Goal: Task Accomplishment & Management: Manage account settings

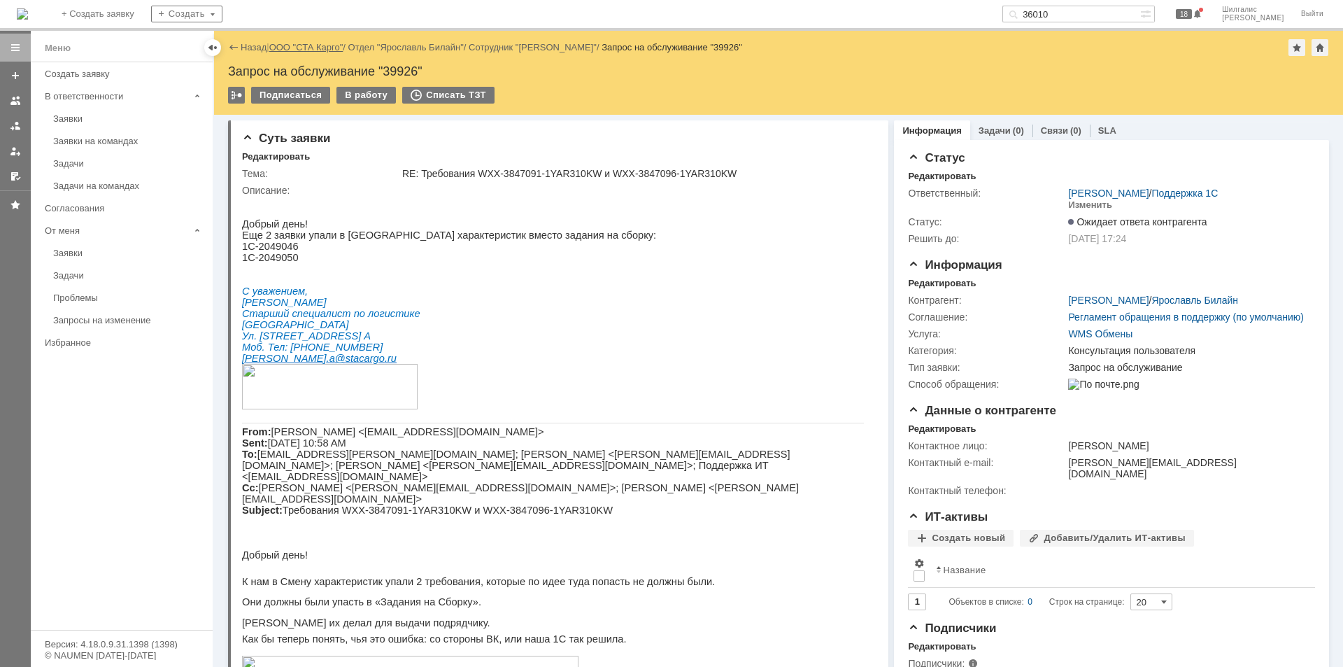
click at [310, 48] on link "ООО "СТА Карго"" at bounding box center [306, 47] width 74 height 10
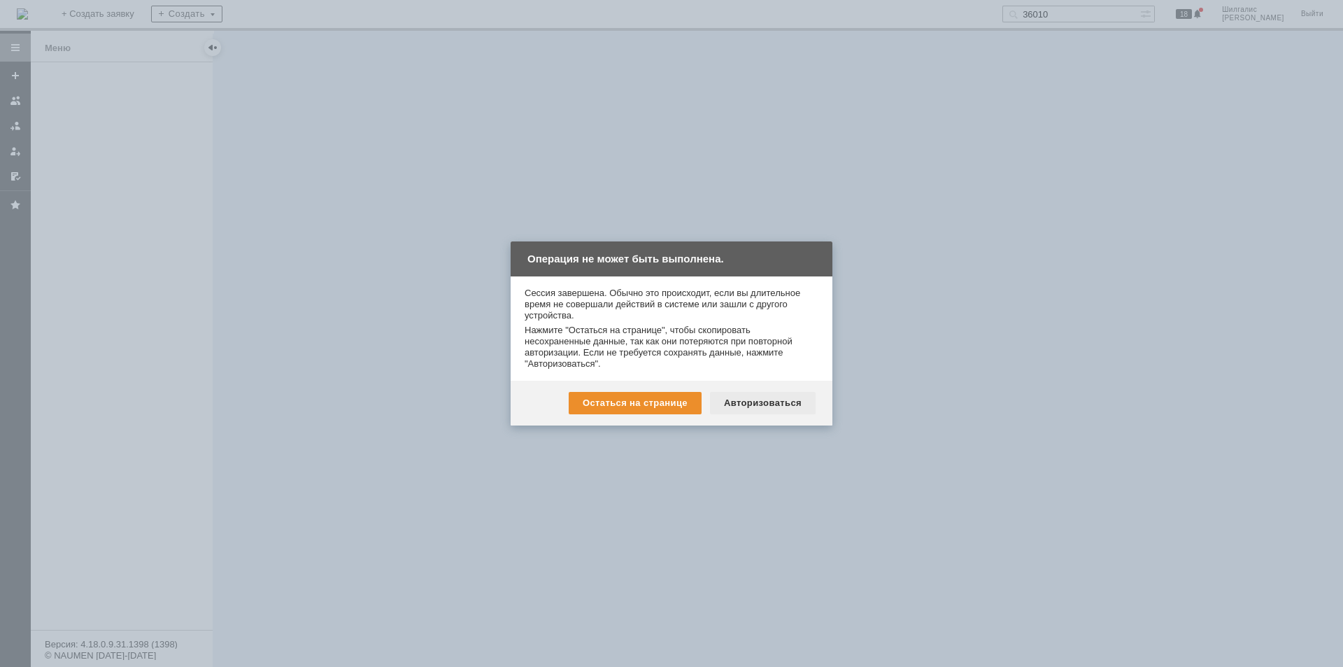
click at [771, 403] on div "Авторизоваться" at bounding box center [763, 403] width 106 height 22
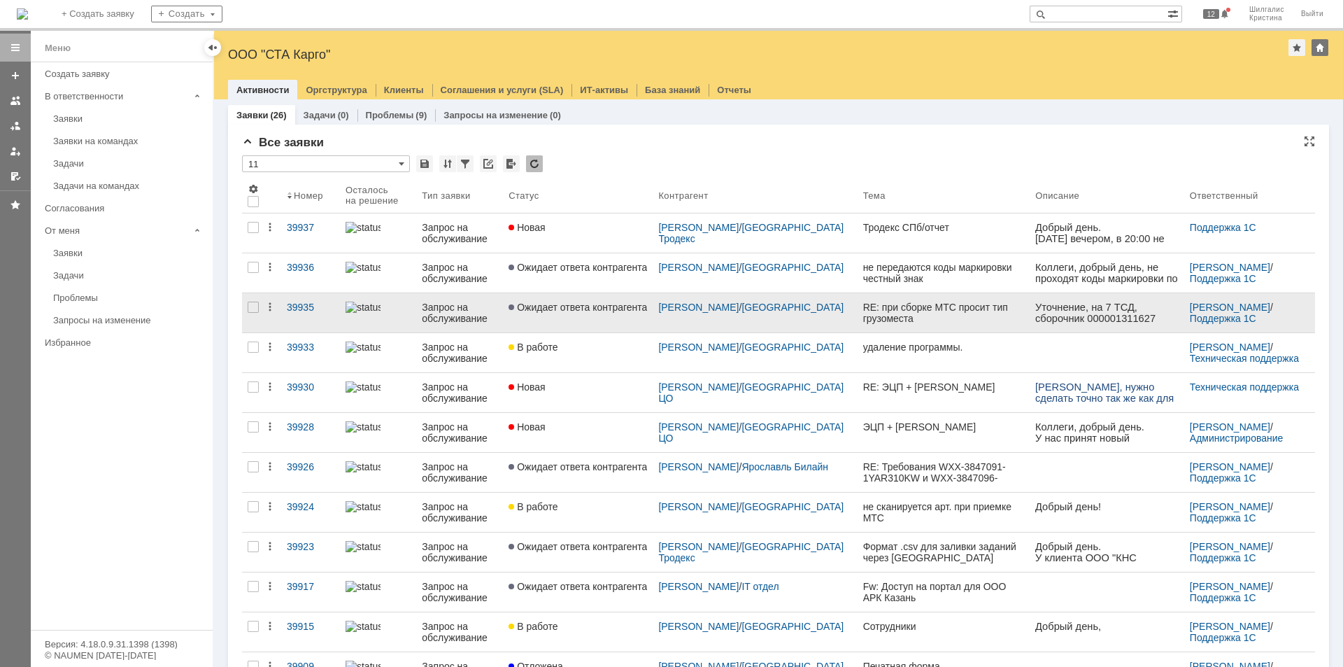
click at [620, 329] on link "Ожидает ответа контрагента" at bounding box center [578, 312] width 150 height 39
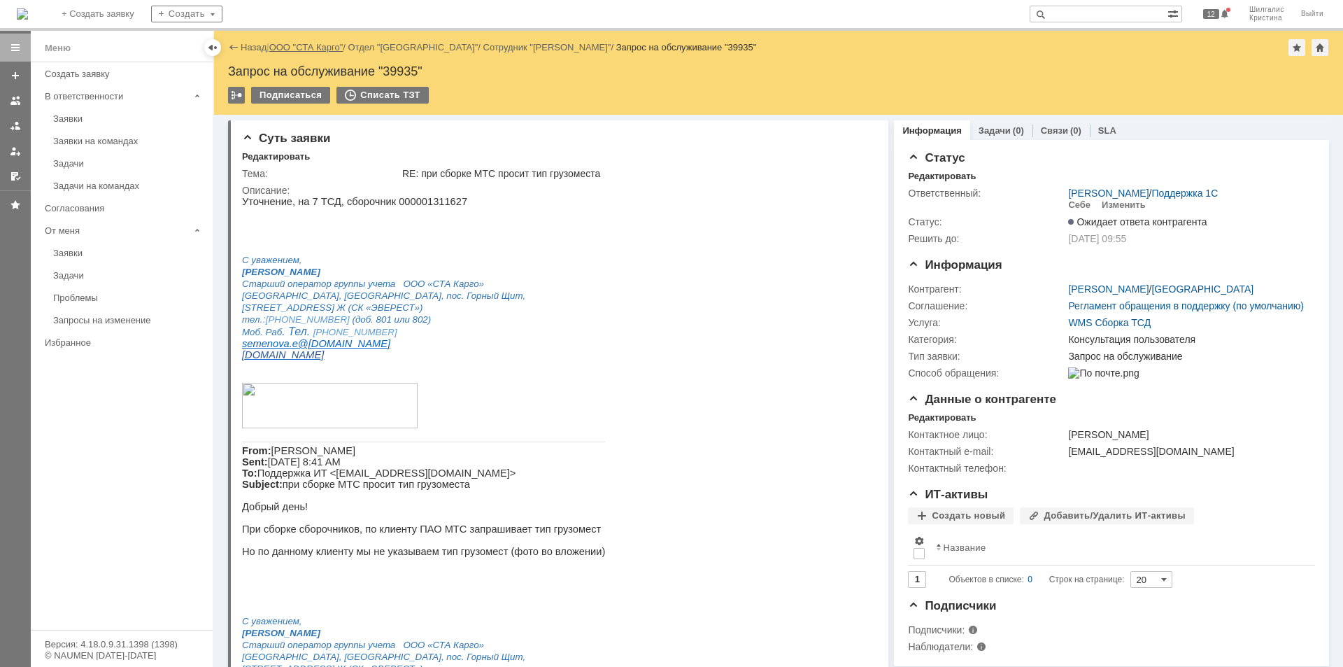
click at [322, 48] on link "ООО "СТА Карго"" at bounding box center [306, 47] width 74 height 10
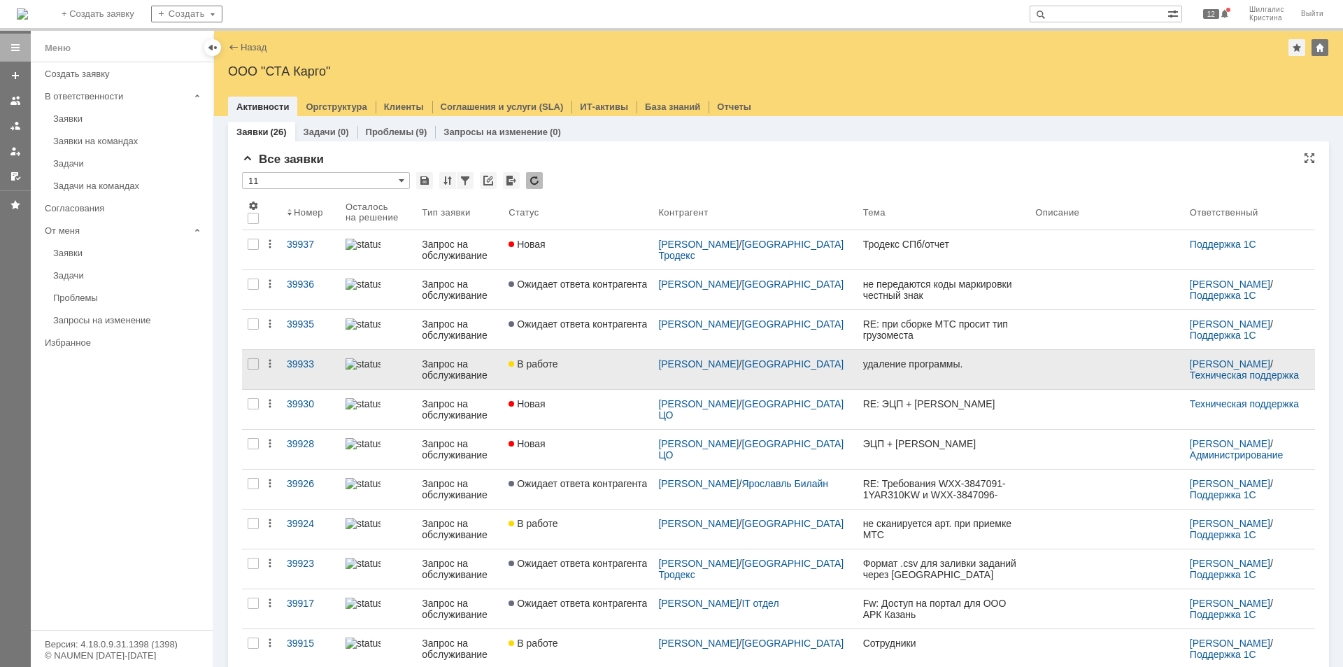
click at [613, 373] on link "В работе" at bounding box center [578, 369] width 150 height 39
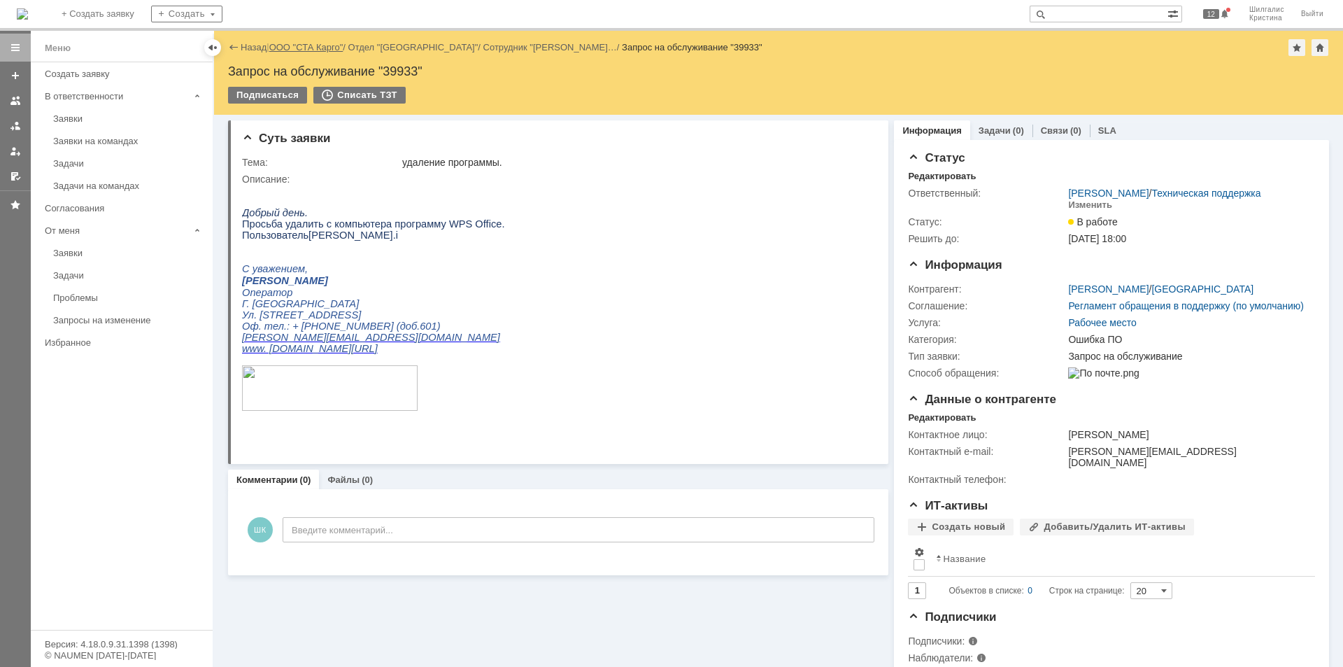
click at [320, 45] on link "ООО "СТА Карго"" at bounding box center [306, 47] width 74 height 10
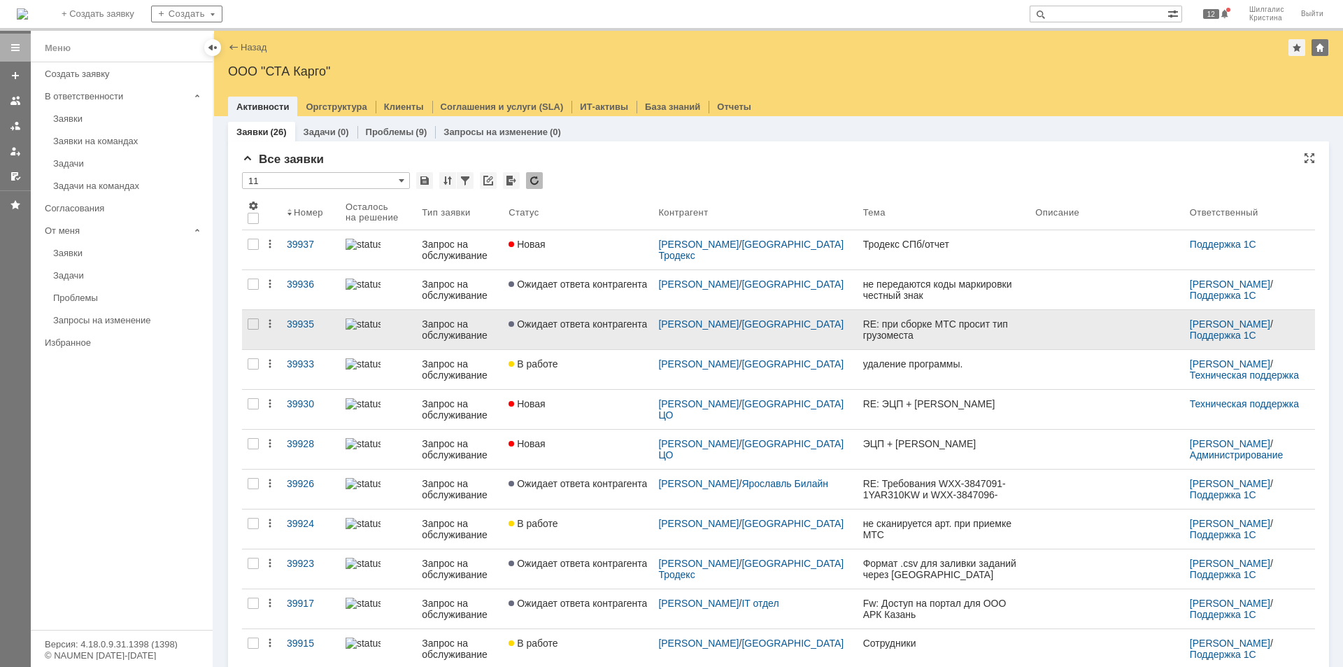
click at [604, 318] on link "Ожидает ответа контрагента" at bounding box center [578, 329] width 150 height 39
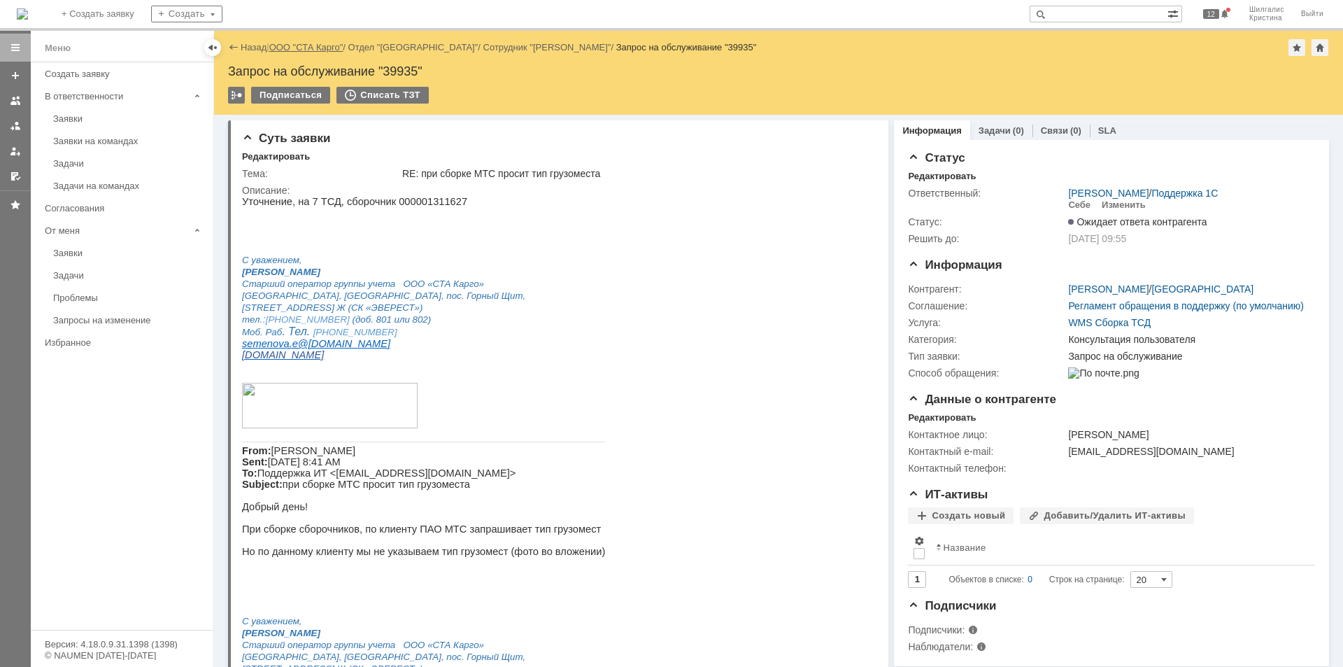
click at [308, 44] on link "ООО "СТА Карго"" at bounding box center [306, 47] width 74 height 10
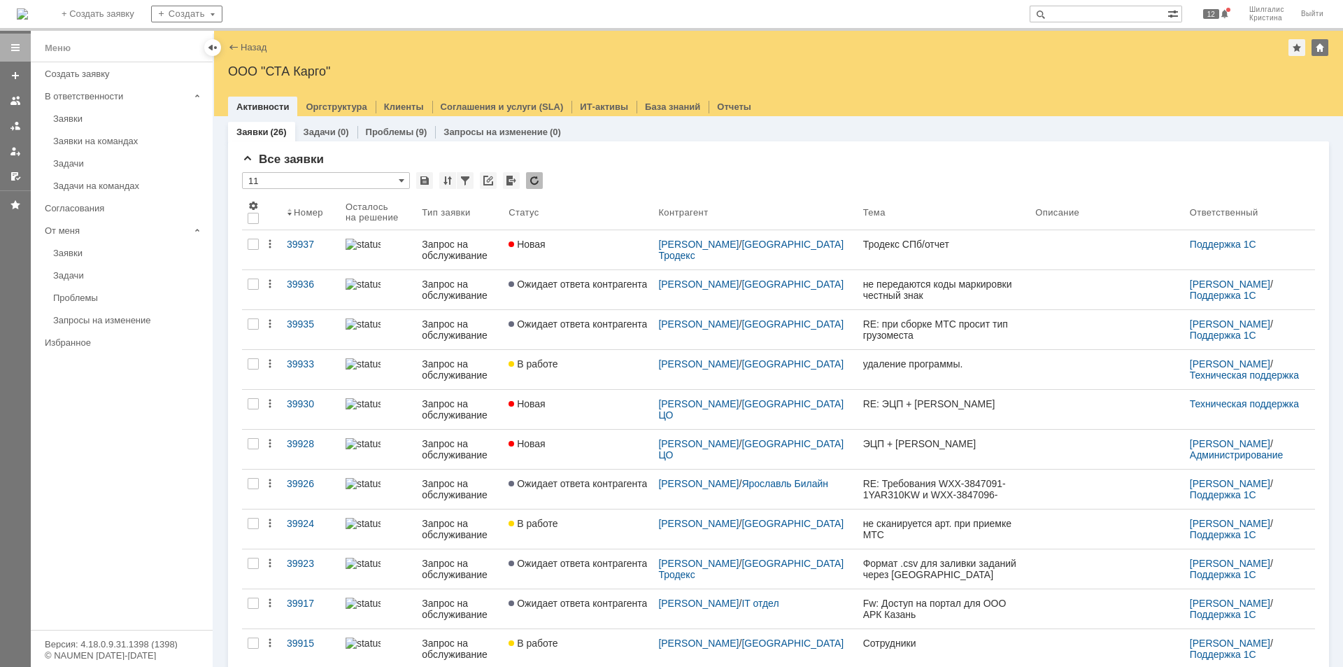
click at [653, 6] on div "На домашнюю + Создать заявку Создать 12 Шилгалис [PERSON_NAME]" at bounding box center [671, 15] width 1343 height 31
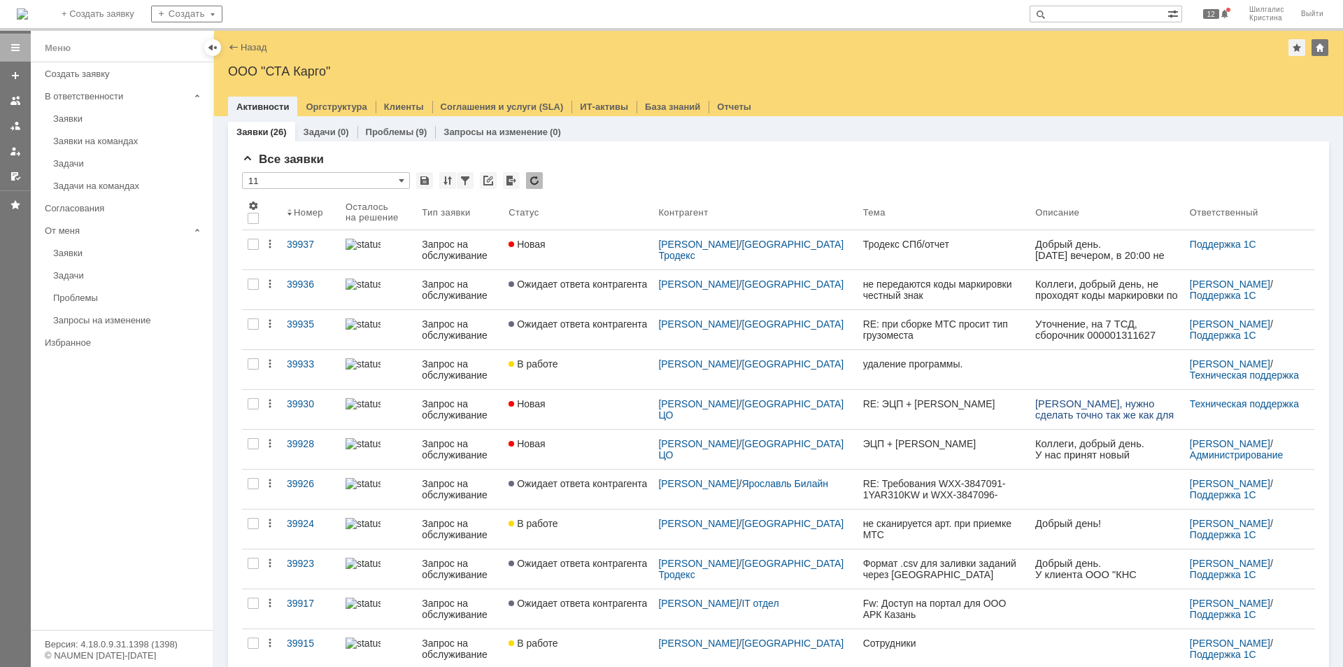
click at [601, 330] on link "Ожидает ответа контрагента" at bounding box center [578, 329] width 150 height 39
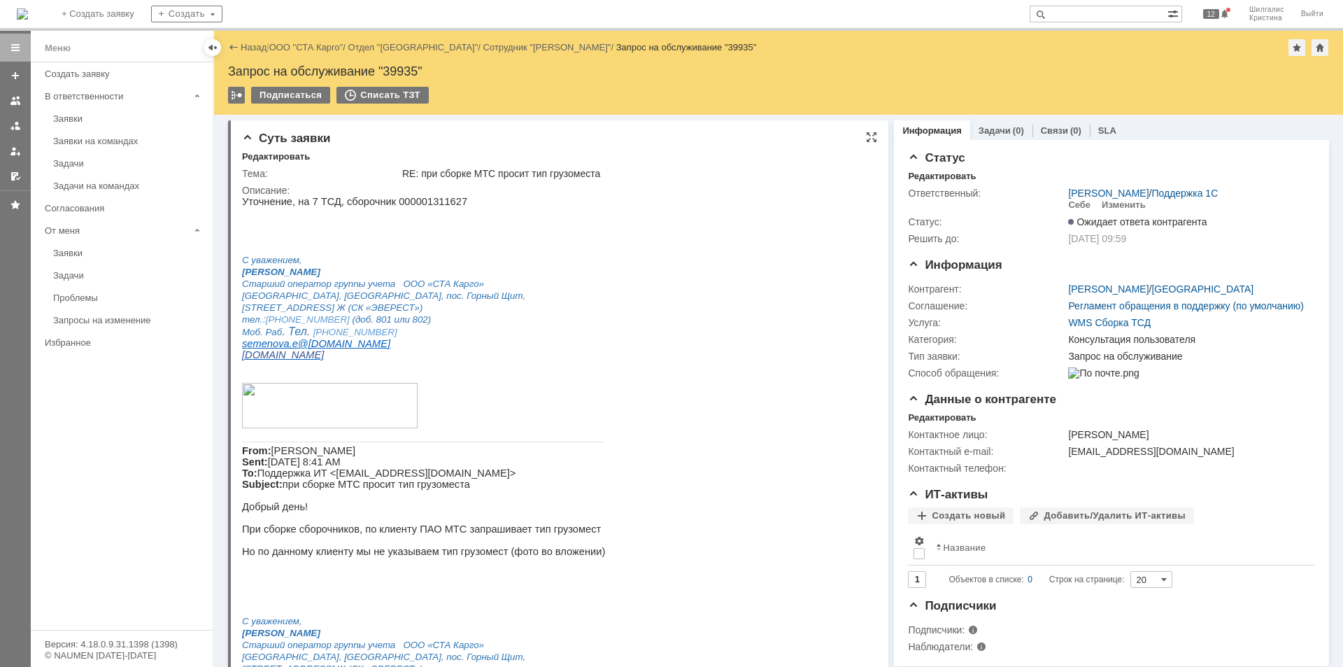
click at [424, 202] on p "Уточнение, на 7 ТСД, сборочник 000001311627" at bounding box center [423, 201] width 363 height 11
copy p "000001311627"
click at [1105, 286] on link "[PERSON_NAME]" at bounding box center [1108, 288] width 80 height 11
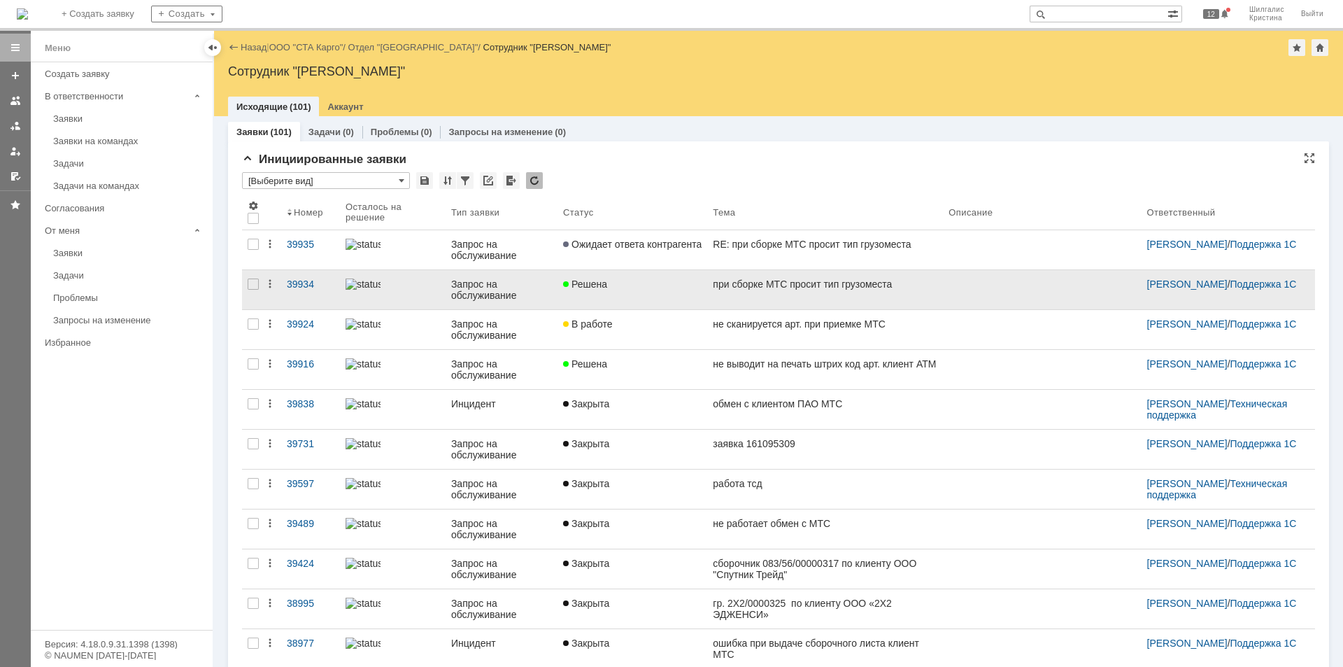
click at [639, 289] on div "Решена" at bounding box center [632, 283] width 138 height 11
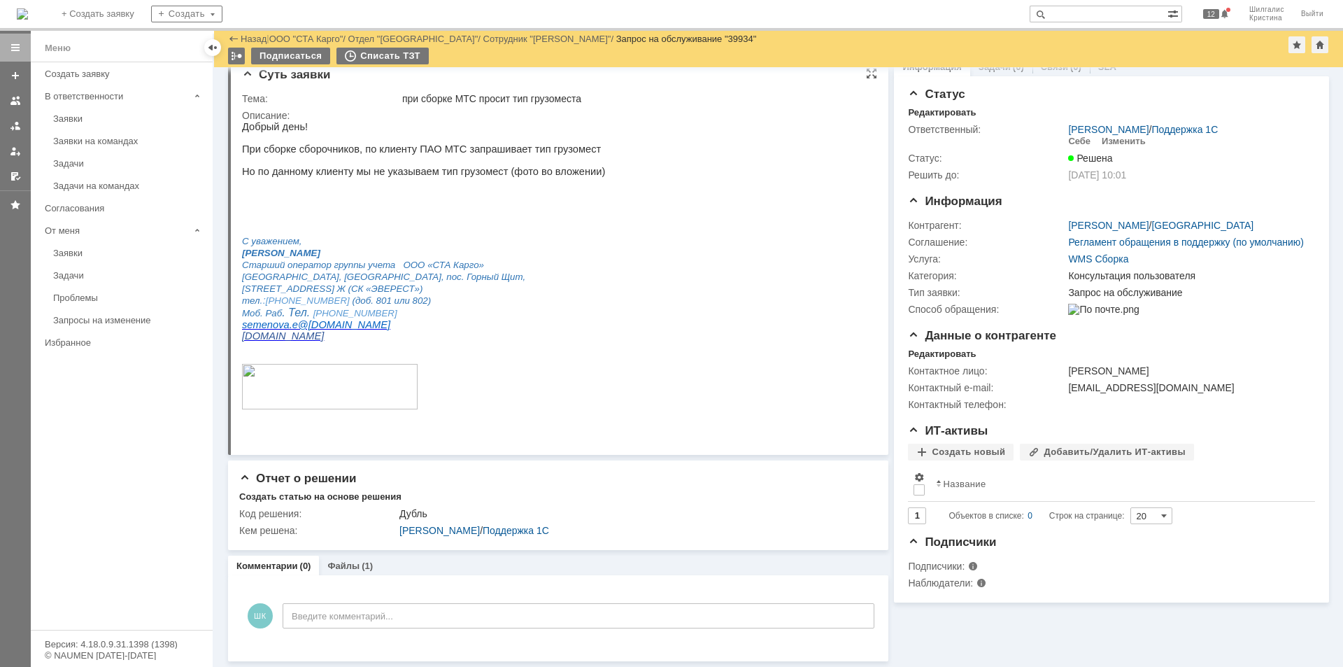
scroll to position [17, 0]
click at [349, 562] on link "Файлы" at bounding box center [343, 565] width 32 height 10
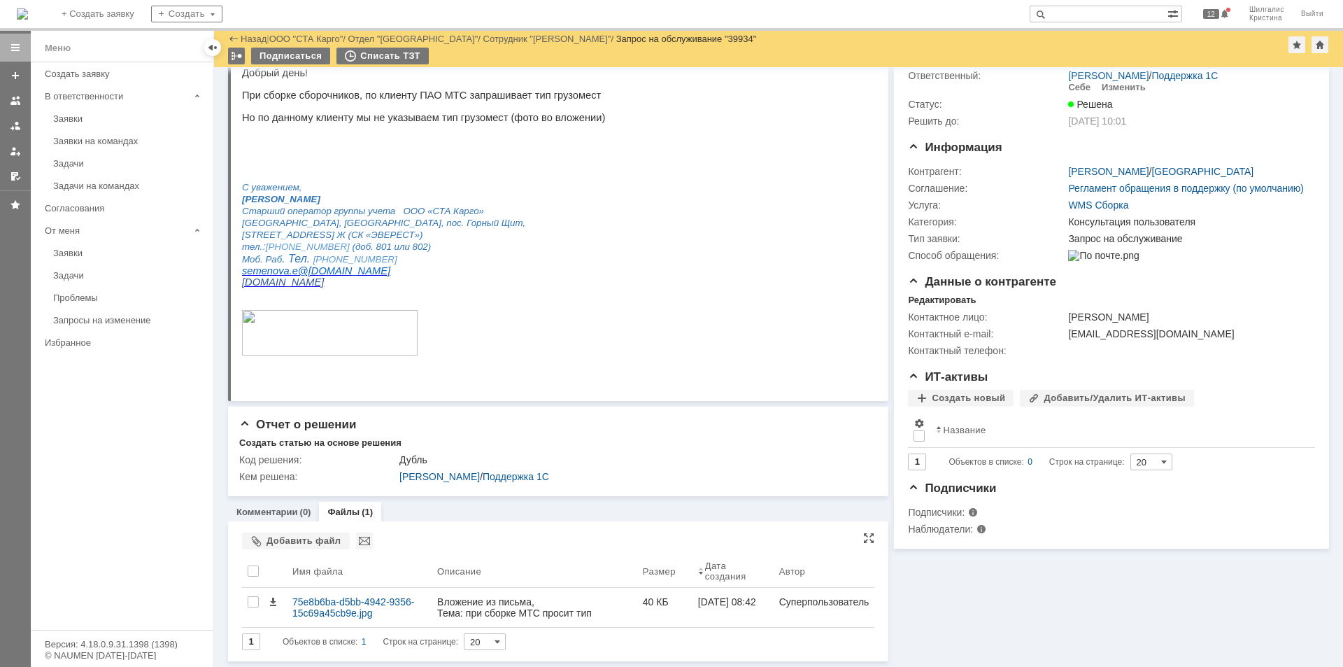
scroll to position [71, 0]
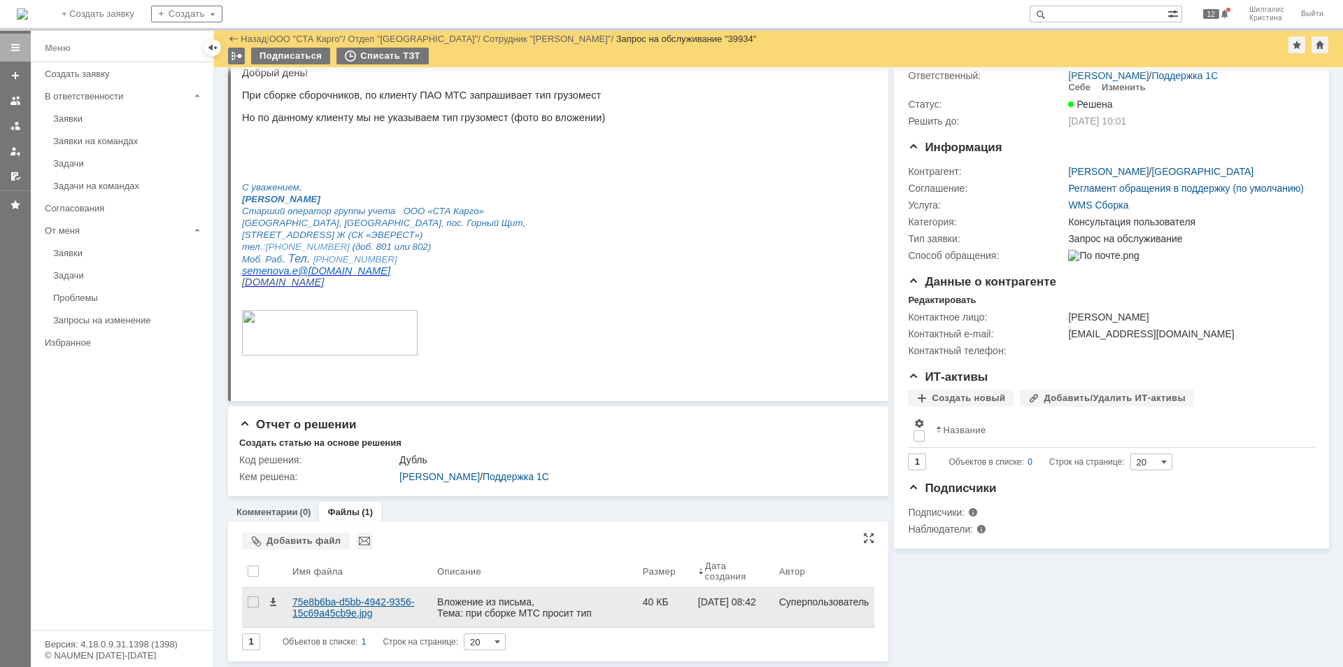
click at [357, 595] on div "75e8b6ba-d5bb-4942-9356-15c69a45cb9e.jpg" at bounding box center [359, 606] width 145 height 39
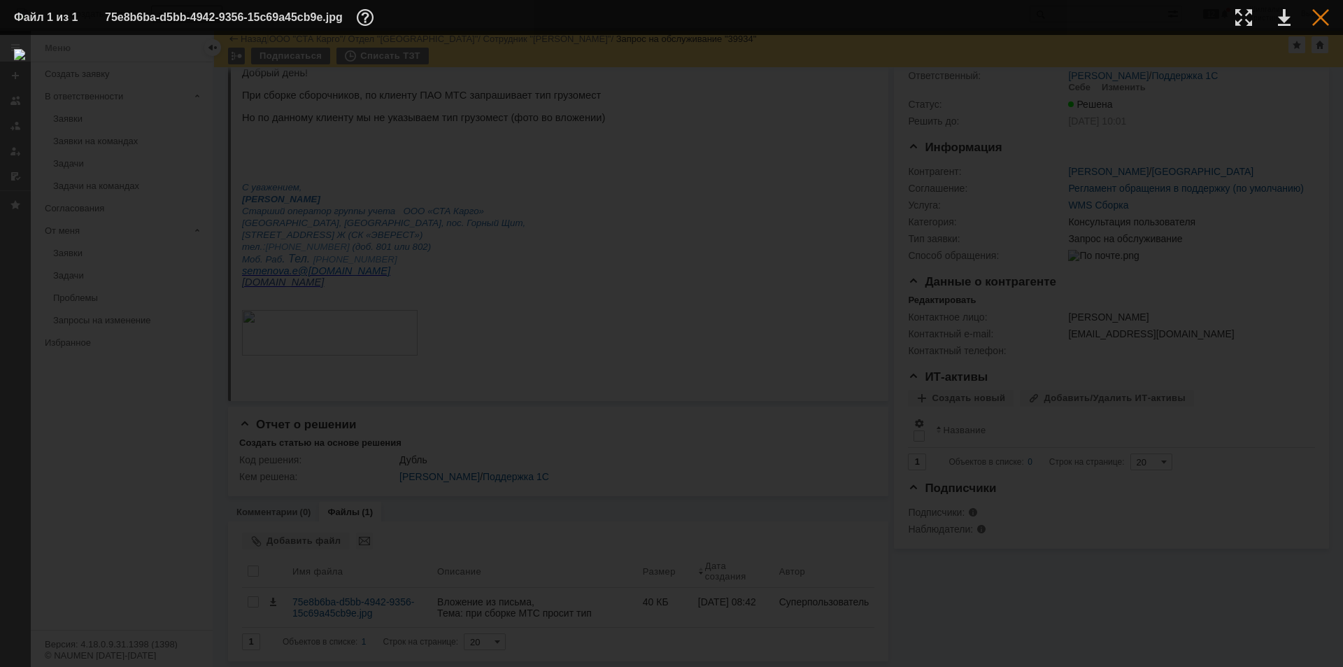
click at [1321, 13] on div at bounding box center [1320, 17] width 17 height 17
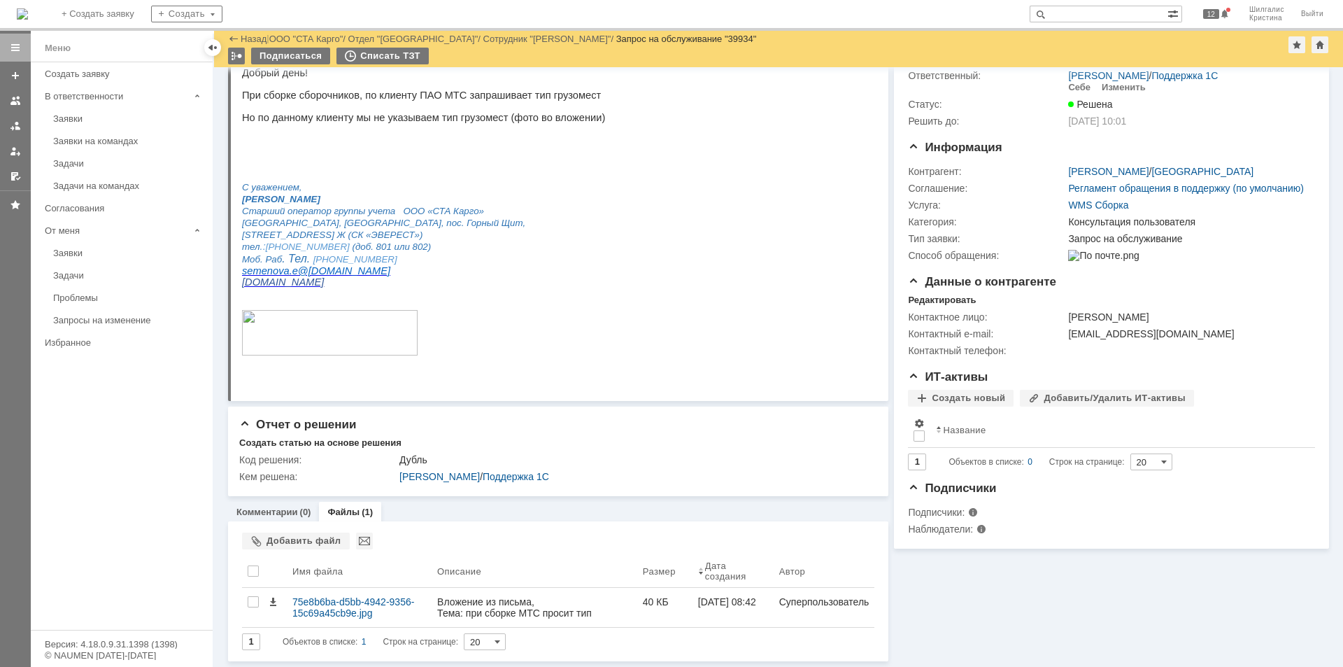
scroll to position [0, 0]
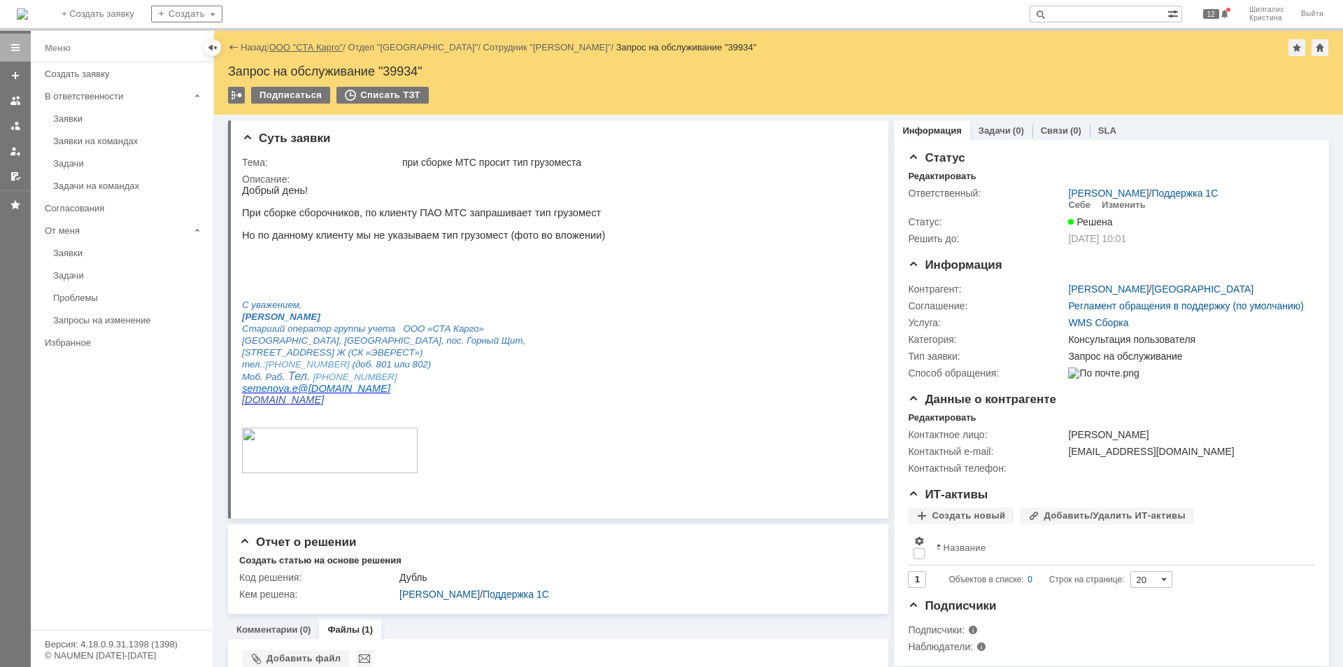
click at [315, 45] on link "ООО "СТА Карго"" at bounding box center [306, 47] width 74 height 10
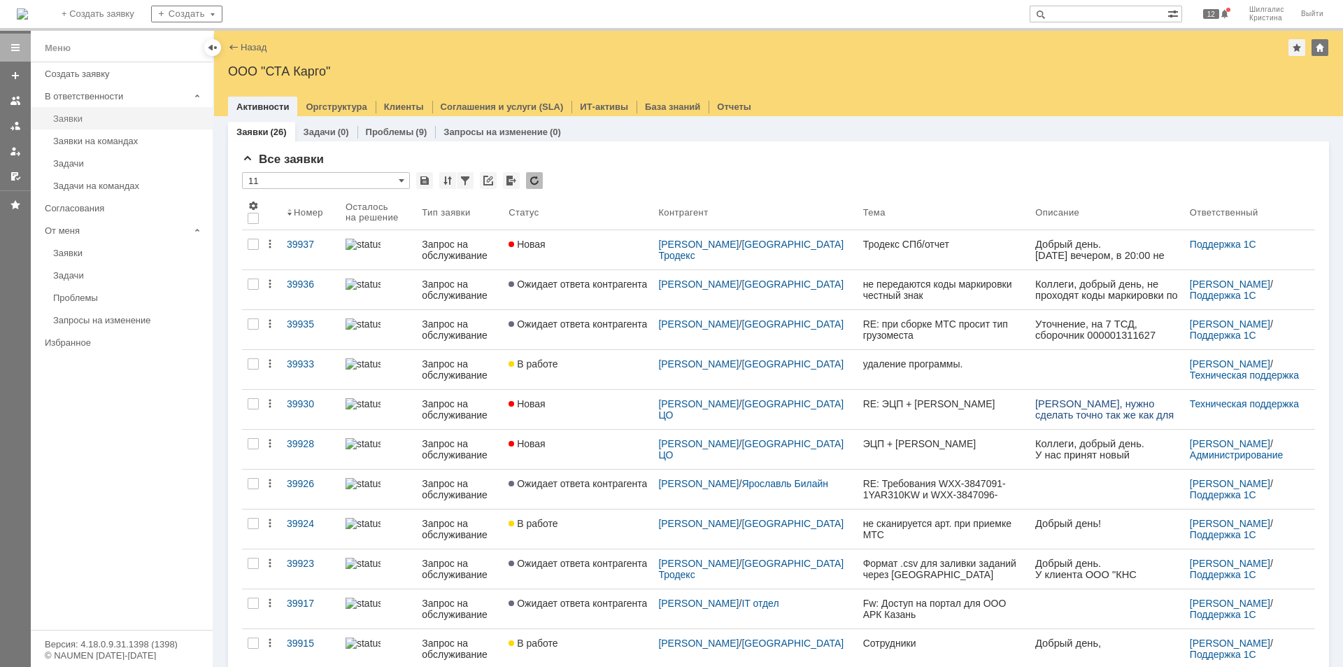
click at [85, 118] on div "Заявки" at bounding box center [128, 118] width 151 height 10
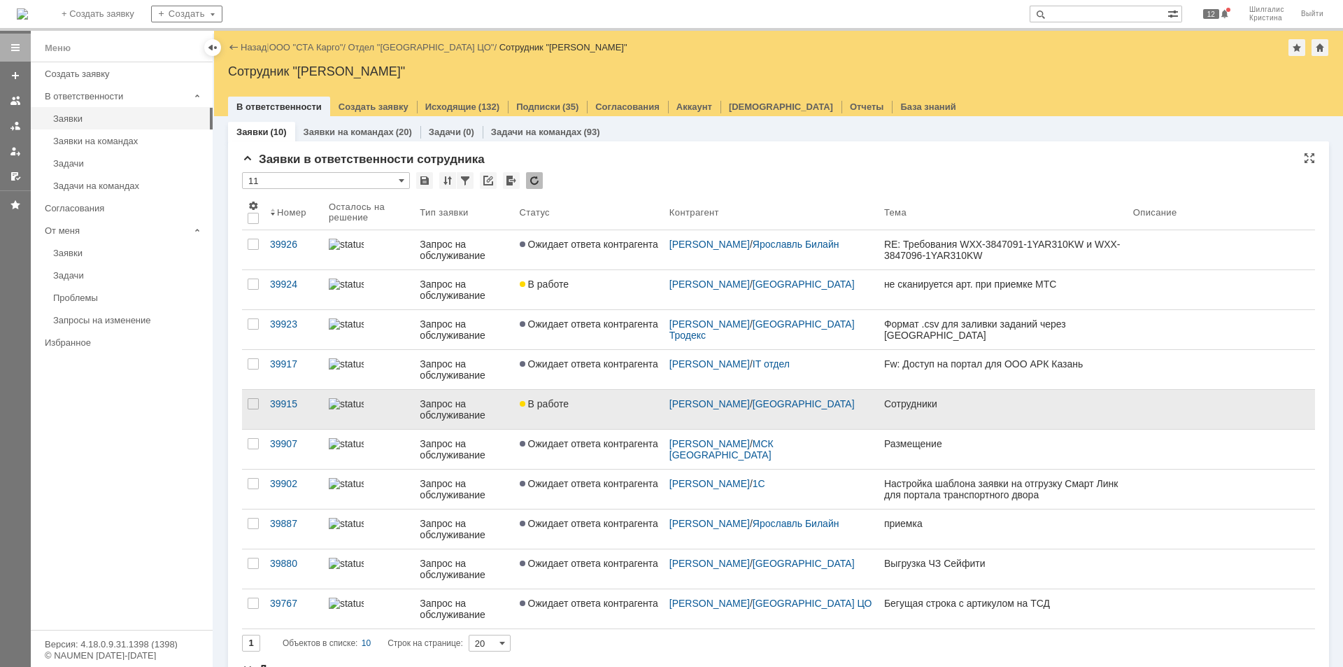
click at [580, 401] on div "В работе" at bounding box center [589, 403] width 138 height 11
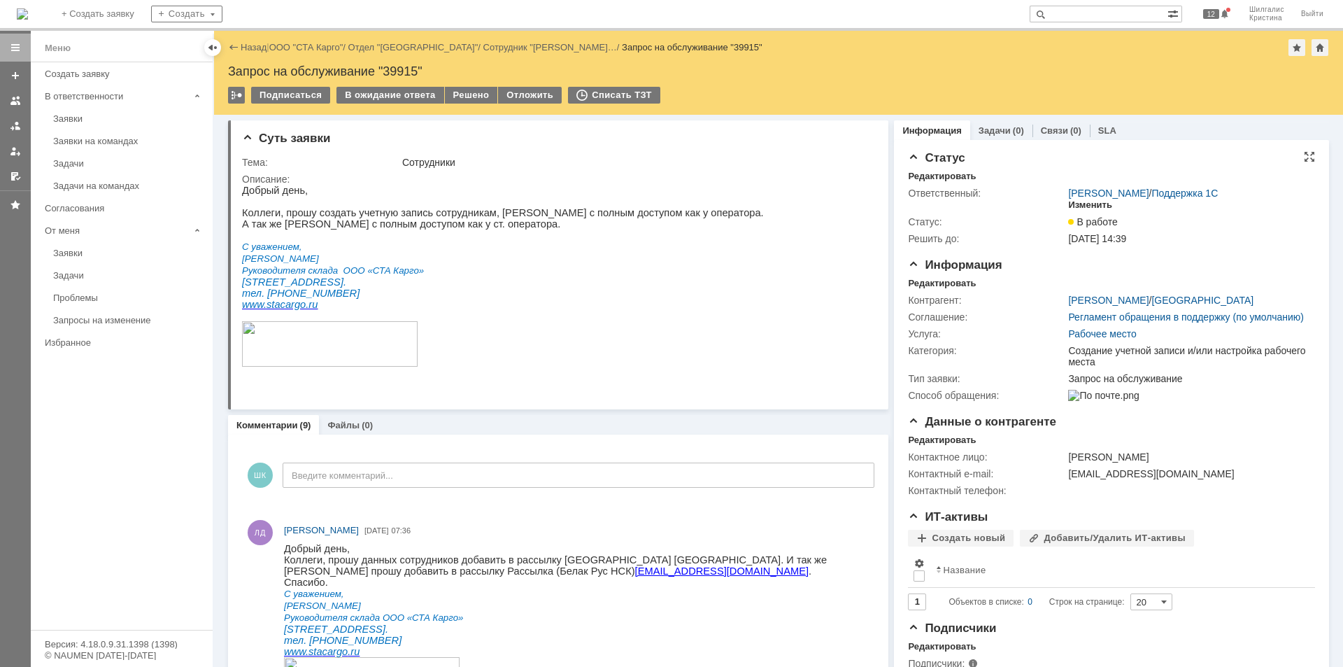
click at [1080, 203] on div "Изменить" at bounding box center [1090, 204] width 44 height 11
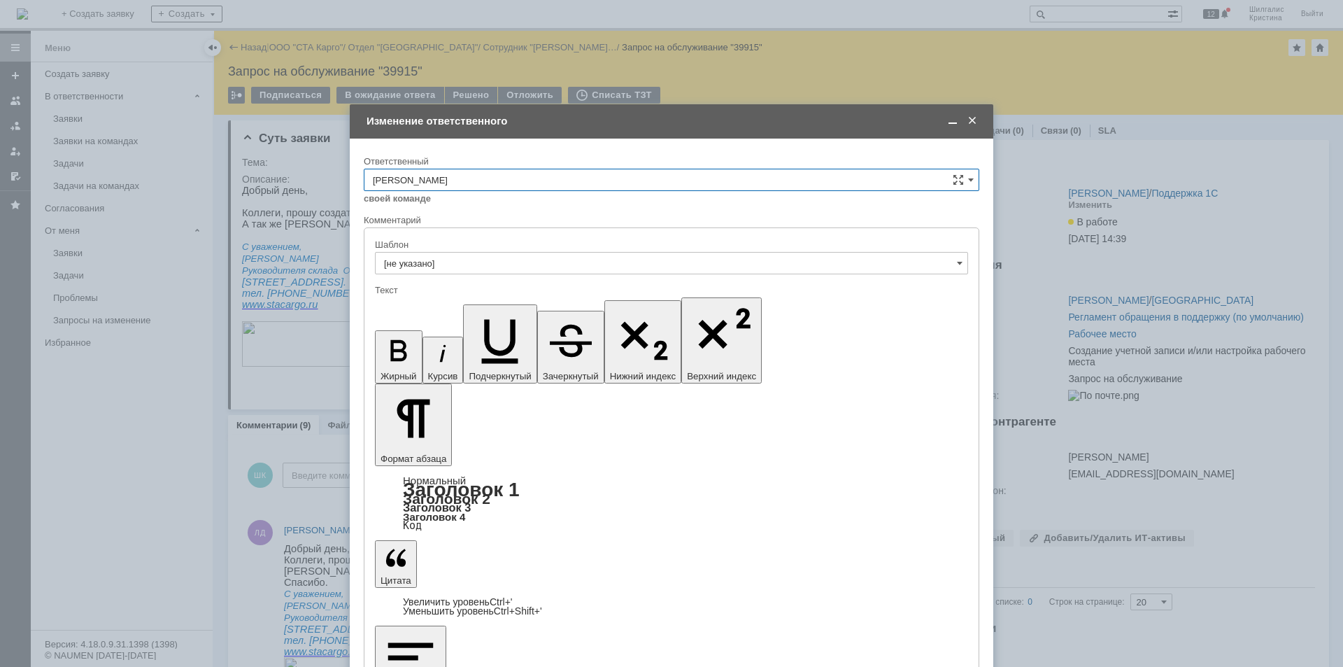
click at [457, 178] on input "[PERSON_NAME]" at bounding box center [671, 180] width 615 height 22
click at [460, 253] on span "[PERSON_NAME]" at bounding box center [671, 248] width 597 height 11
type input "[PERSON_NAME]"
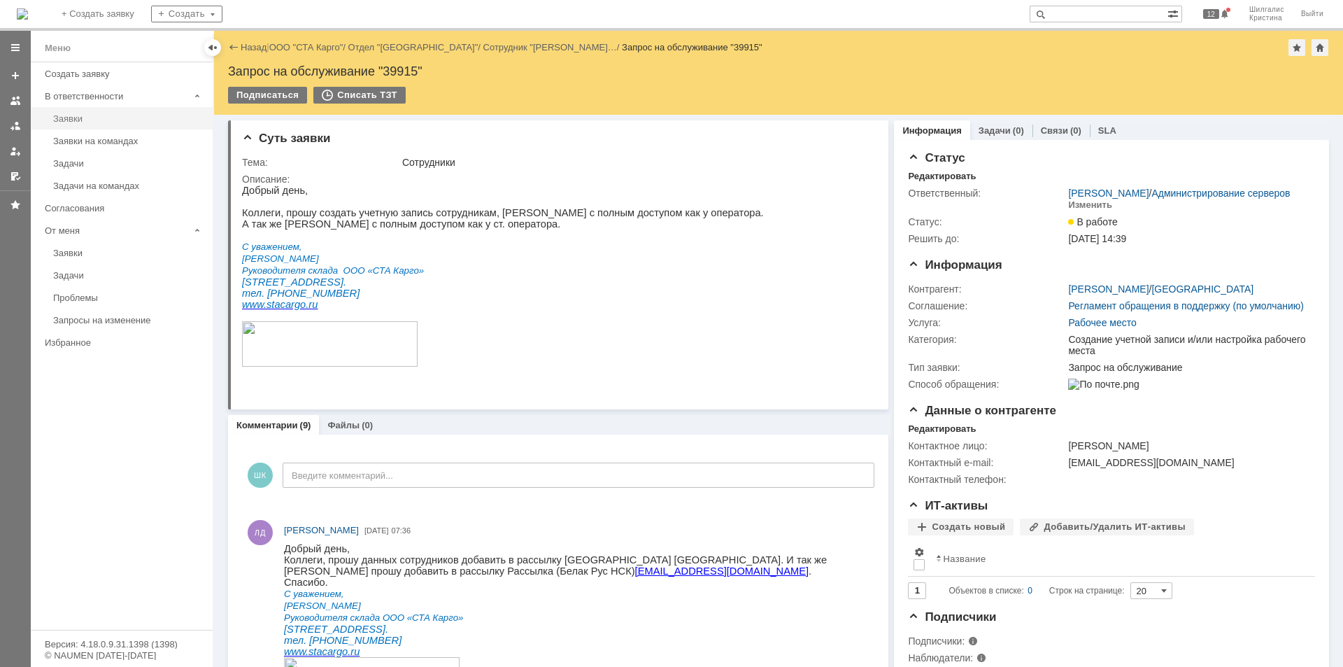
click at [89, 121] on div "Заявки" at bounding box center [128, 118] width 151 height 10
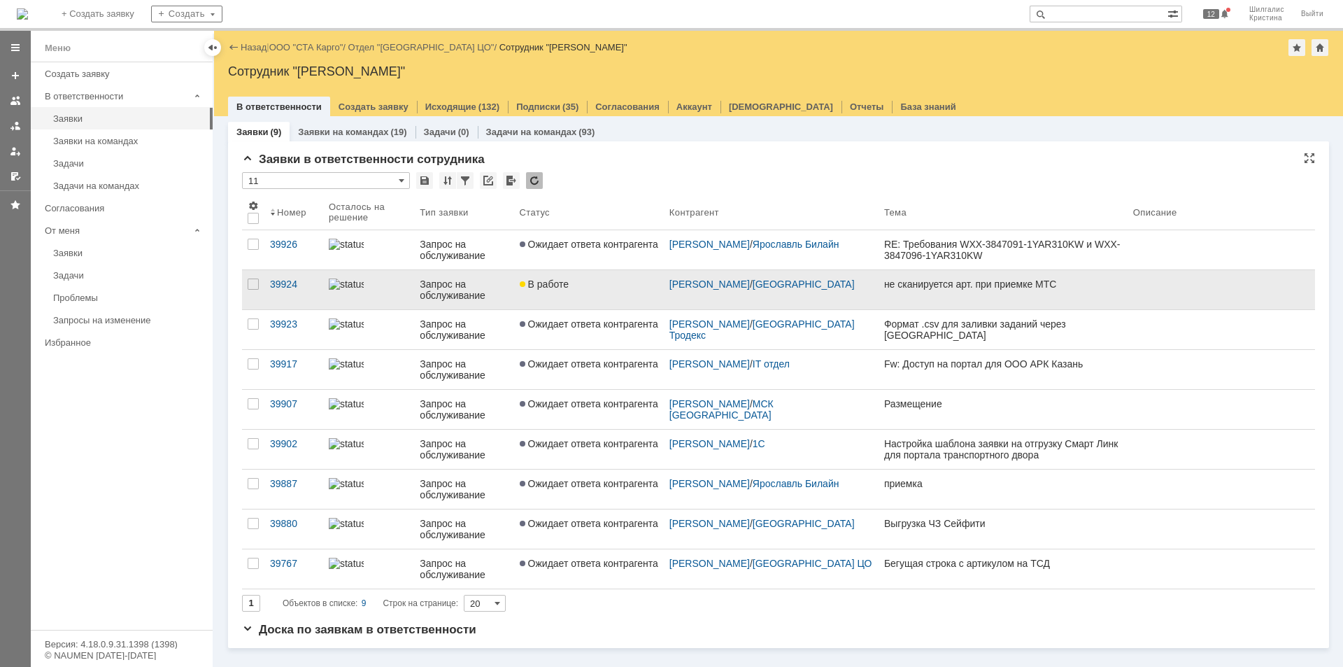
click at [597, 283] on div "В работе" at bounding box center [589, 283] width 138 height 11
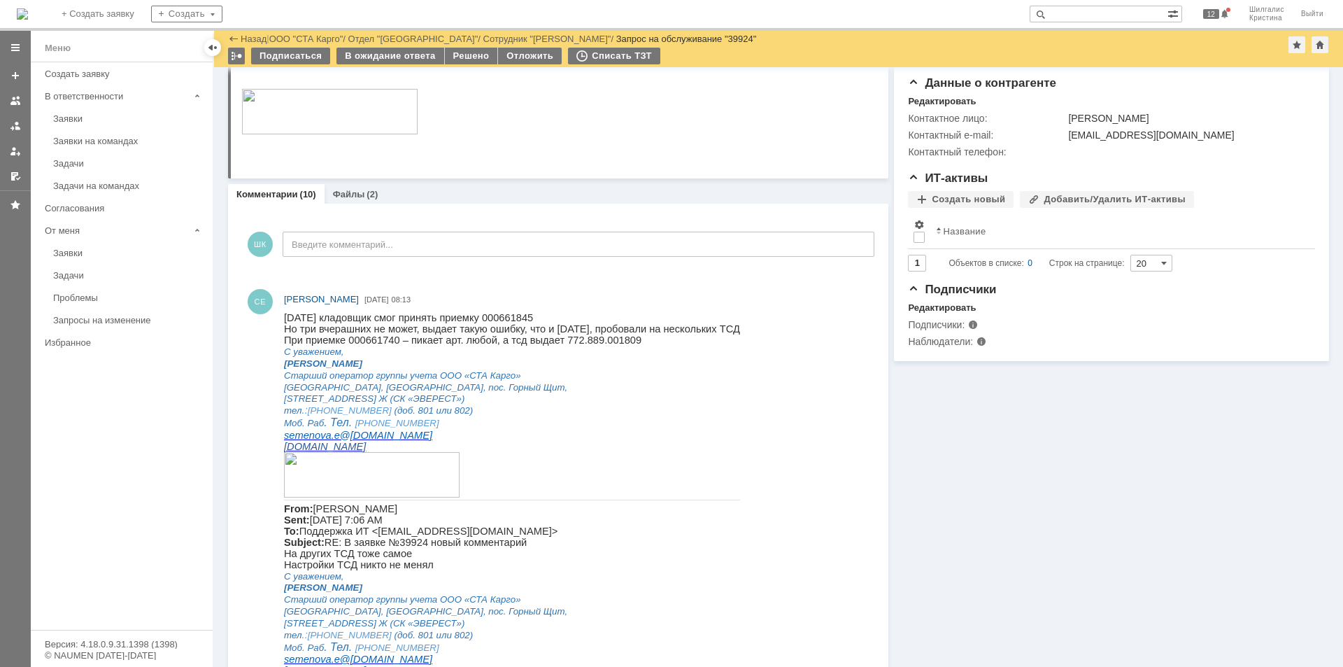
click at [492, 315] on span "[DATE] кладовщик смог принять приемку 000661845" at bounding box center [408, 317] width 249 height 11
copy span "000661845"
click at [376, 344] on span "При приемке 000661740 – пикает арт. любой, а тсд выдает 772.889.001809" at bounding box center [462, 339] width 357 height 11
click at [377, 344] on span "При приемке 000661740 – пикает арт. любой, а тсд выдает 772.889.001809" at bounding box center [462, 339] width 357 height 11
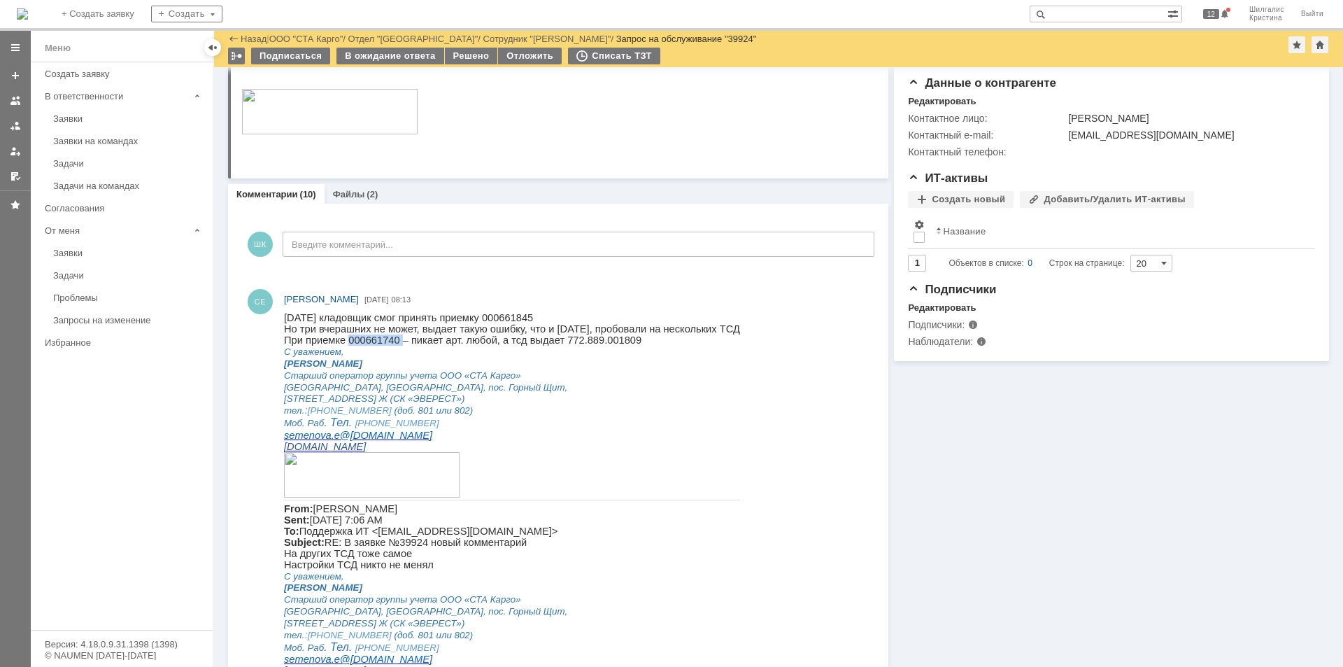
copy span "000661740"
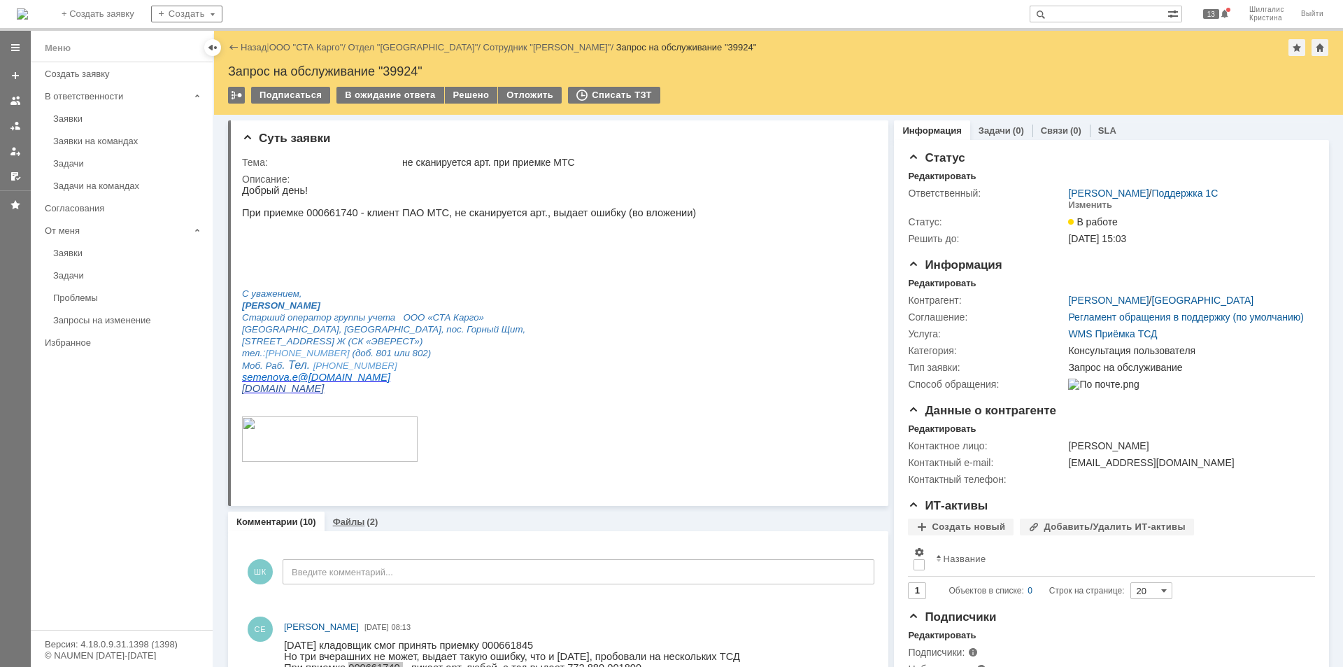
click at [338, 518] on link "Файлы" at bounding box center [349, 521] width 32 height 10
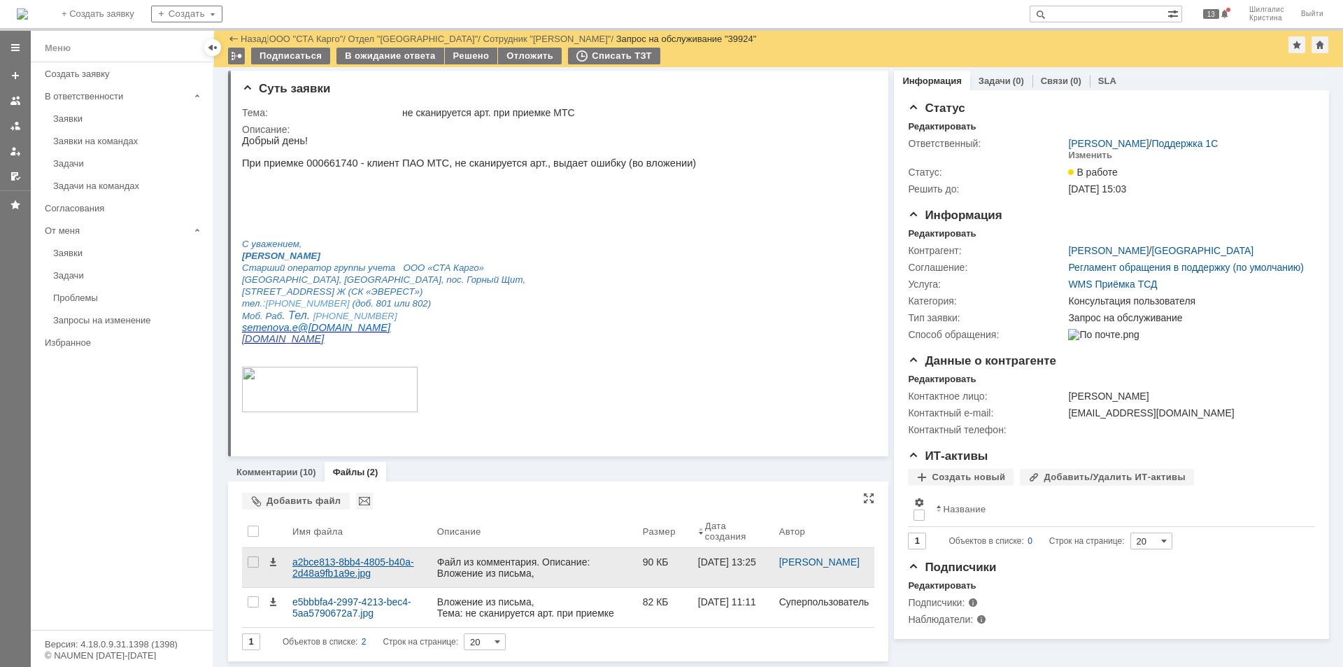
scroll to position [3, 0]
click at [367, 562] on div "a2bce813-8bb4-4805-b40a-2d48a9fb1a9e.jpg" at bounding box center [359, 567] width 134 height 22
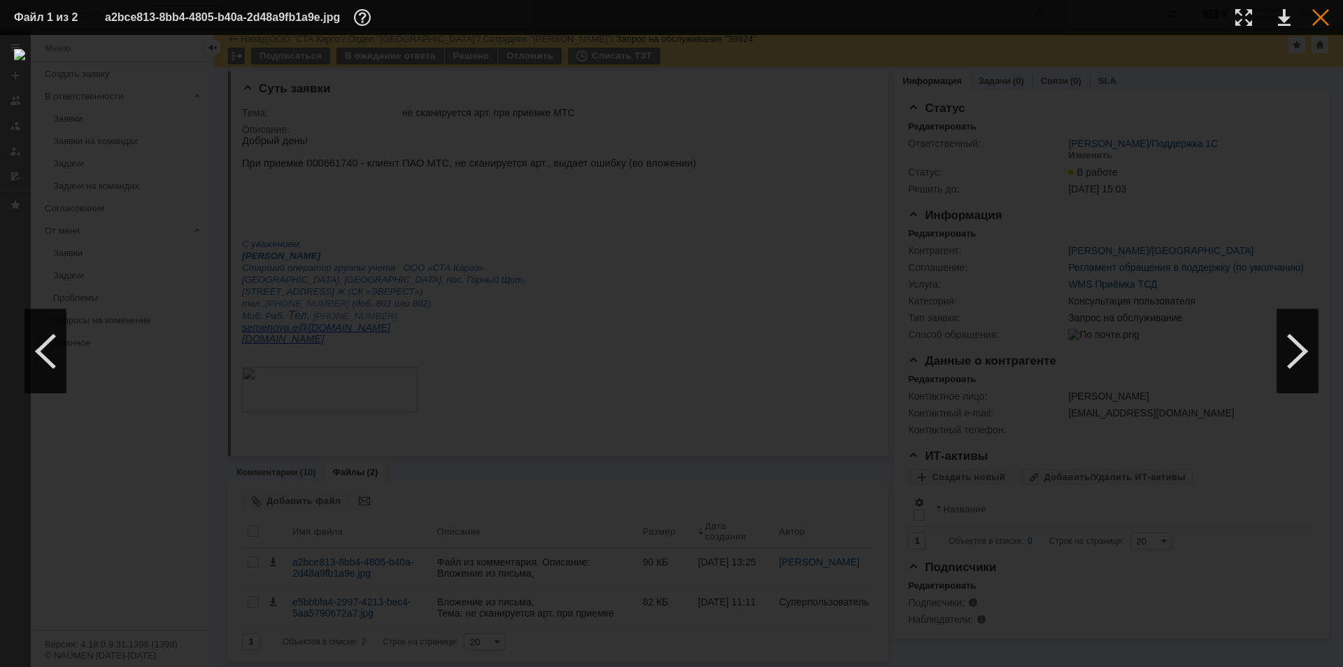
click at [1327, 20] on div at bounding box center [1320, 17] width 17 height 17
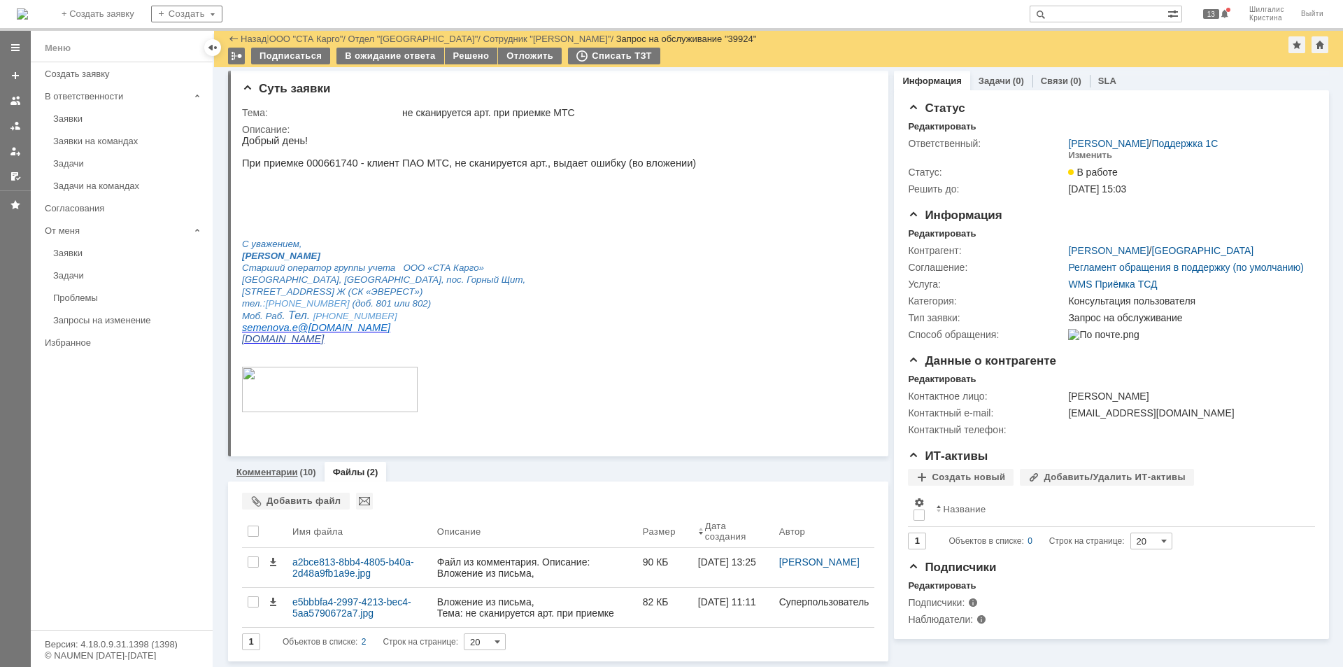
click at [273, 469] on link "Комментарии" at bounding box center [267, 472] width 62 height 10
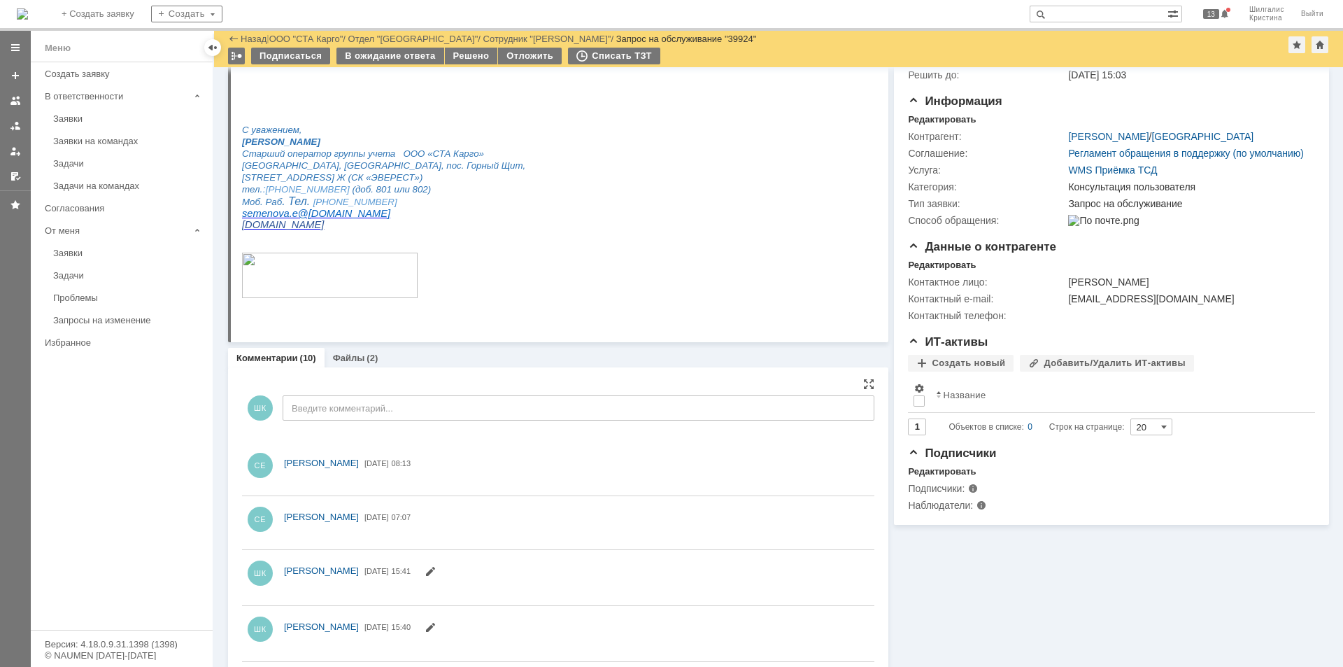
scroll to position [213, 0]
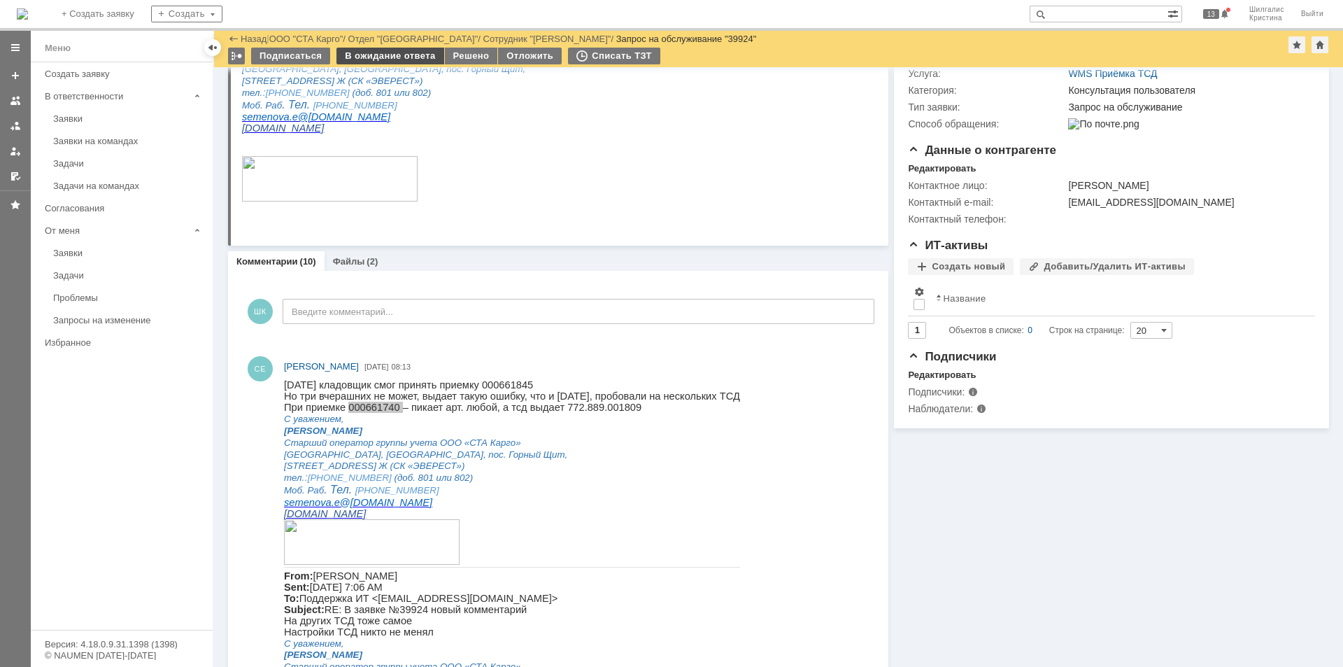
click at [371, 54] on div "В ожидание ответа" at bounding box center [389, 56] width 107 height 17
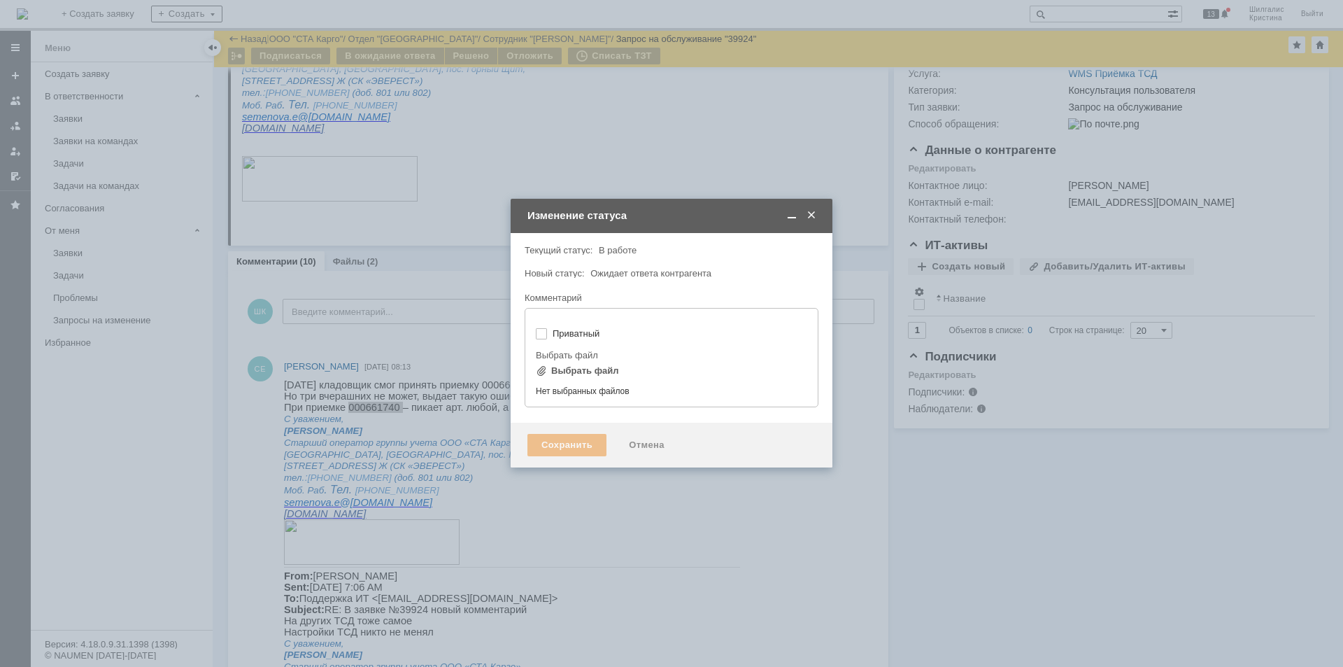
type input "[не указано]"
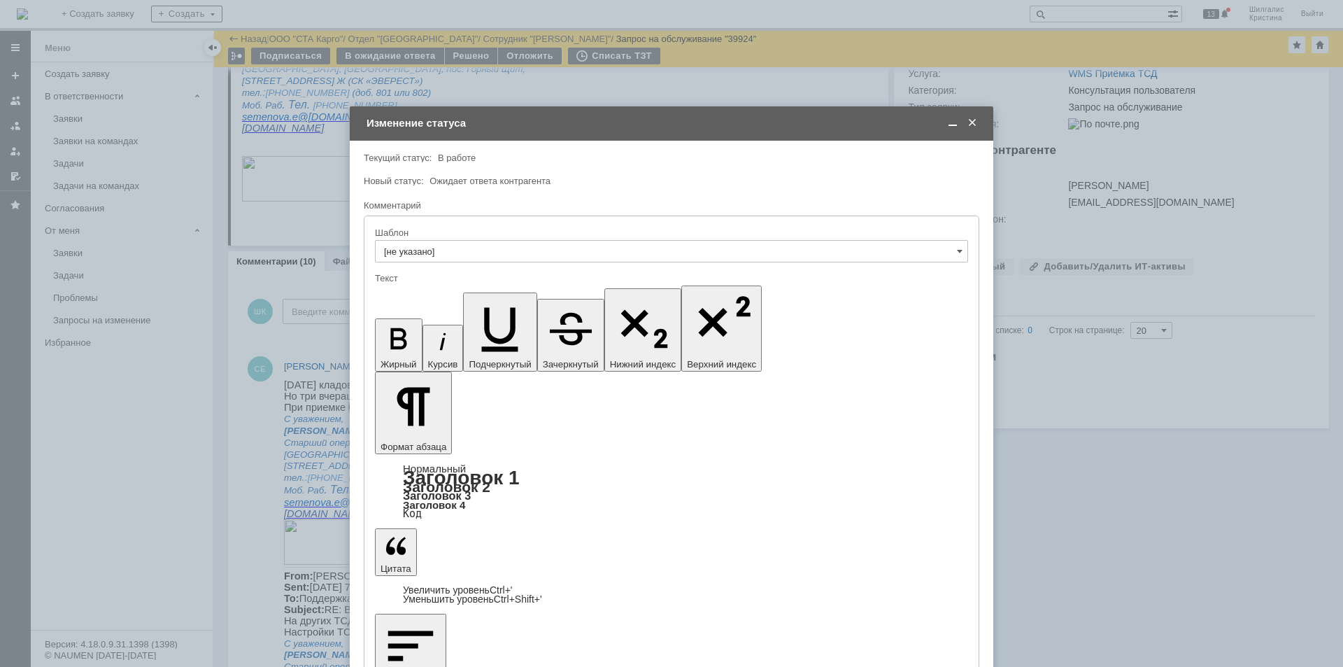
scroll to position [0, 0]
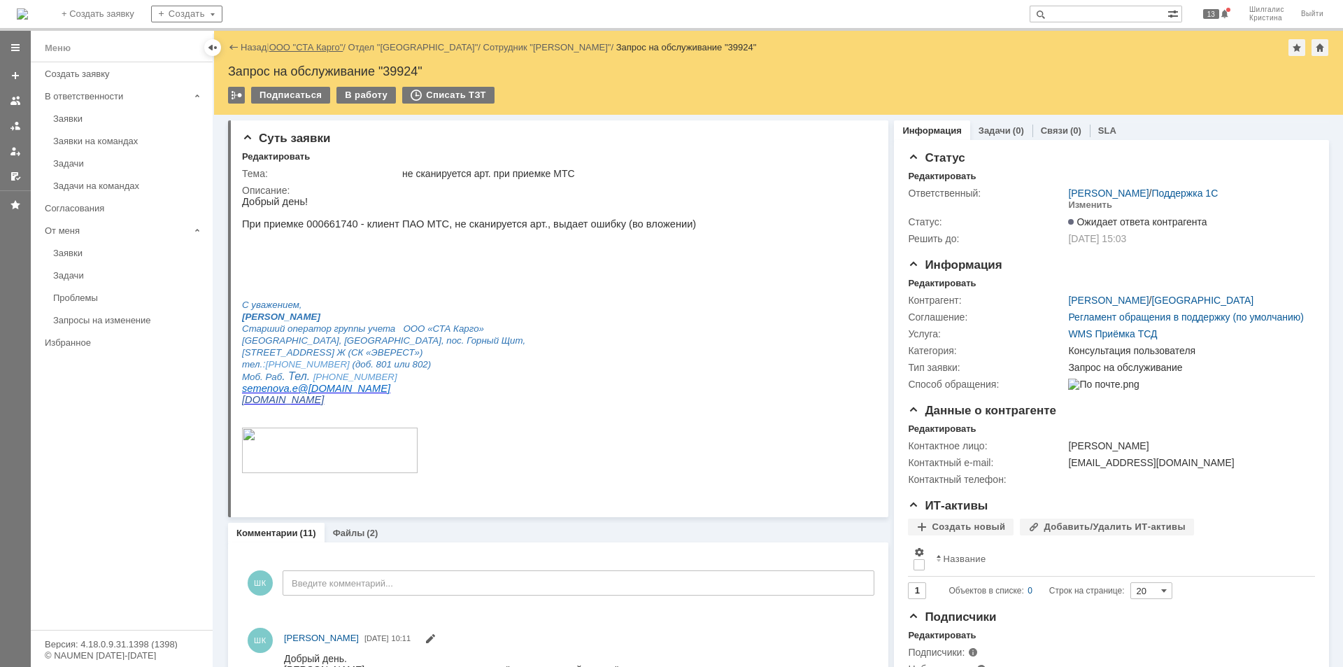
click at [319, 43] on link "ООО "СТА Карго"" at bounding box center [306, 47] width 74 height 10
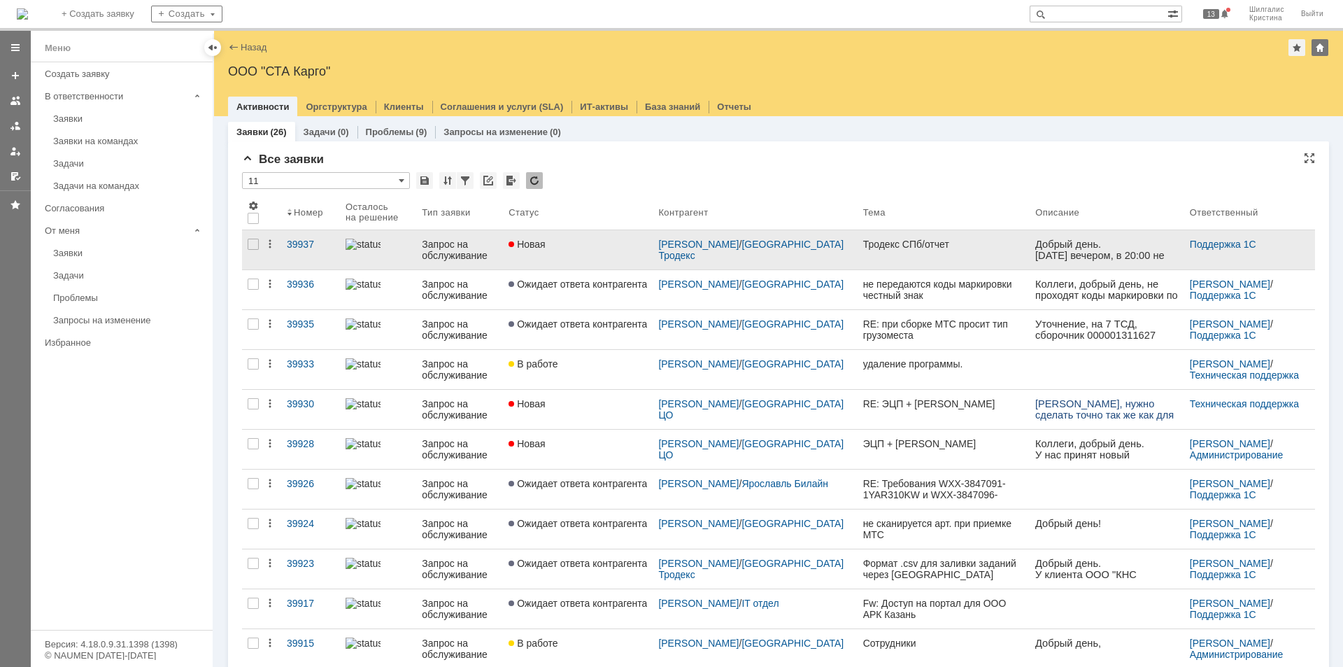
click at [575, 247] on div "Новая" at bounding box center [577, 243] width 138 height 11
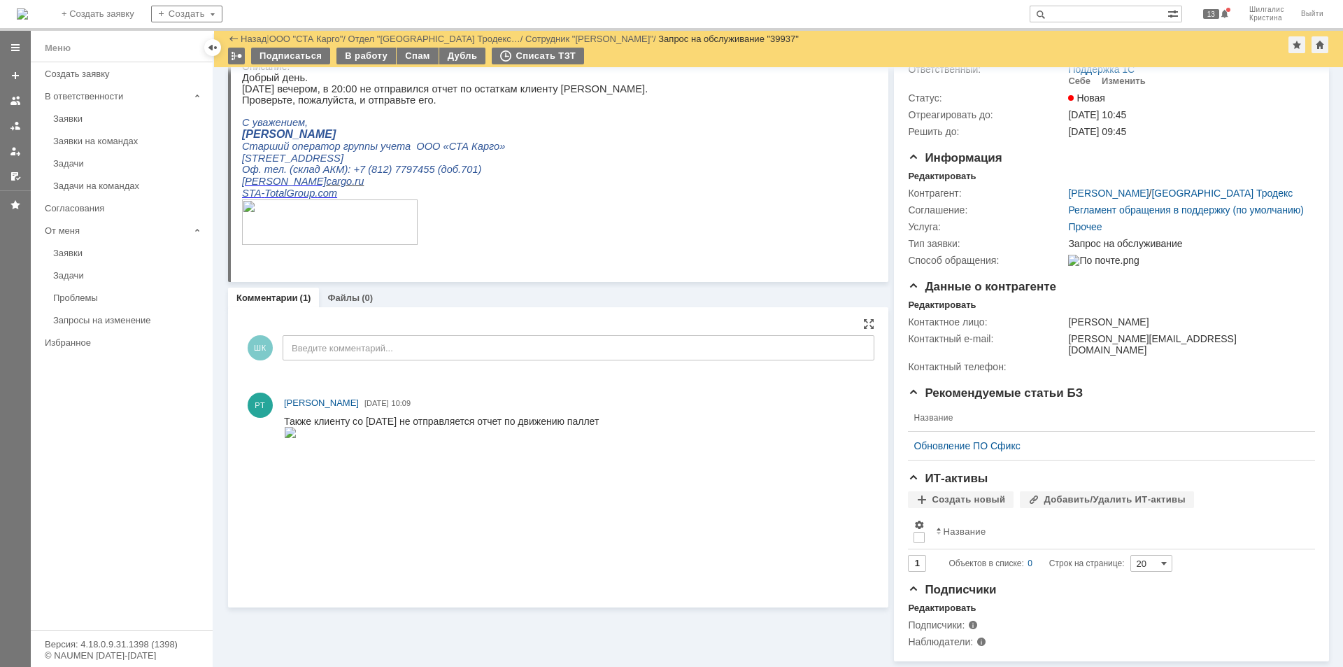
click at [736, 317] on div "ШК Введите комментарий..." at bounding box center [558, 349] width 632 height 65
click at [722, 287] on div "Комментарии (1) Файлы (0)" at bounding box center [558, 297] width 660 height 20
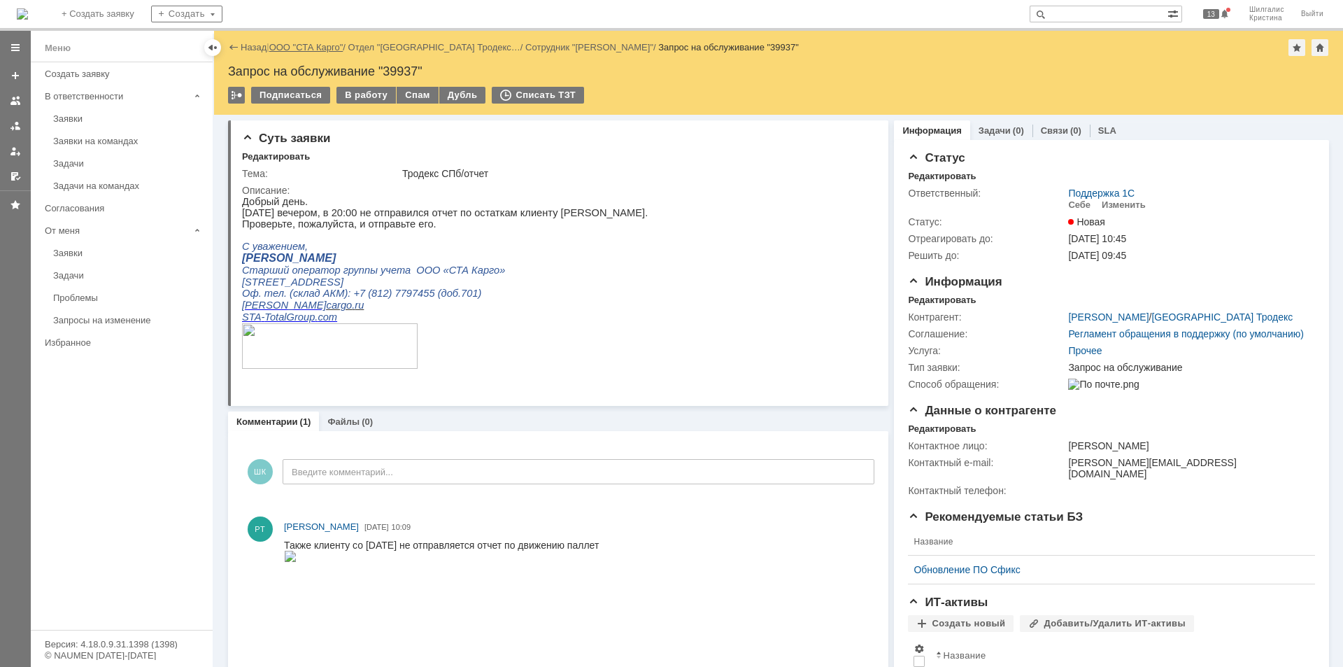
click at [291, 44] on link "ООО "СТА Карго"" at bounding box center [306, 47] width 74 height 10
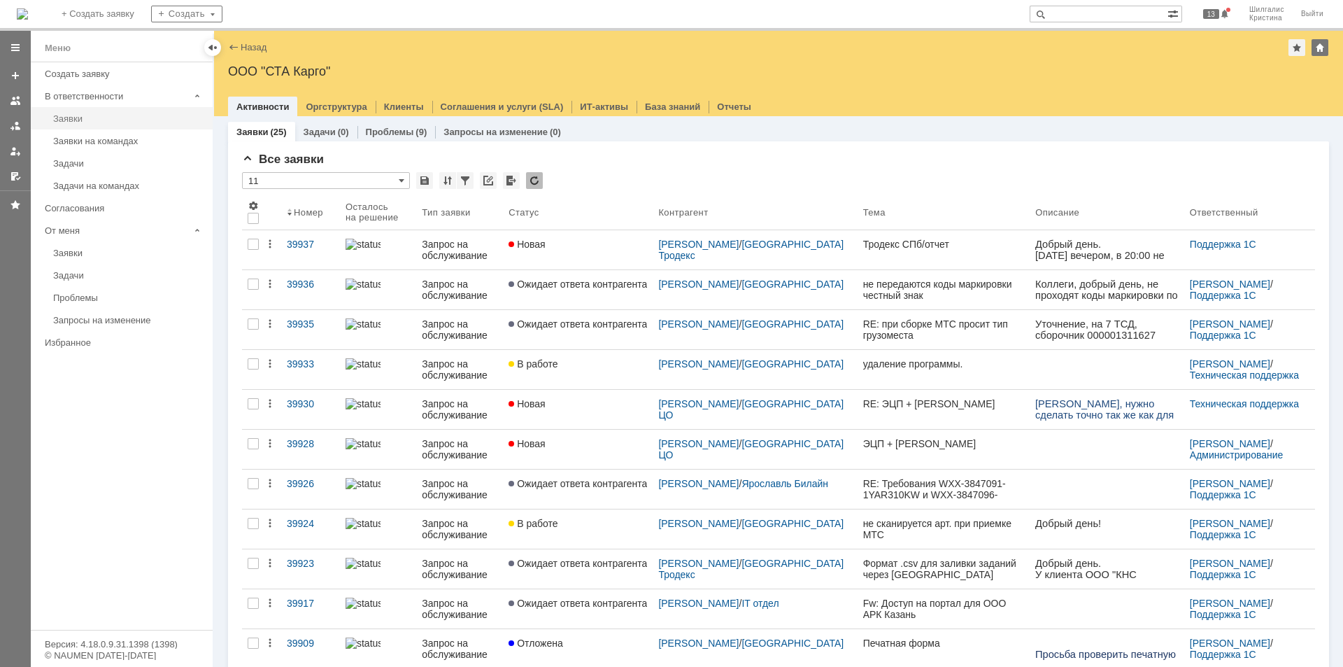
click at [64, 114] on div "Заявки" at bounding box center [128, 118] width 151 height 10
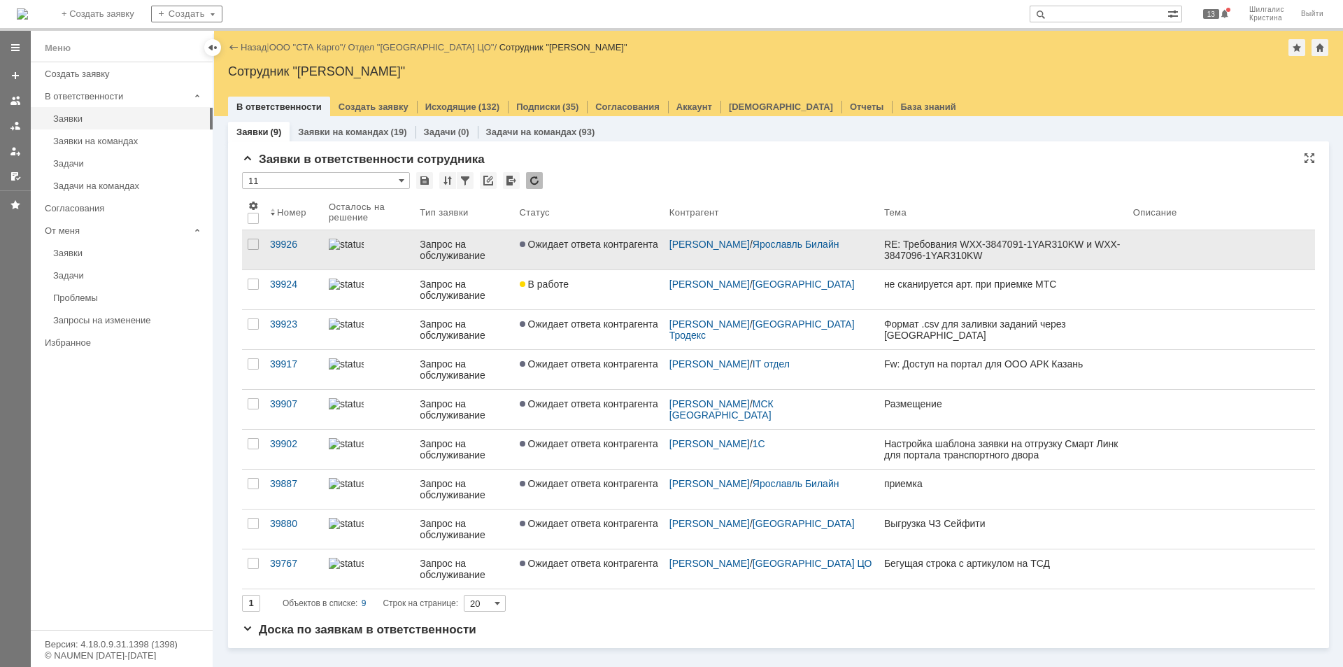
click at [595, 246] on span "Ожидает ответа контрагента" at bounding box center [589, 243] width 138 height 11
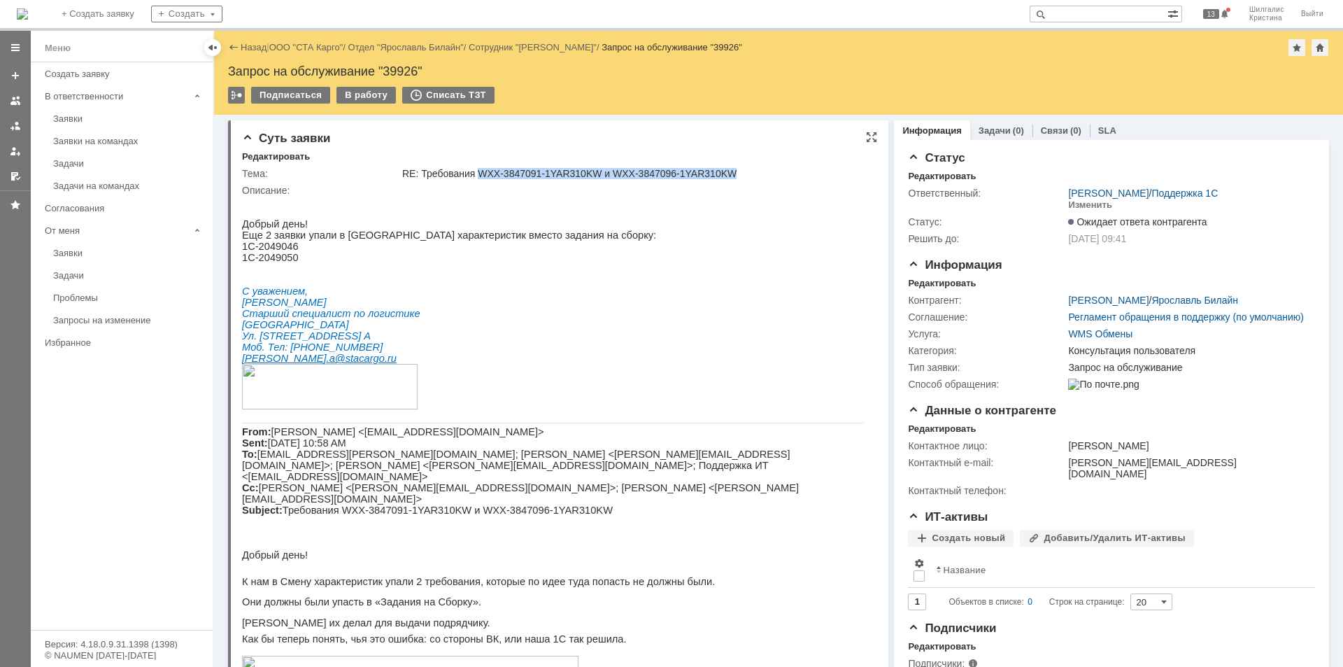
drag, startPoint x: 732, startPoint y: 171, endPoint x: 472, endPoint y: 183, distance: 260.4
click at [474, 174] on div "RE: Требования WXX-3847091-1YAR310KW и WXX-3847096-1YAR310KW" at bounding box center [635, 173] width 466 height 11
copy div "WXX-3847091-1YAR310KW и WXX-3847096-1YAR310KW"
drag, startPoint x: 298, startPoint y: 267, endPoint x: 244, endPoint y: 253, distance: 55.6
click at [243, 252] on div "Добрый день! Еще 2 заявки упали в смнену характеристик вместо задания на сборку…" at bounding box center [553, 314] width 622 height 193
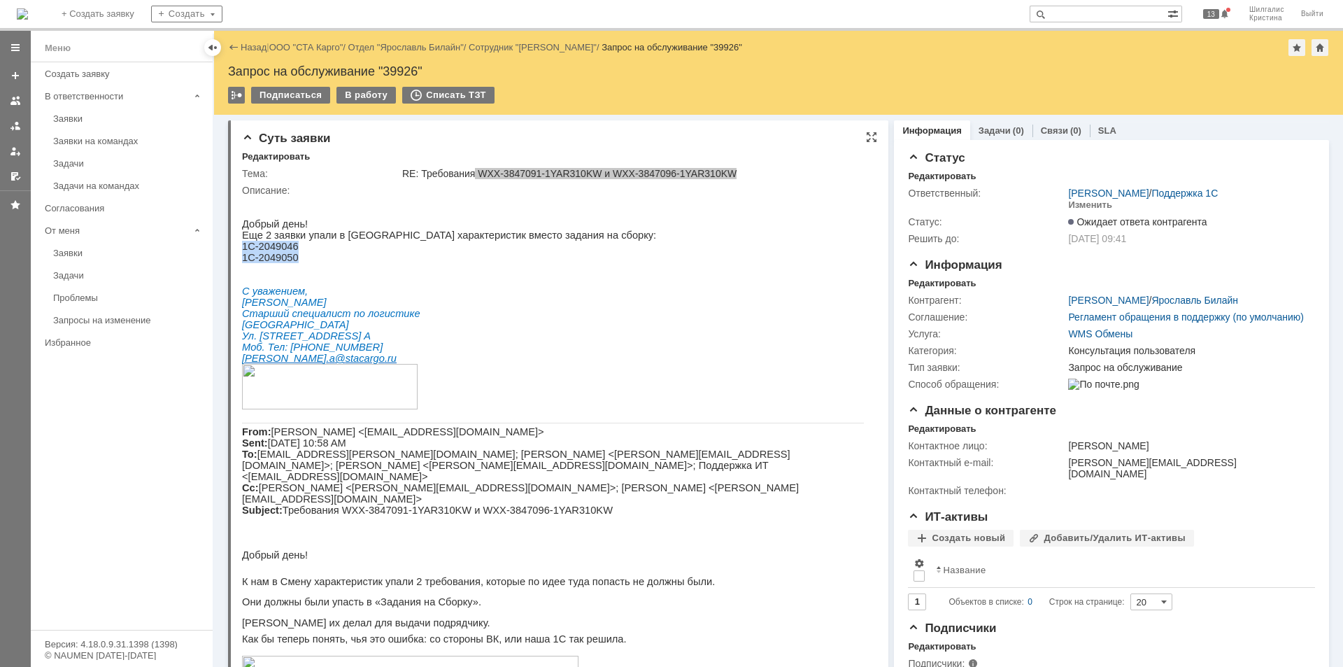
copy div "1C-2049046 1C-2049050"
click at [294, 45] on link "ООО "СТА Карго"" at bounding box center [306, 47] width 74 height 10
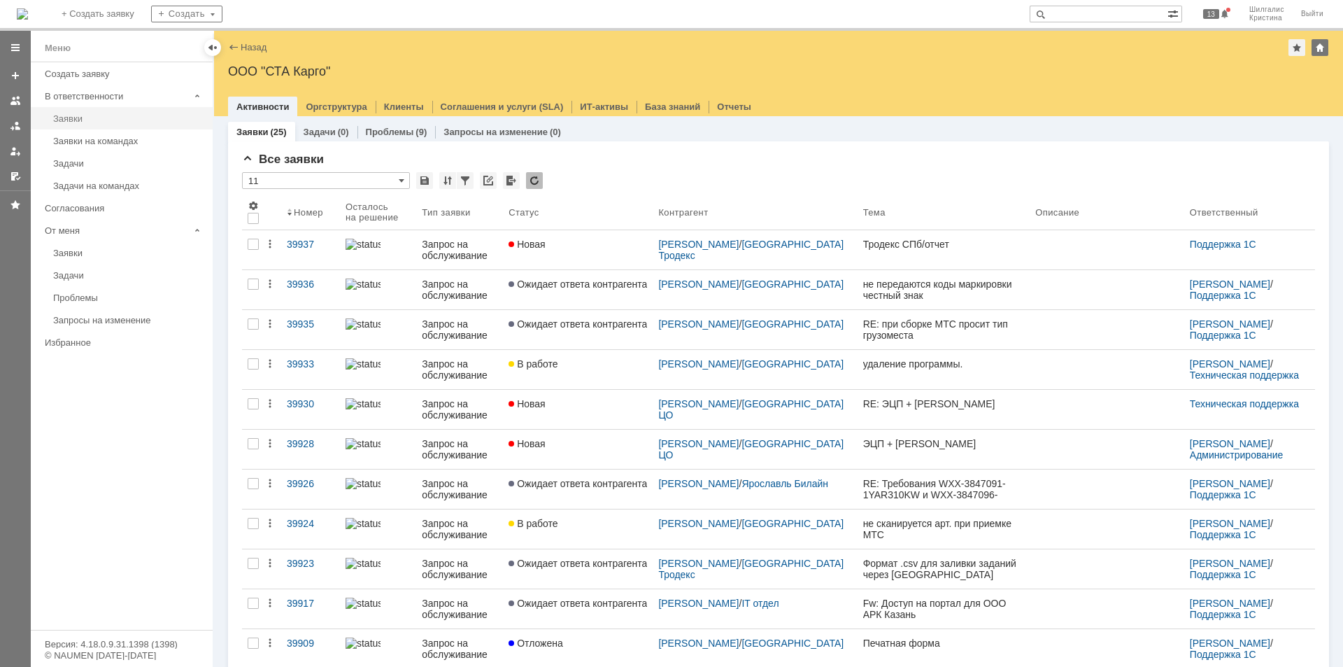
click at [86, 112] on link "Заявки" at bounding box center [129, 119] width 162 height 22
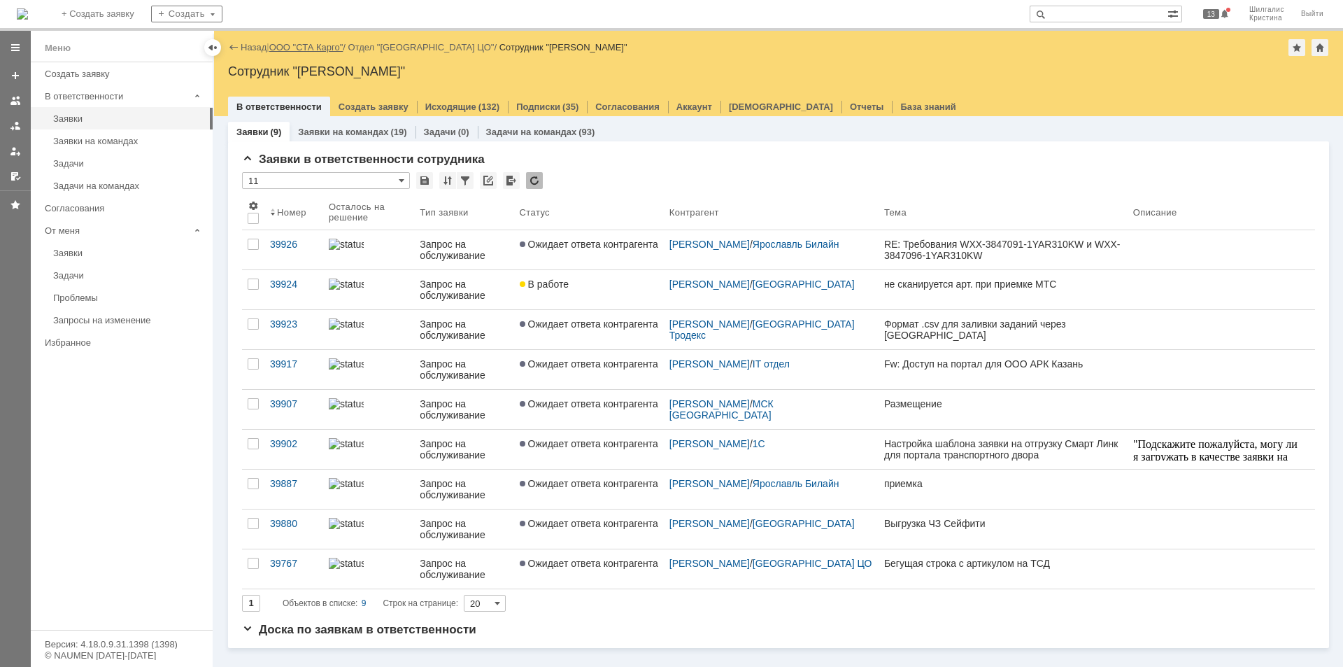
click at [314, 44] on link "ООО "СТА Карго"" at bounding box center [306, 47] width 74 height 10
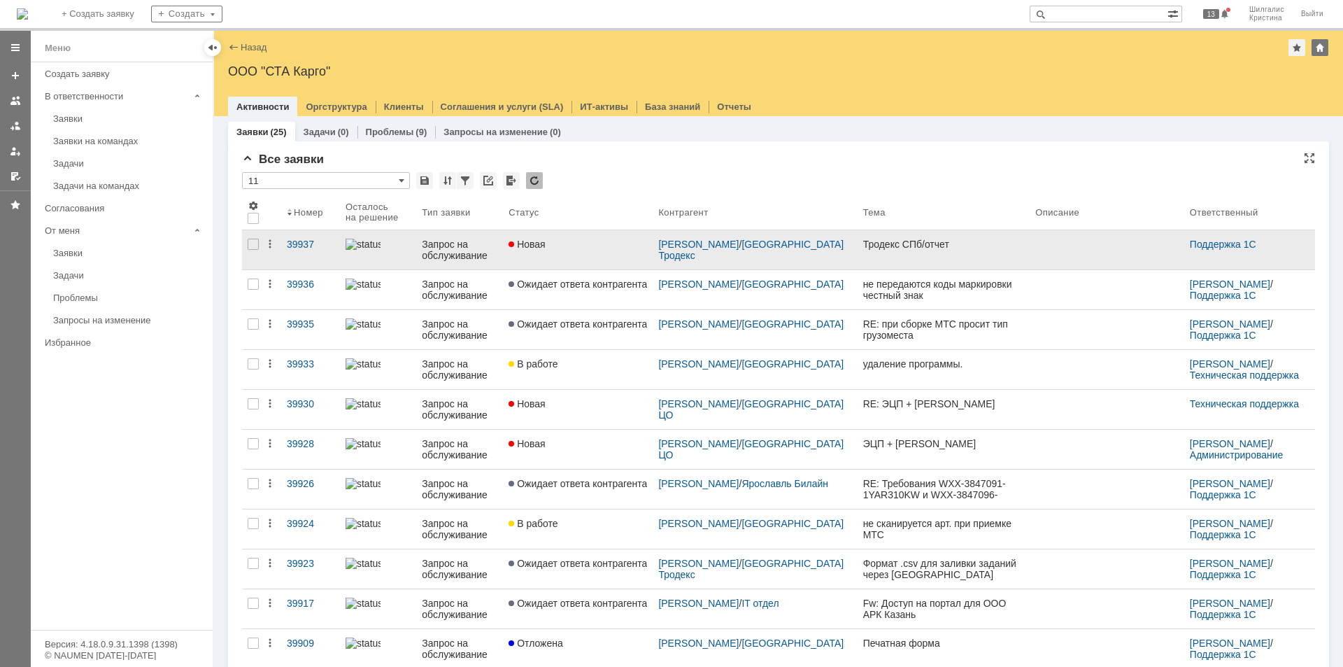
click at [590, 243] on div "Новая" at bounding box center [577, 243] width 138 height 11
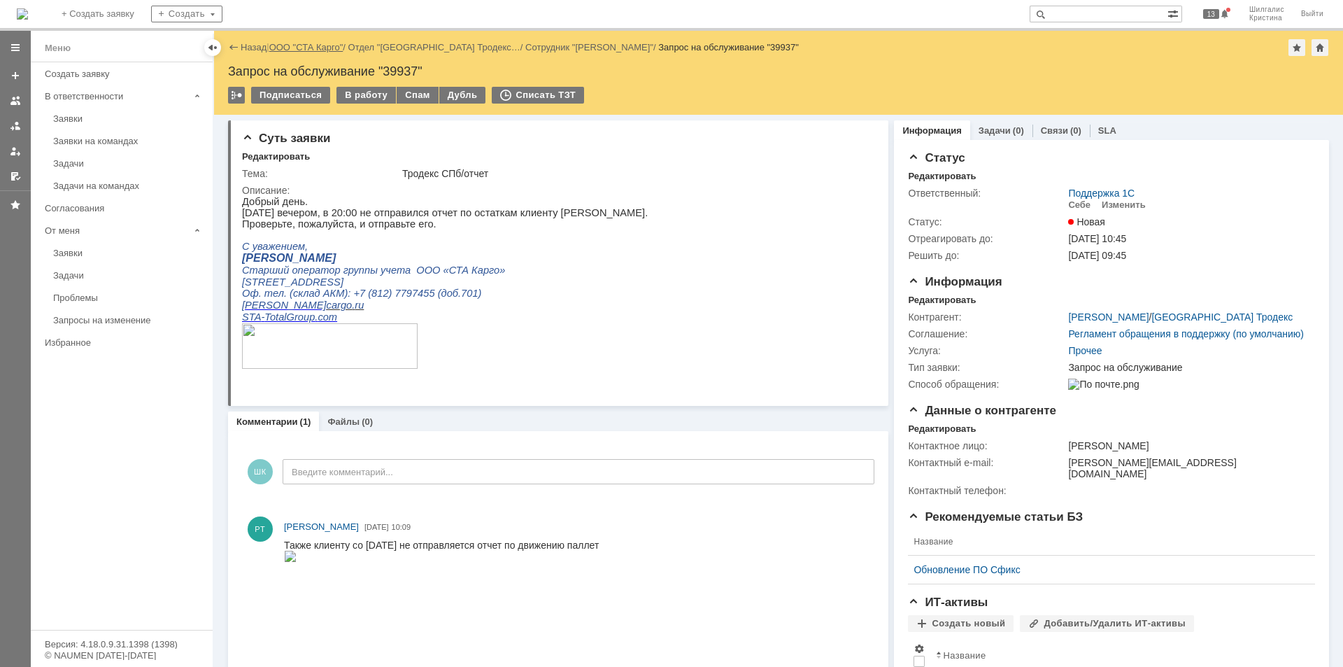
click at [316, 50] on link "ООО "СТА Карго"" at bounding box center [306, 47] width 74 height 10
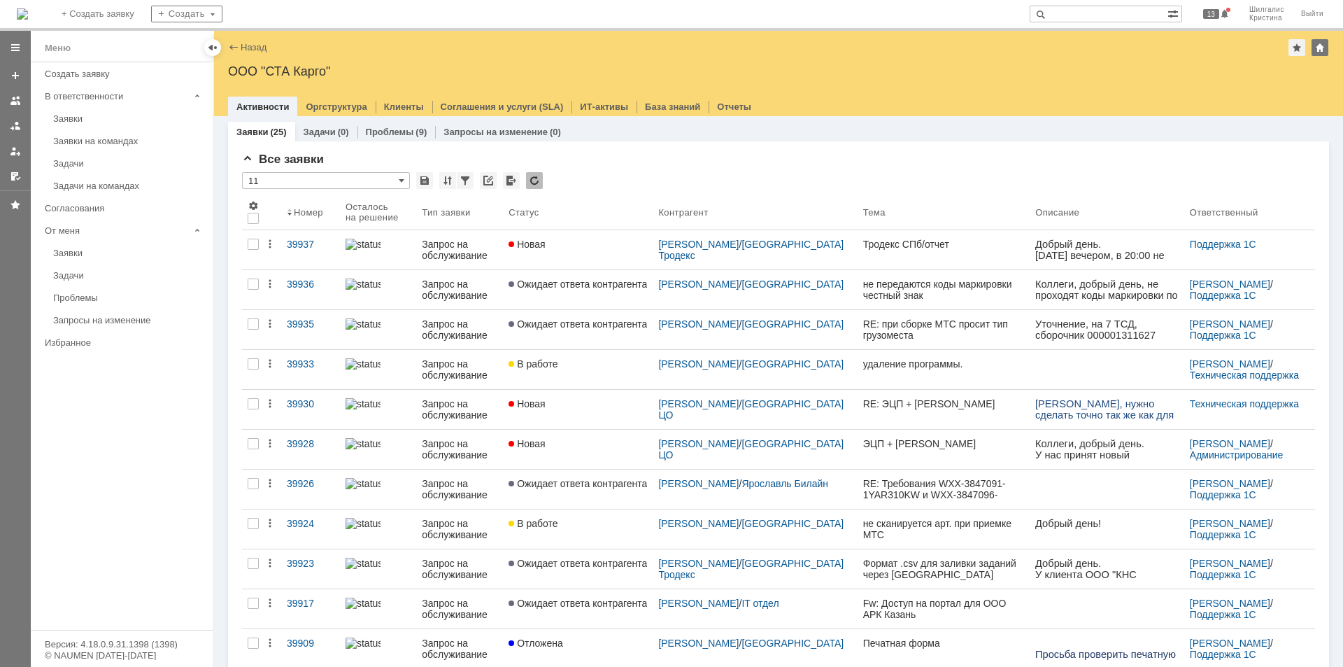
click at [77, 121] on div "Заявки" at bounding box center [128, 118] width 151 height 10
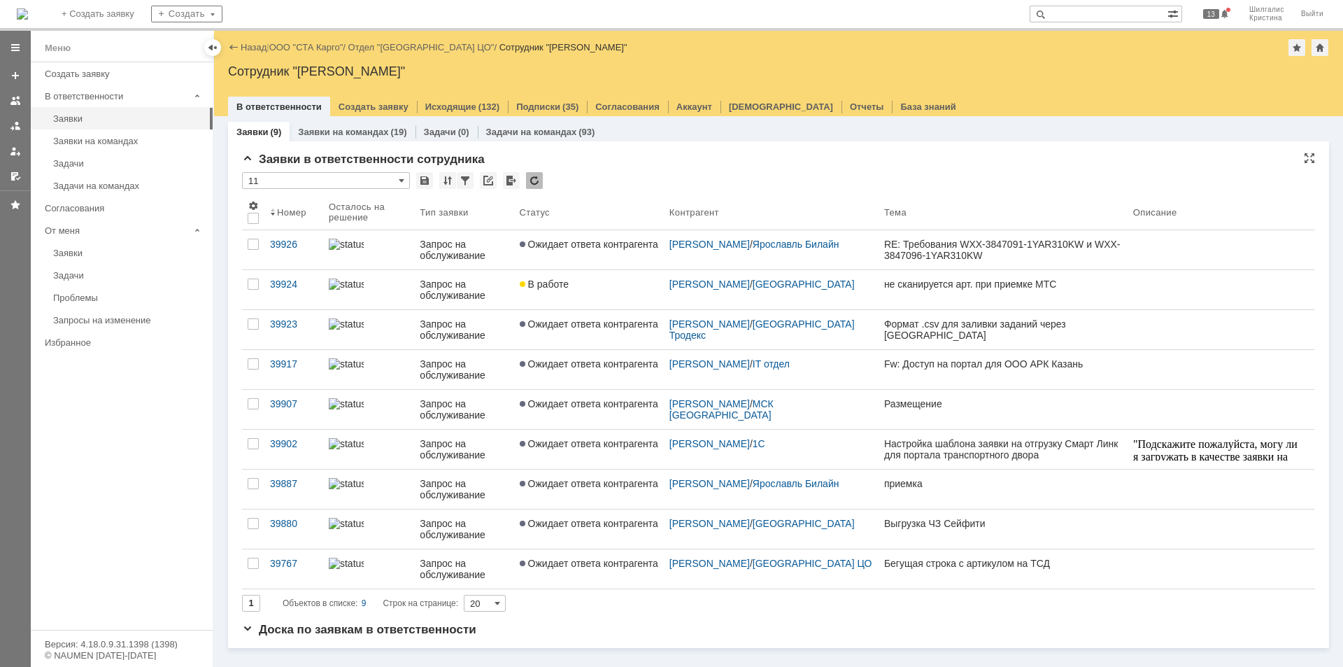
click at [645, 178] on div "* 11" at bounding box center [778, 181] width 1073 height 18
click at [313, 47] on link "ООО "СТА Карго"" at bounding box center [306, 47] width 74 height 10
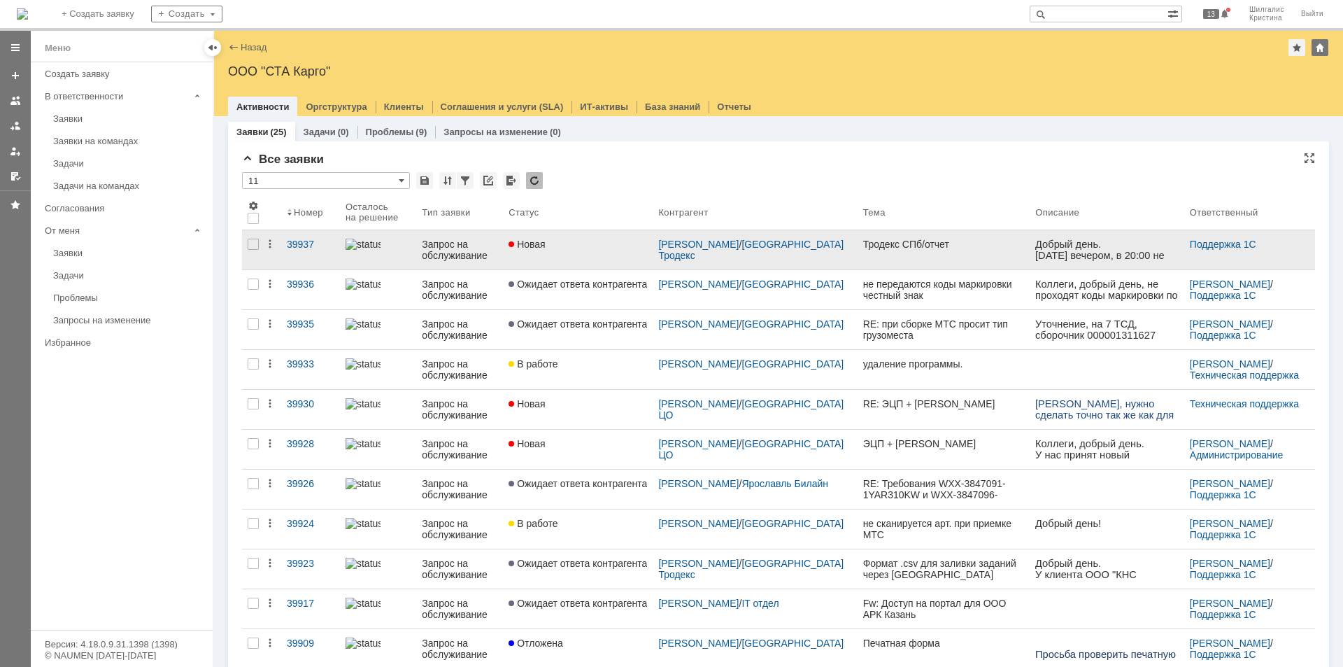
click at [606, 242] on div "Новая" at bounding box center [577, 243] width 138 height 11
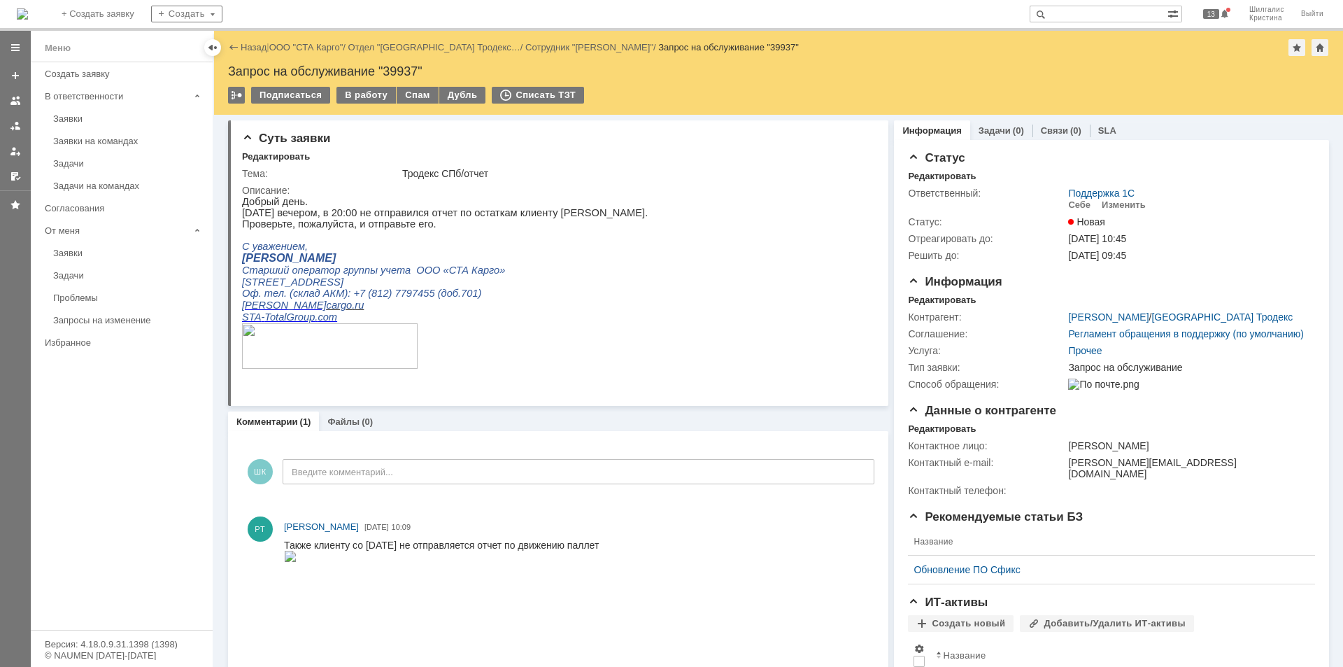
click at [319, 45] on link "ООО "СТА Карго"" at bounding box center [306, 47] width 74 height 10
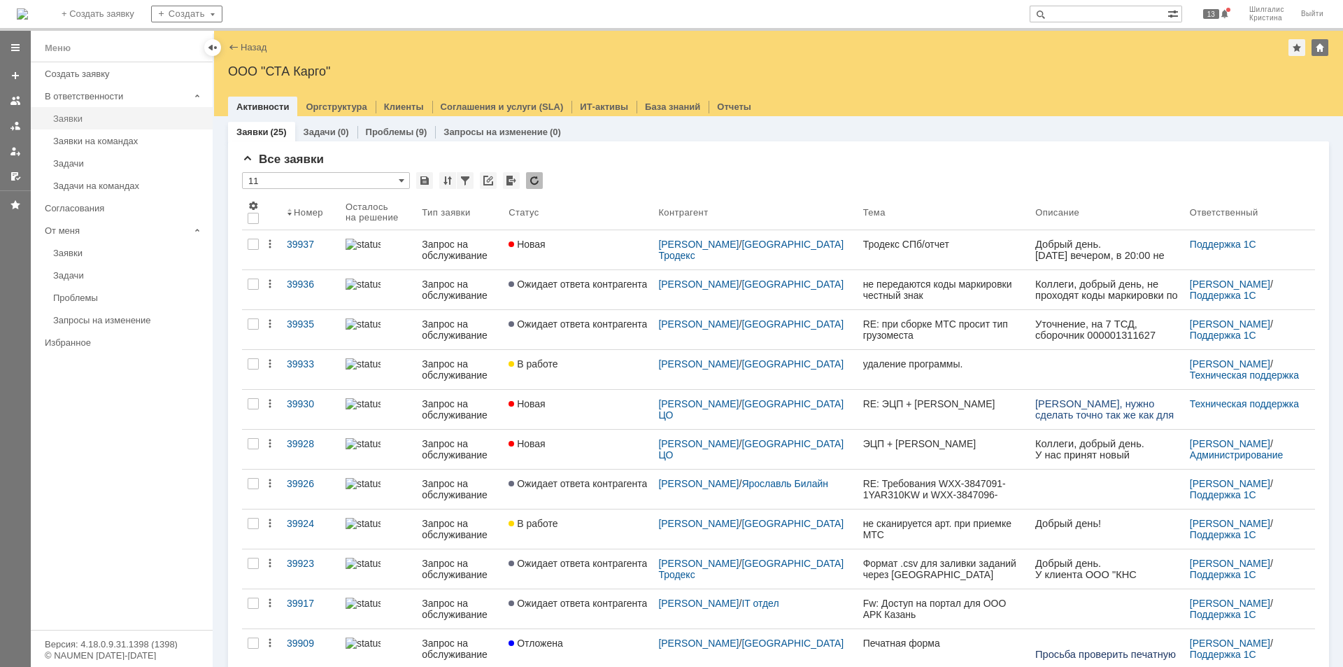
click at [111, 120] on div "Заявки" at bounding box center [128, 118] width 151 height 10
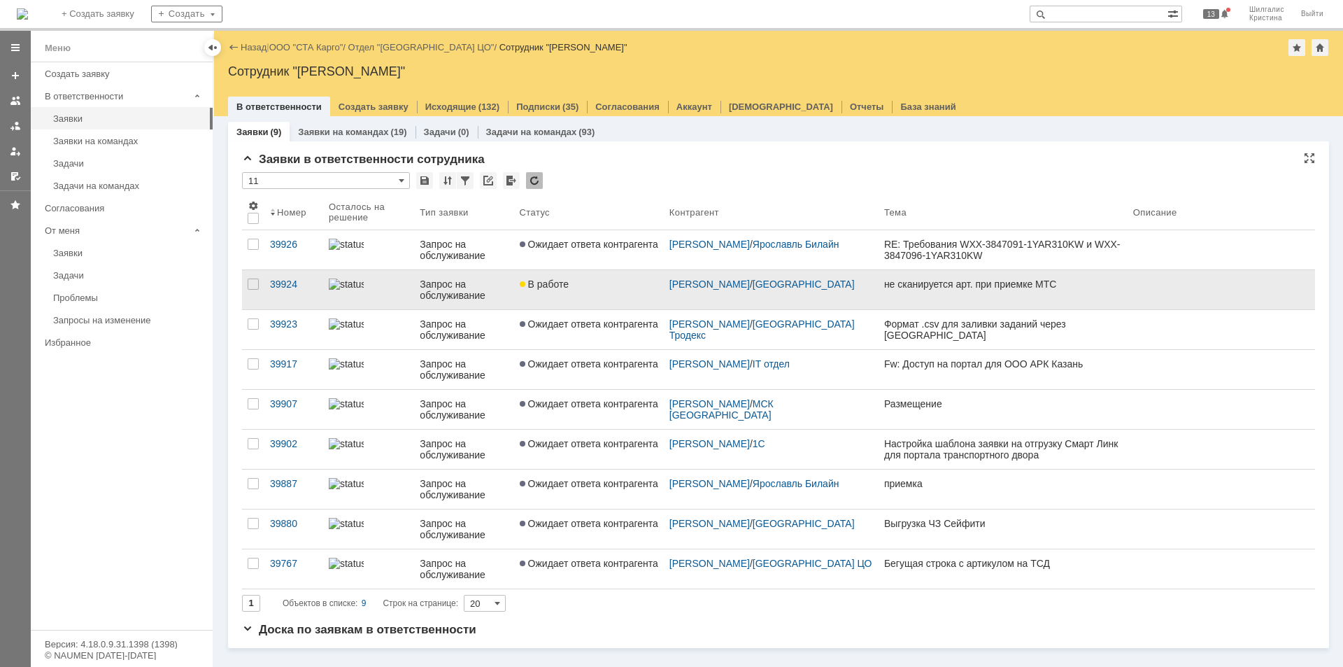
click at [559, 275] on link "В работе" at bounding box center [589, 289] width 150 height 39
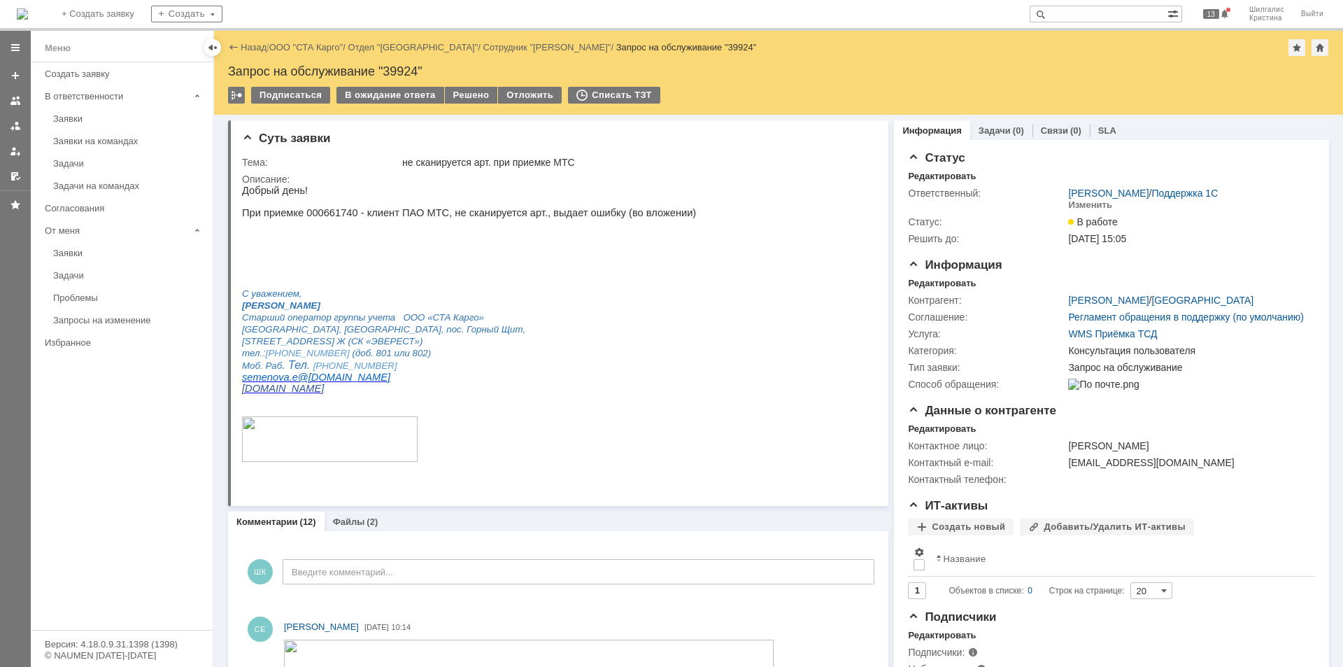
drag, startPoint x: 0, startPoint y: 516, endPoint x: 0, endPoint y: 527, distance: 11.2
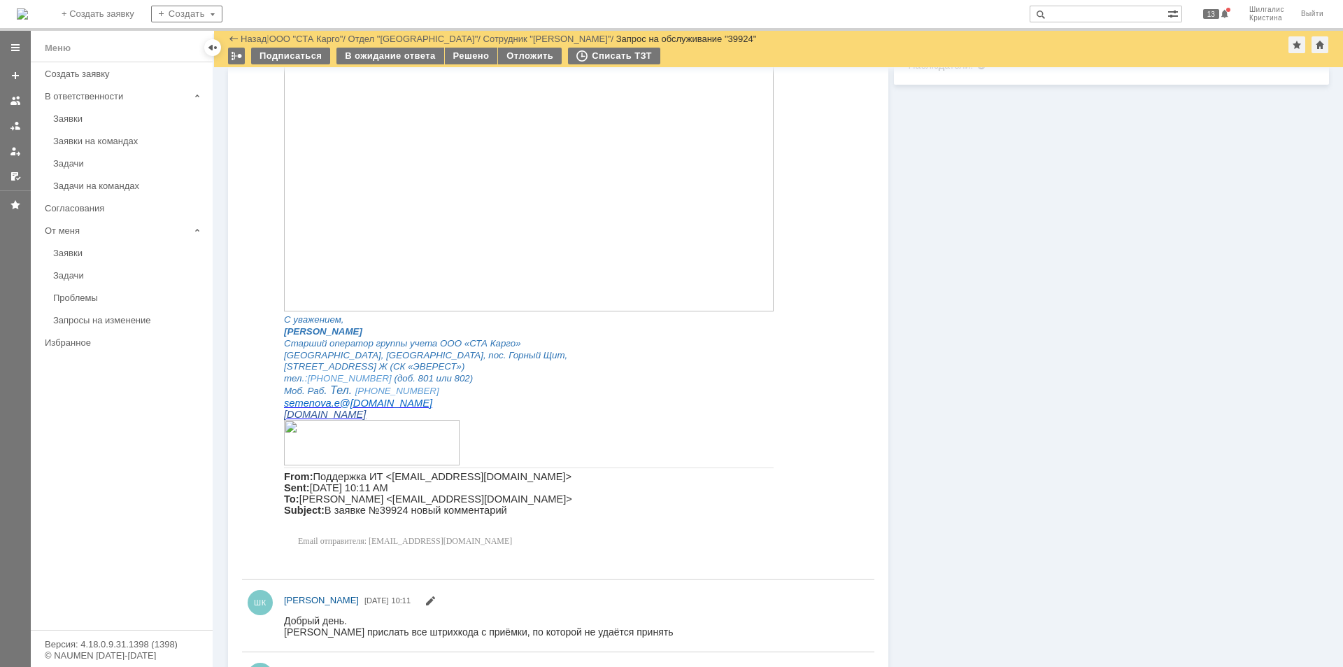
scroll to position [560, 0]
click at [404, 156] on img at bounding box center [529, 170] width 490 height 276
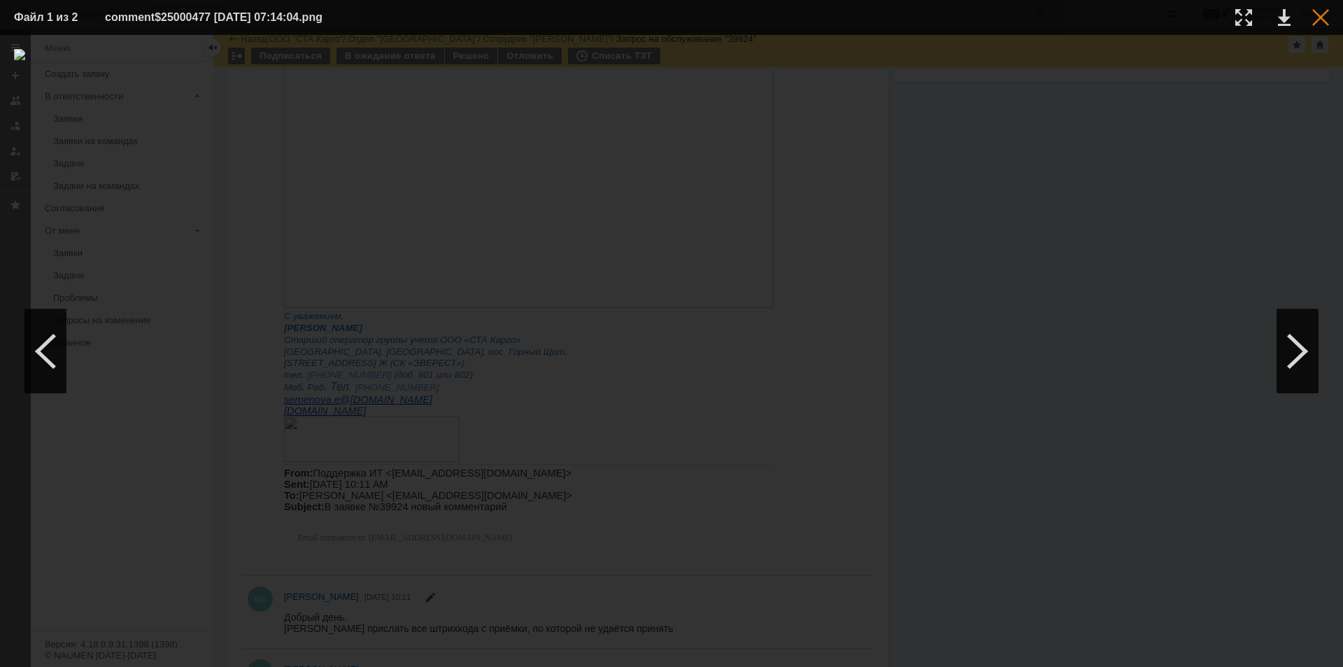
click at [1318, 18] on div at bounding box center [1320, 17] width 17 height 17
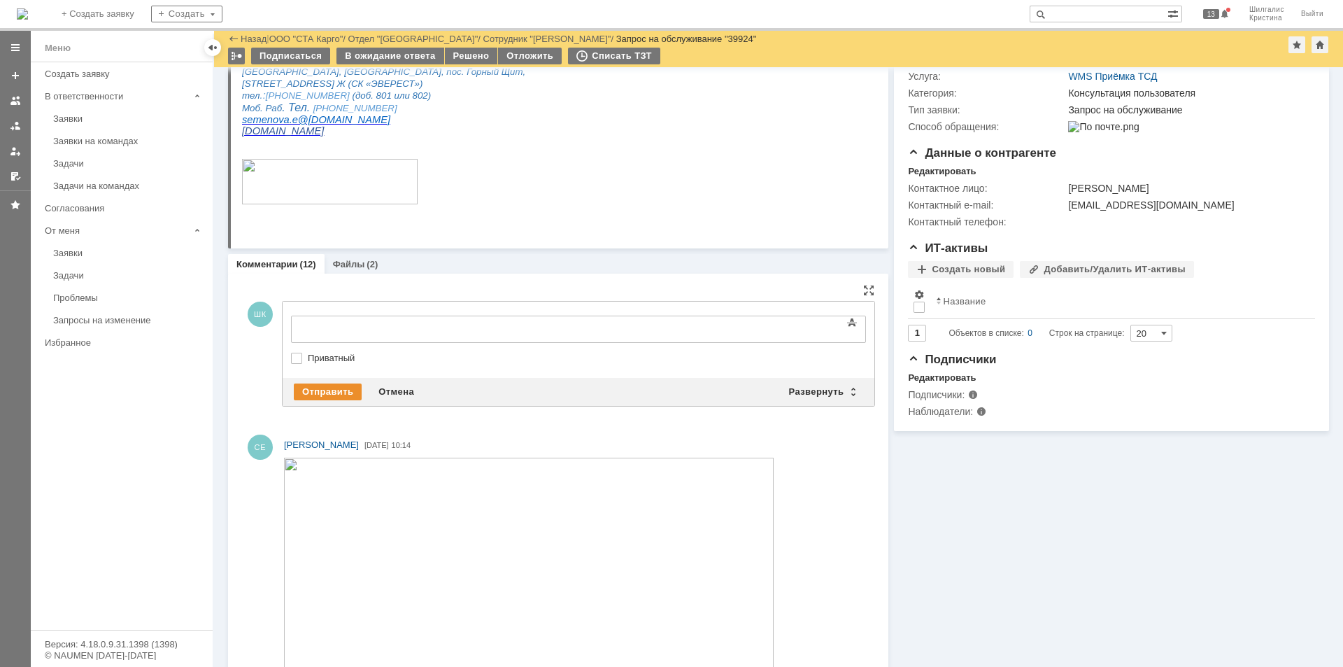
scroll to position [0, 0]
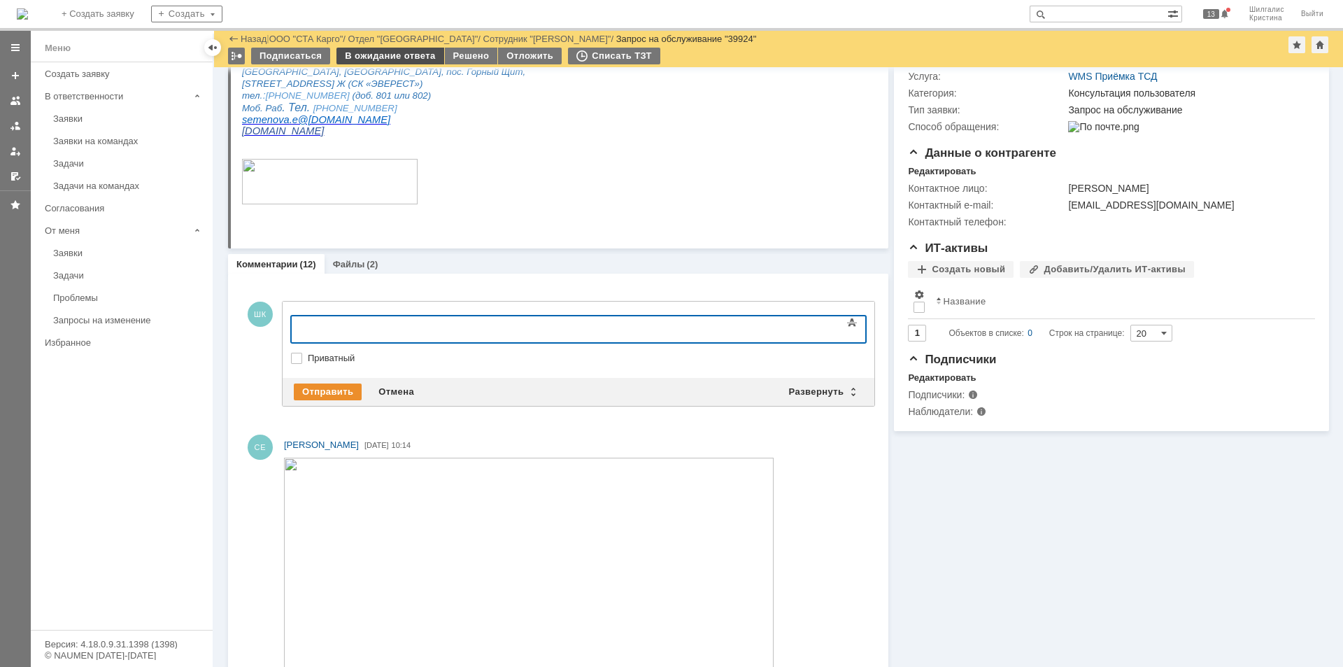
click at [381, 57] on div "В ожидание ответа" at bounding box center [389, 56] width 107 height 17
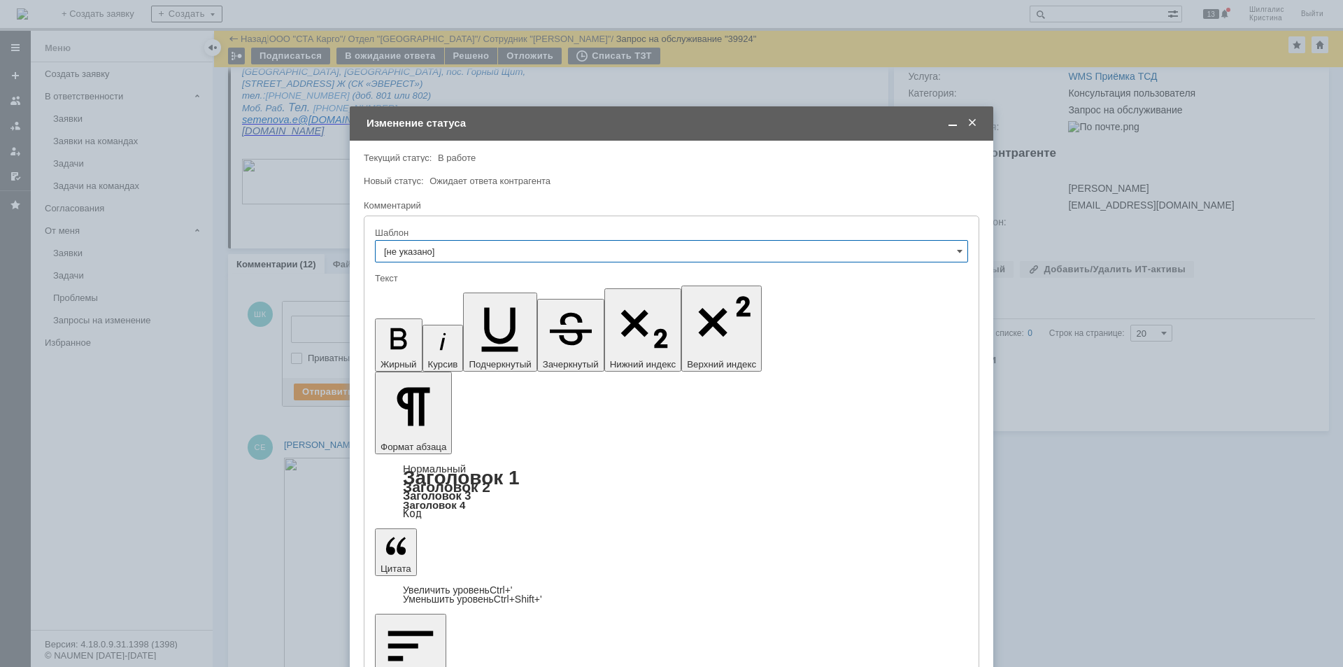
drag, startPoint x: 492, startPoint y: 3952, endPoint x: 543, endPoint y: 3986, distance: 62.1
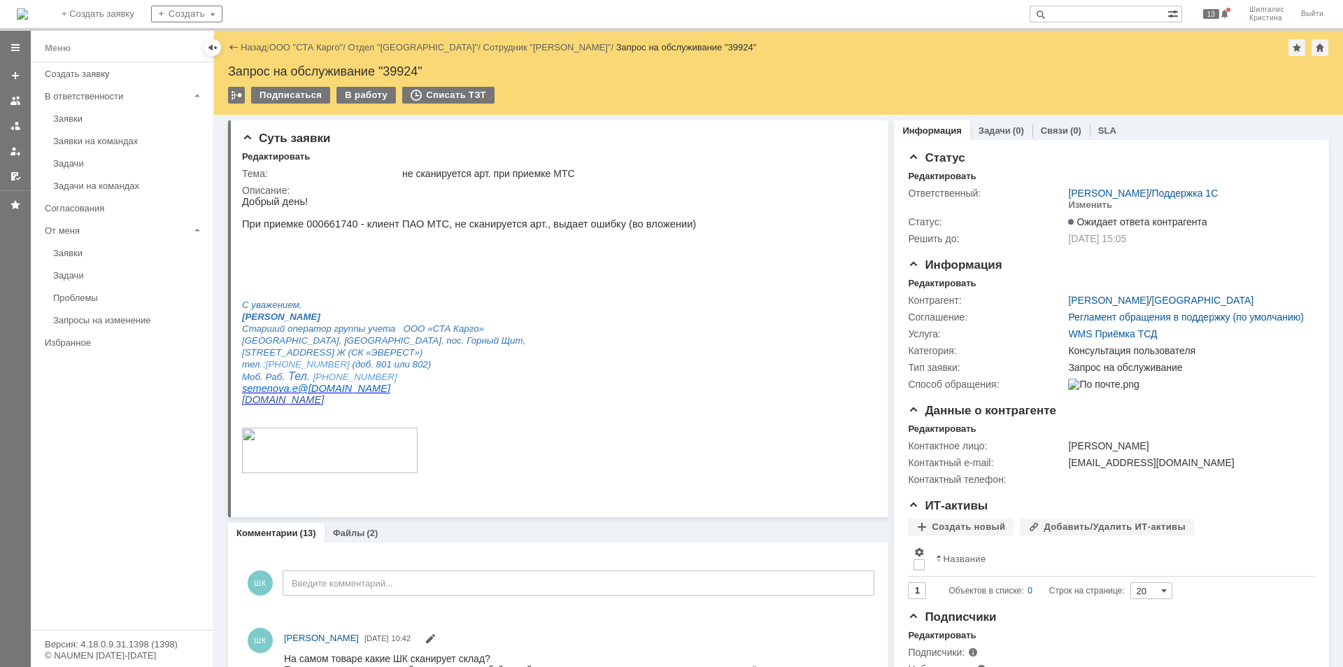
click at [315, 50] on link "ООО "СТА Карго"" at bounding box center [306, 47] width 74 height 10
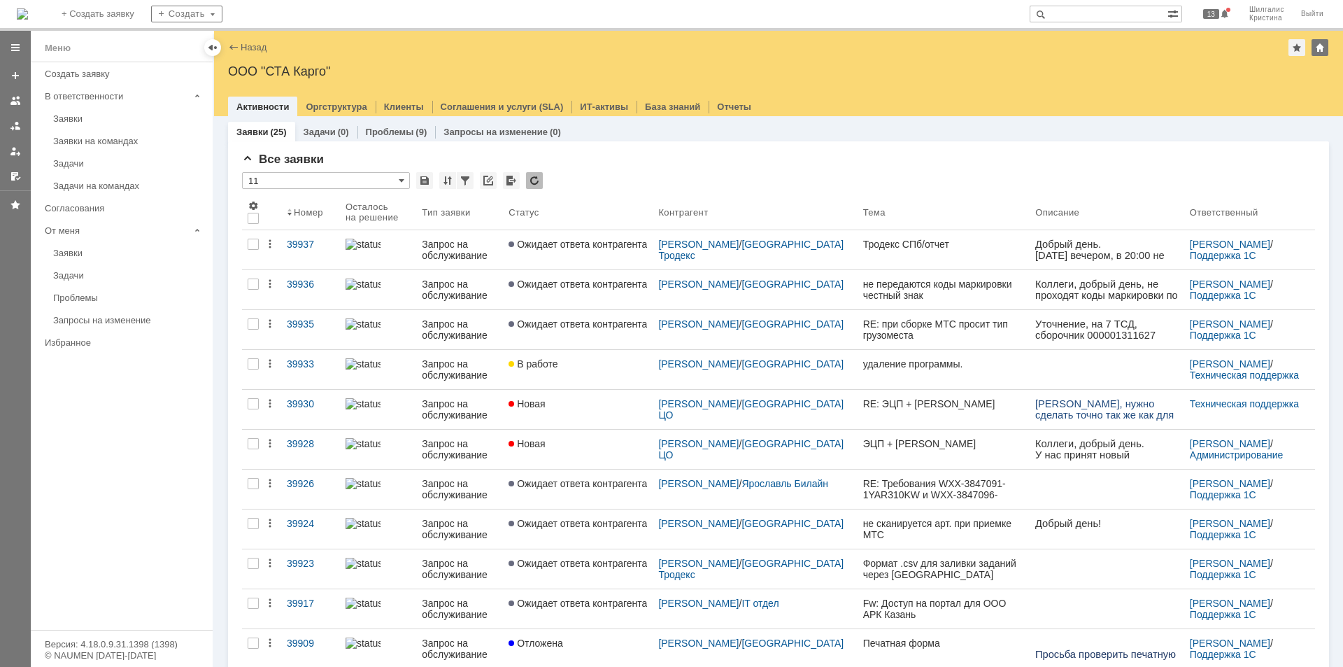
click at [79, 112] on link "Заявки" at bounding box center [129, 119] width 162 height 22
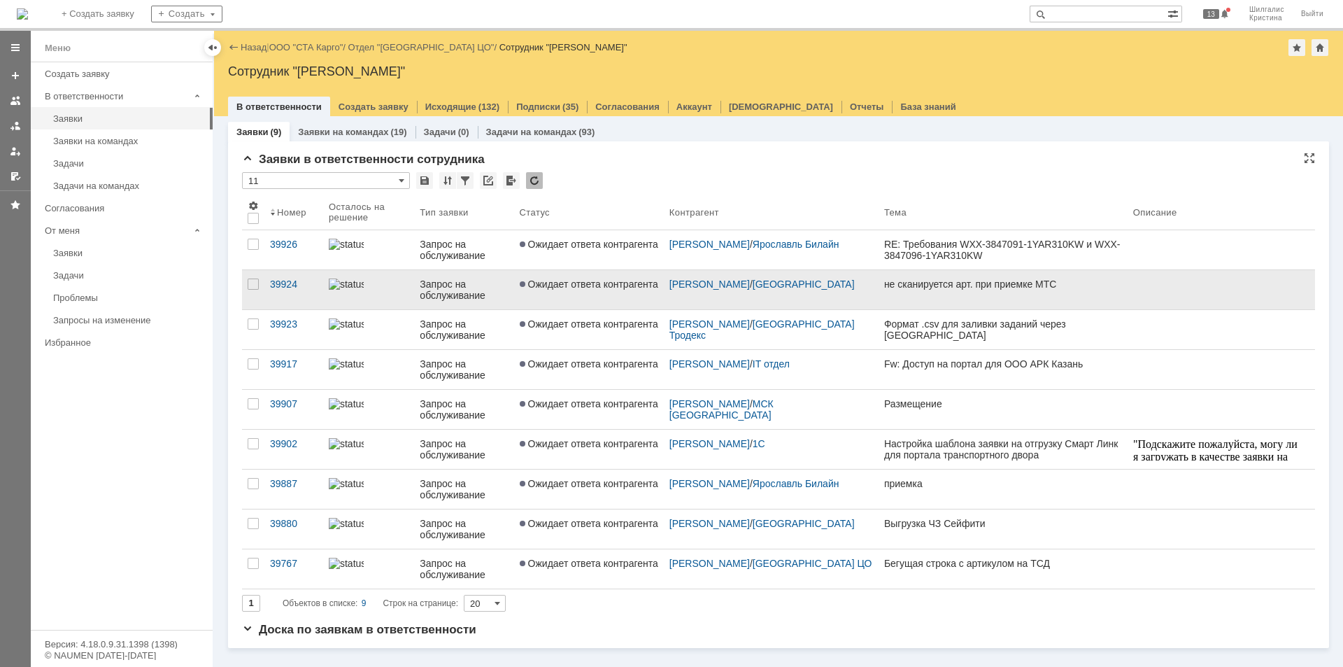
click at [600, 287] on span "Ожидает ответа контрагента" at bounding box center [589, 283] width 138 height 11
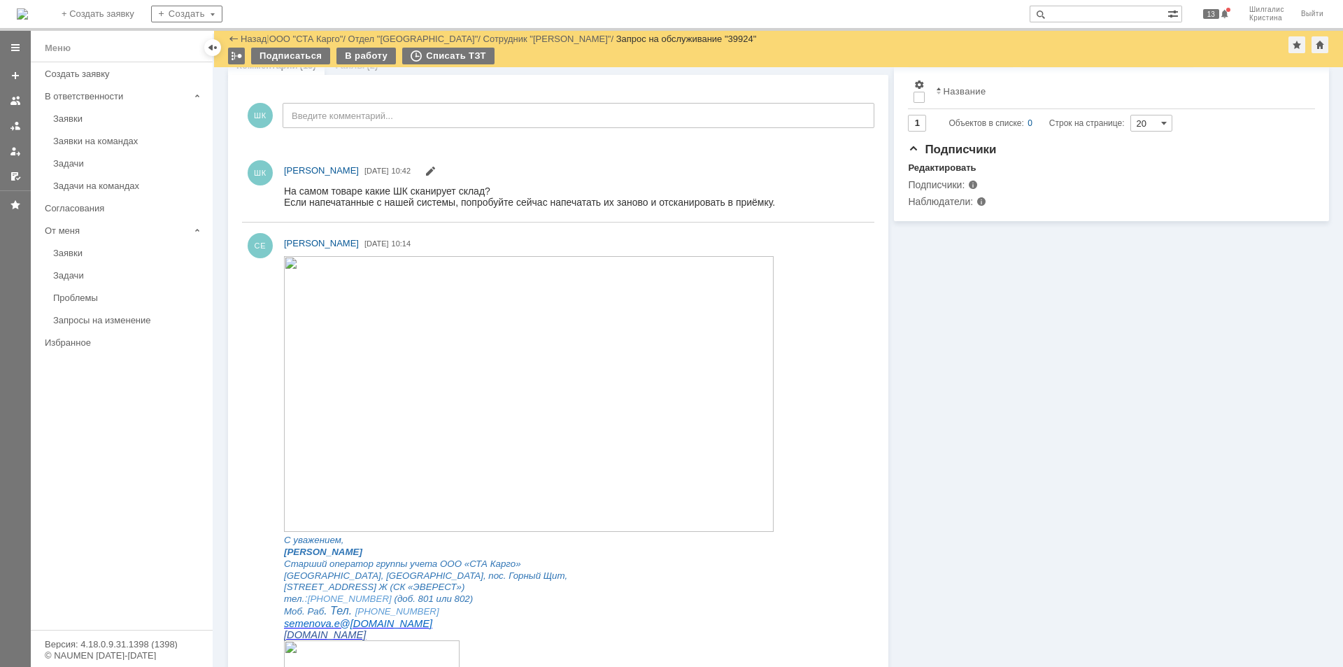
click at [454, 316] on img at bounding box center [529, 393] width 490 height 276
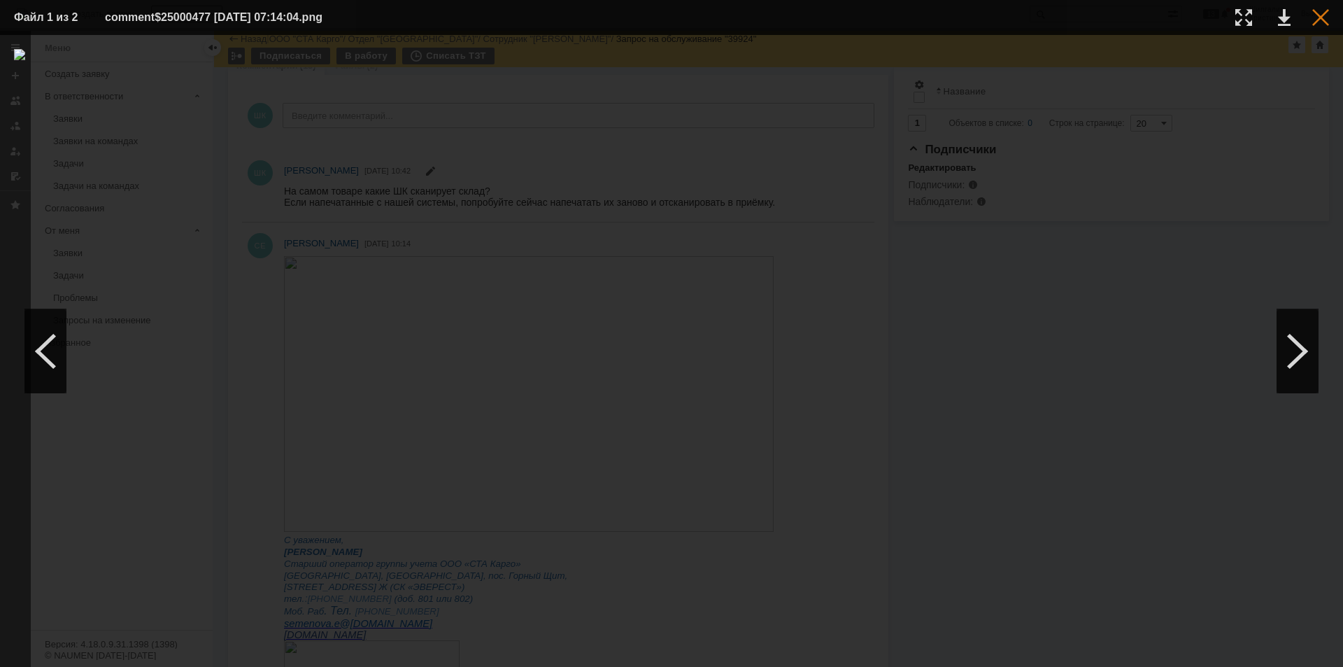
drag, startPoint x: 1315, startPoint y: 6, endPoint x: 1320, endPoint y: 17, distance: 12.5
click at [1315, 6] on table "Файл 1 из 2 comment$25000477 [DATE] 07:14:04.png" at bounding box center [671, 17] width 1343 height 35
click at [1321, 19] on div at bounding box center [1320, 17] width 17 height 17
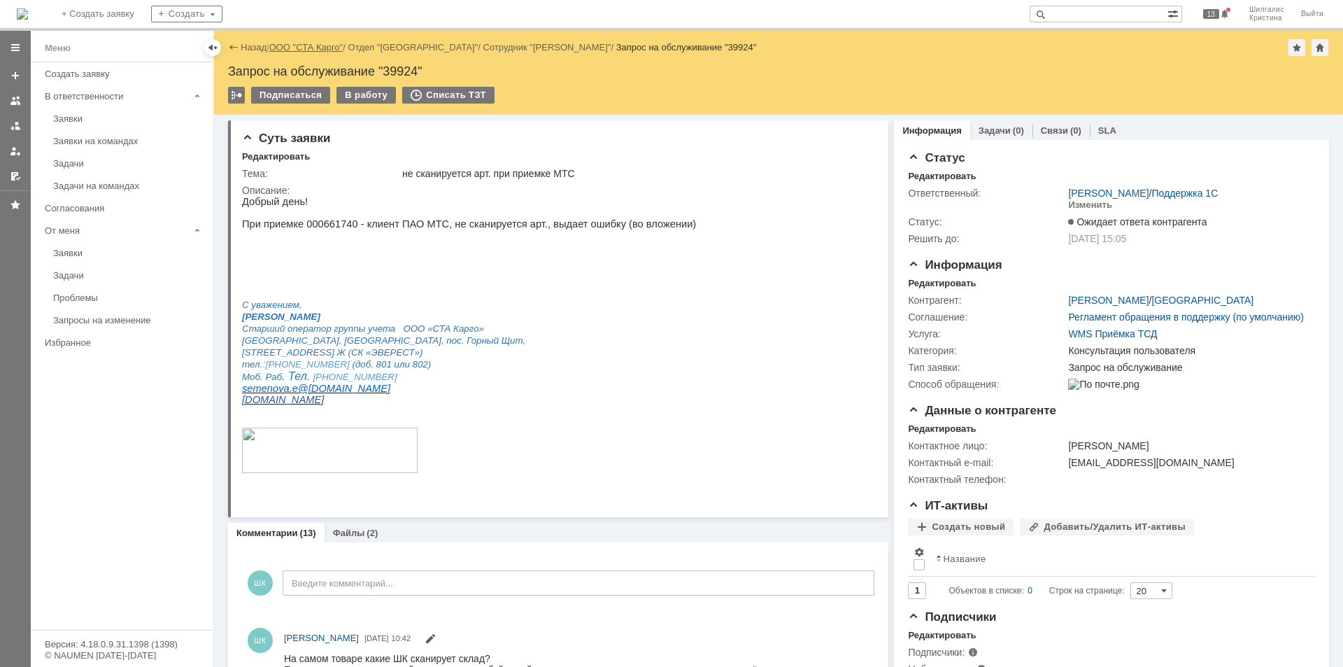
click at [300, 45] on link "ООО "СТА Карго"" at bounding box center [306, 47] width 74 height 10
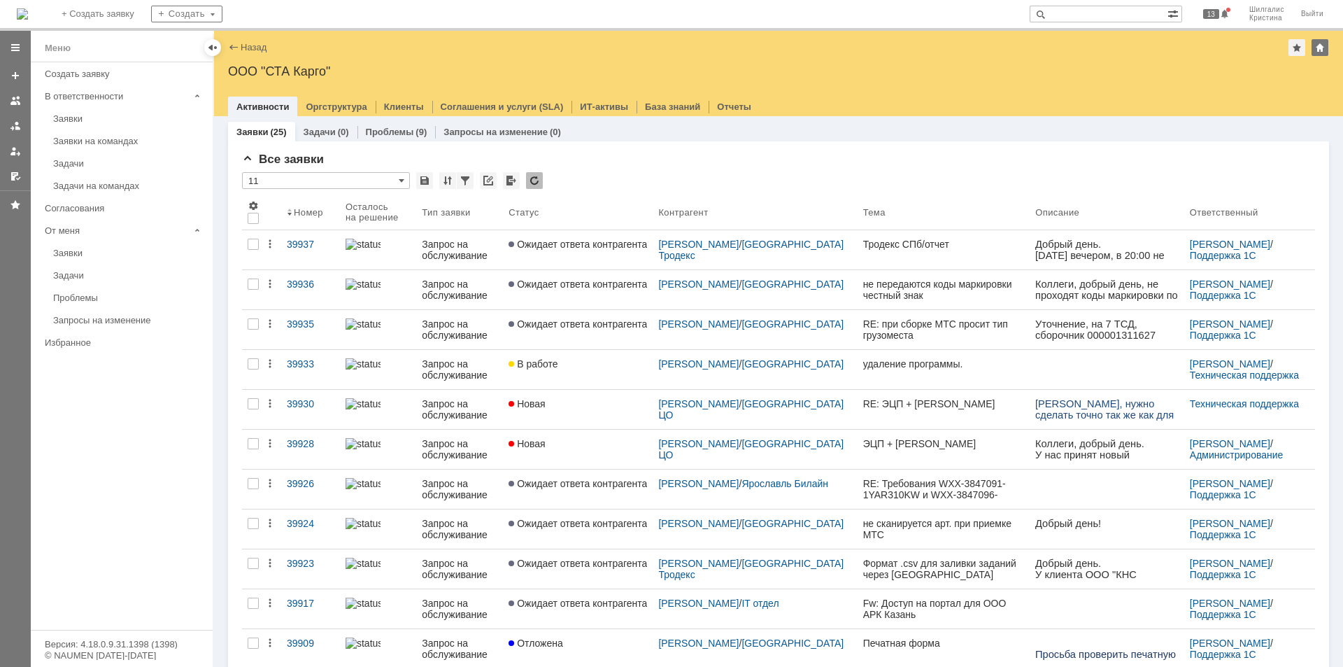
click at [81, 119] on div "Заявки" at bounding box center [128, 118] width 151 height 10
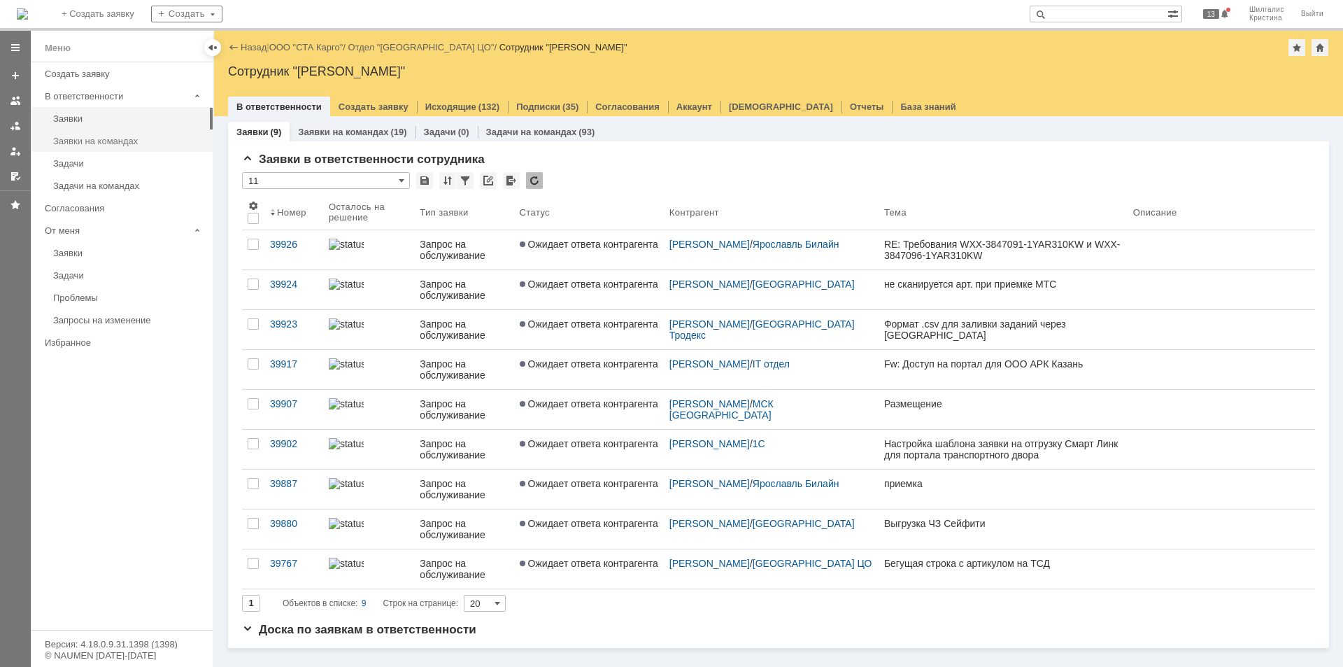
click at [105, 145] on div "Заявки на командах" at bounding box center [128, 141] width 151 height 10
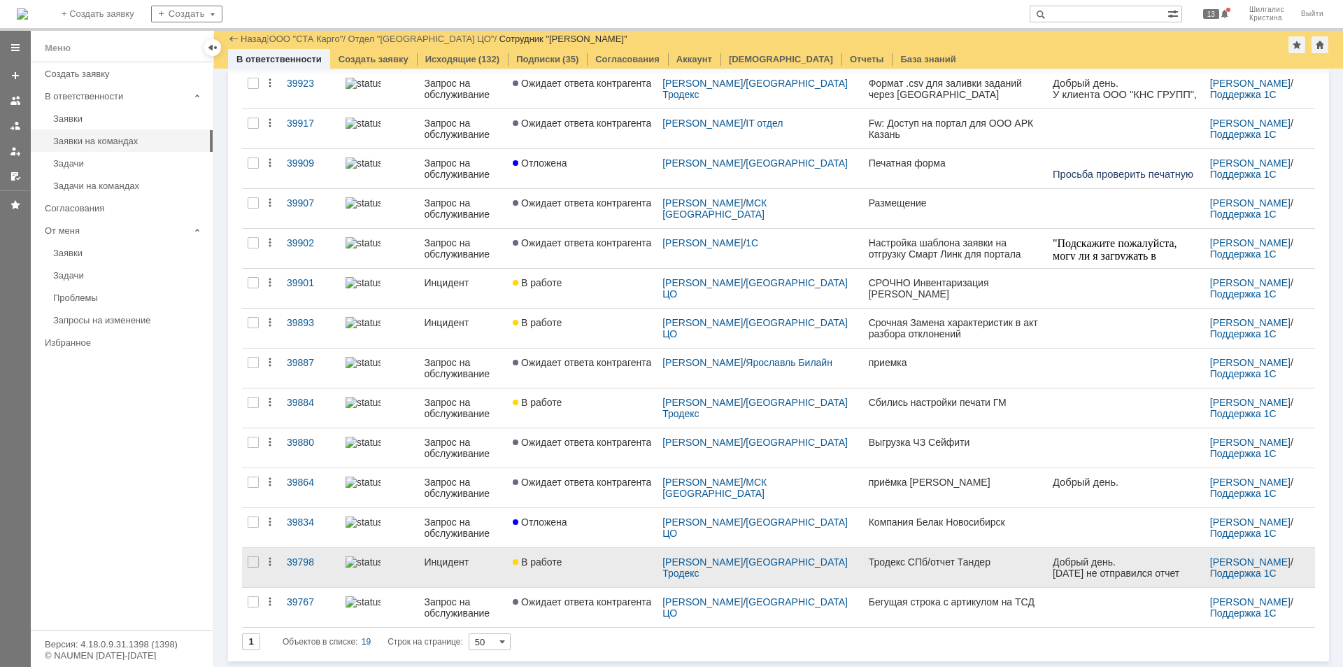
click at [597, 553] on link "В работе" at bounding box center [582, 567] width 150 height 39
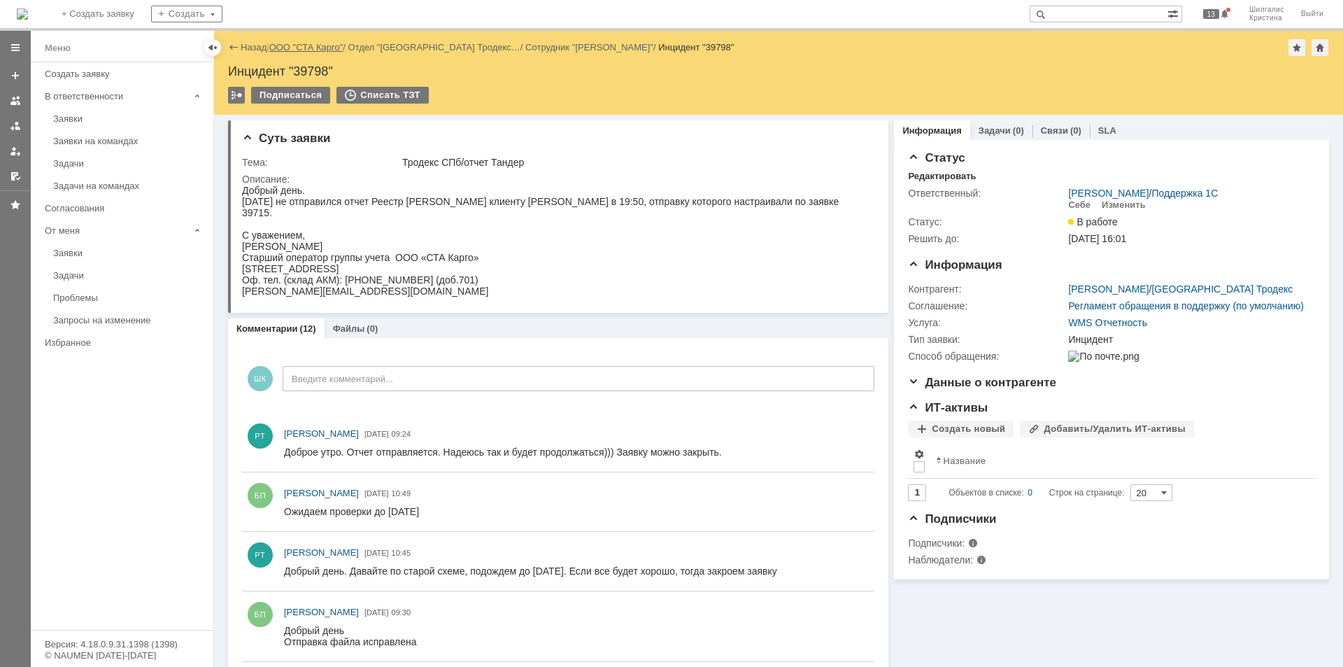
click at [297, 49] on link "ООО "СТА Карго"" at bounding box center [306, 47] width 74 height 10
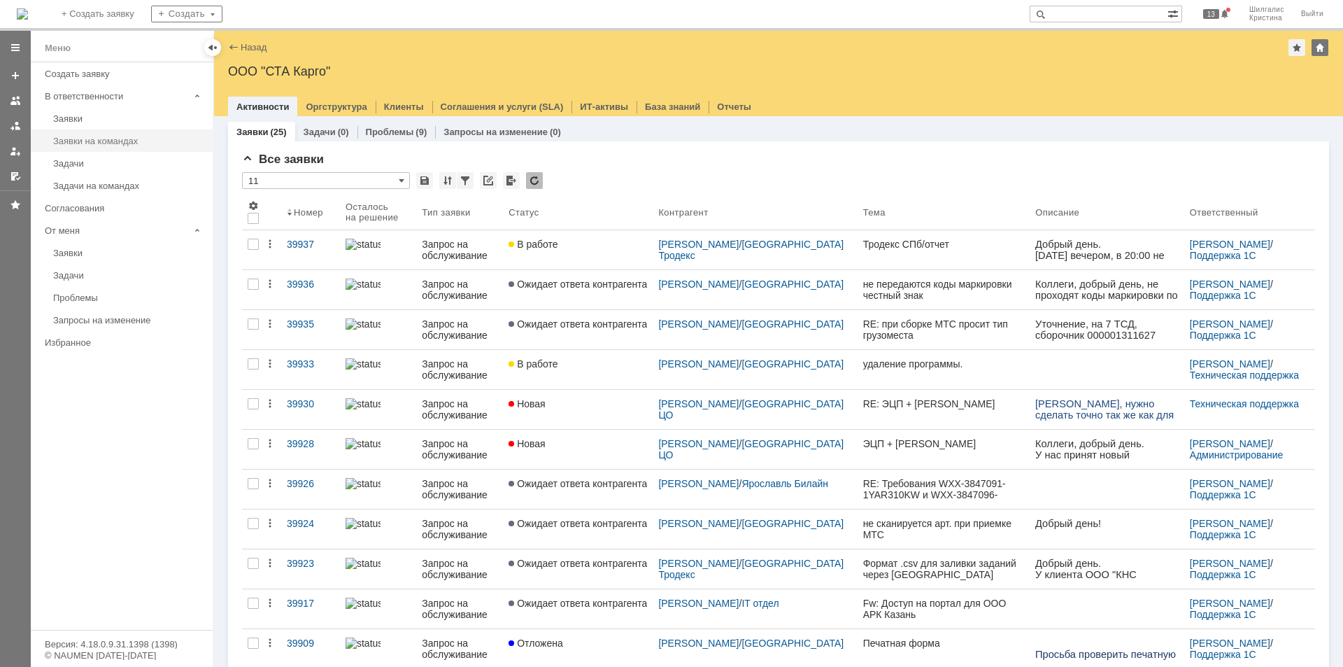
click at [76, 139] on div "Заявки на командах" at bounding box center [128, 141] width 151 height 10
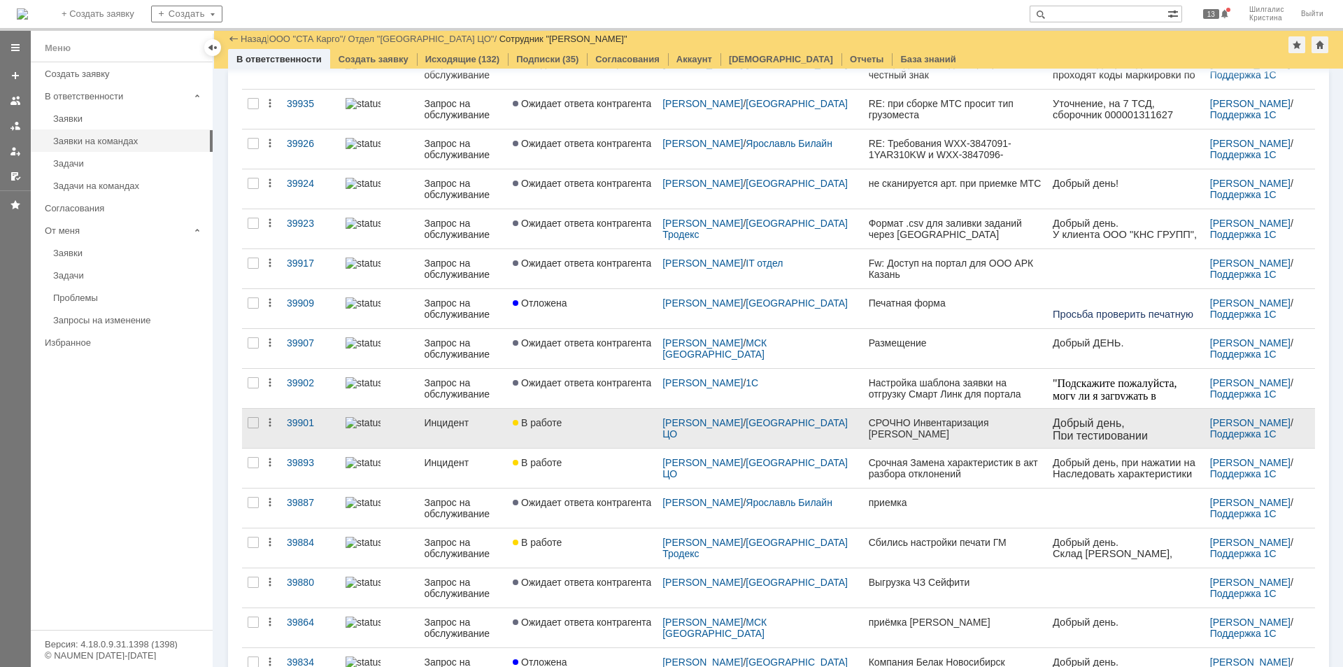
click at [571, 435] on link "В работе" at bounding box center [582, 427] width 150 height 39
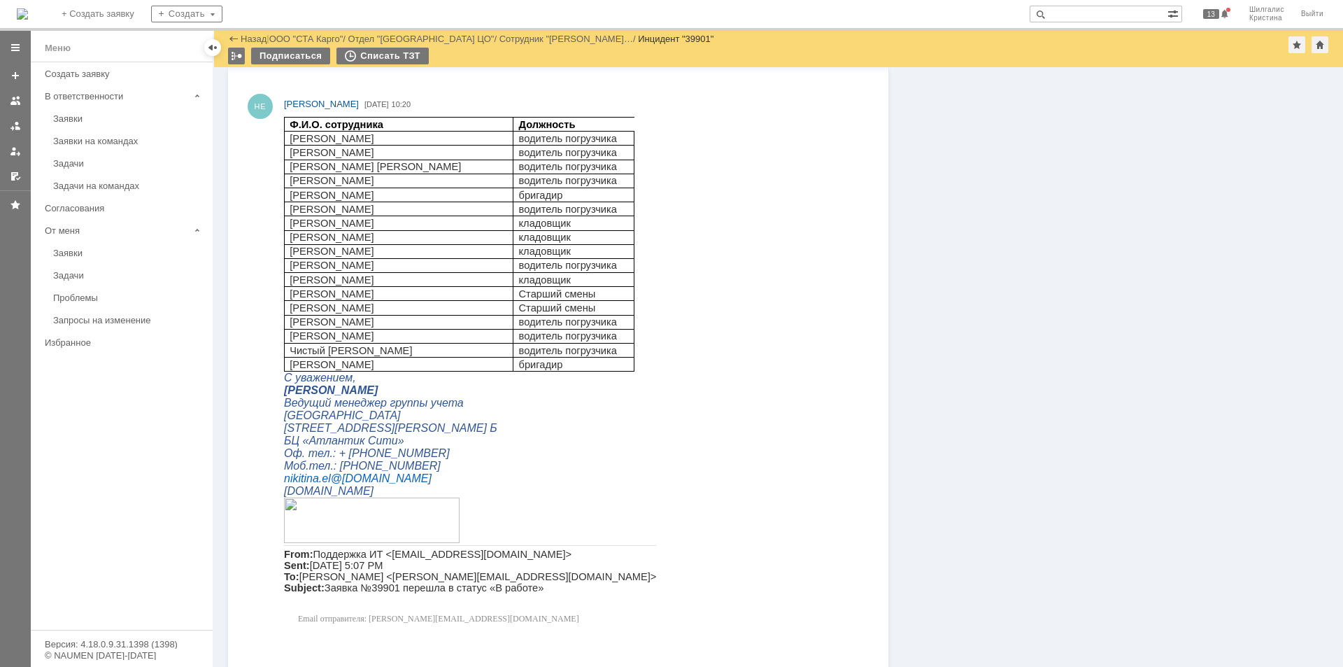
drag, startPoint x: 432, startPoint y: 138, endPoint x: 290, endPoint y: 140, distance: 142.0
click at [290, 140] on p "[PERSON_NAME]" at bounding box center [399, 138] width 218 height 11
copy span "[PERSON_NAME]"
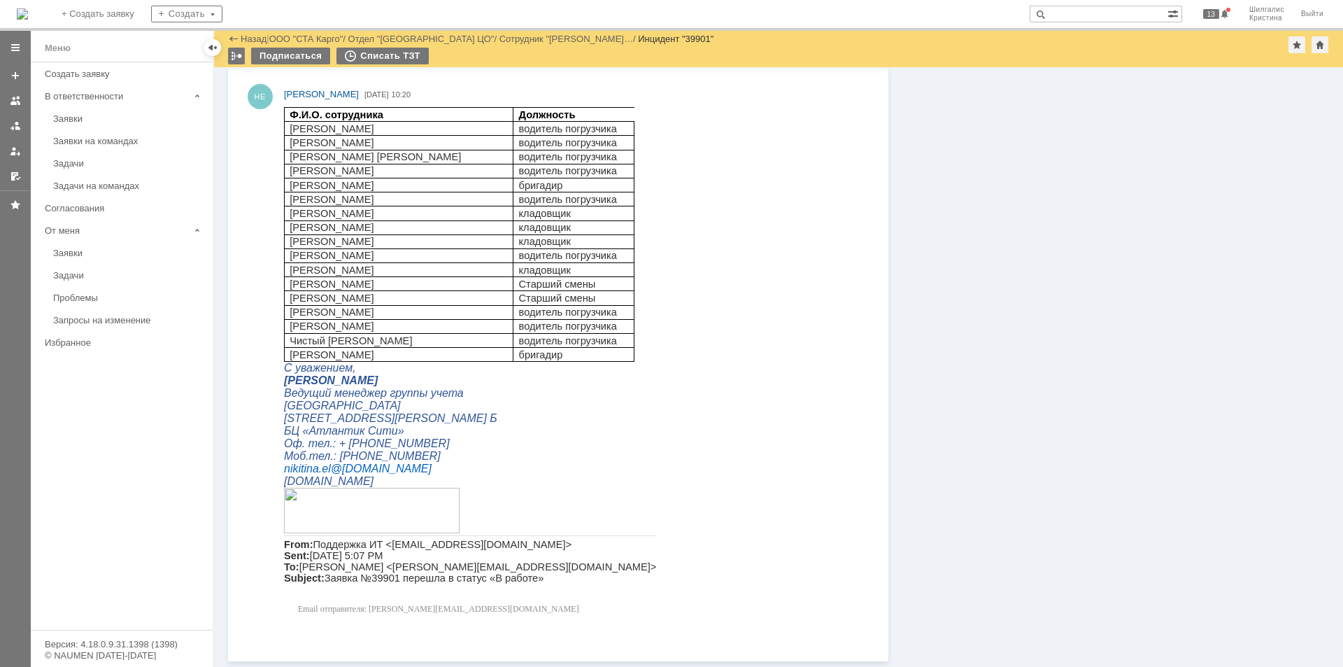
scroll to position [990, 0]
drag, startPoint x: 417, startPoint y: 142, endPoint x: 291, endPoint y: 145, distance: 125.9
click at [291, 146] on p "[PERSON_NAME]" at bounding box center [399, 142] width 218 height 11
copy span "[PERSON_NAME]"
drag, startPoint x: 434, startPoint y: 156, endPoint x: 290, endPoint y: 152, distance: 143.4
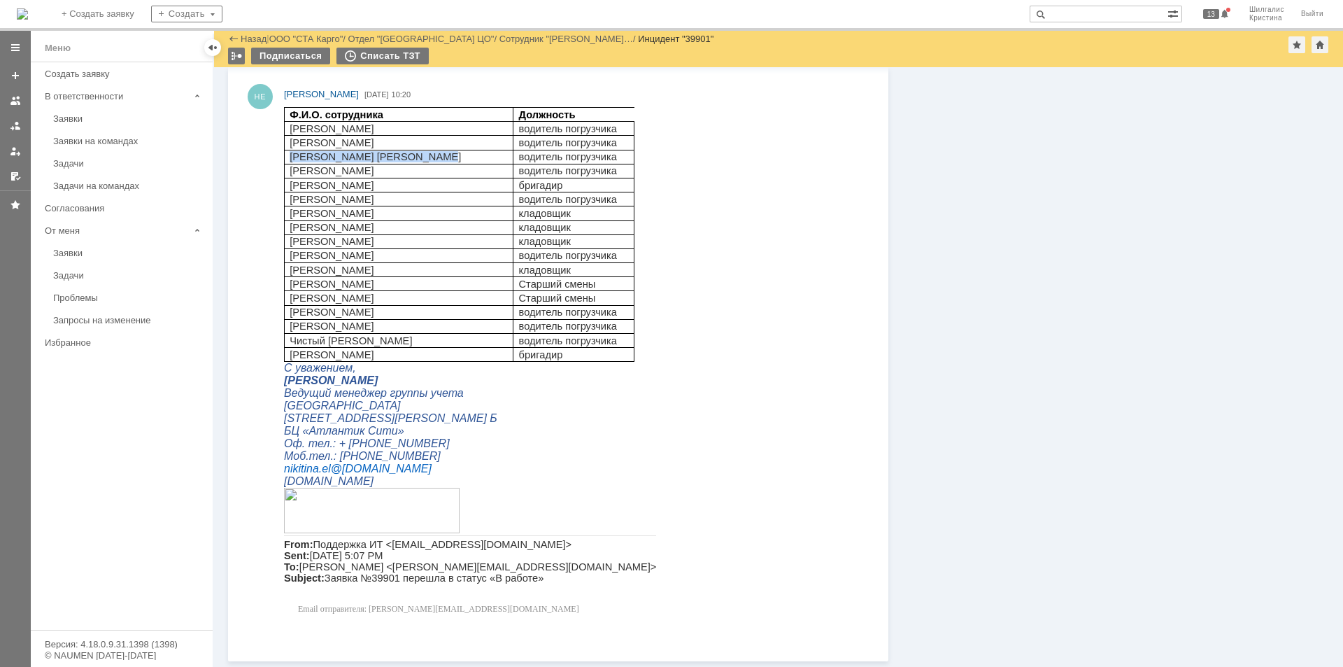
click at [290, 152] on p "[PERSON_NAME] [PERSON_NAME]" at bounding box center [399, 156] width 218 height 11
copy span "[PERSON_NAME] [PERSON_NAME]"
drag, startPoint x: 434, startPoint y: 169, endPoint x: 288, endPoint y: 166, distance: 145.5
click at [288, 166] on td "[PERSON_NAME]" at bounding box center [398, 171] width 229 height 14
copy span "[PERSON_NAME]"
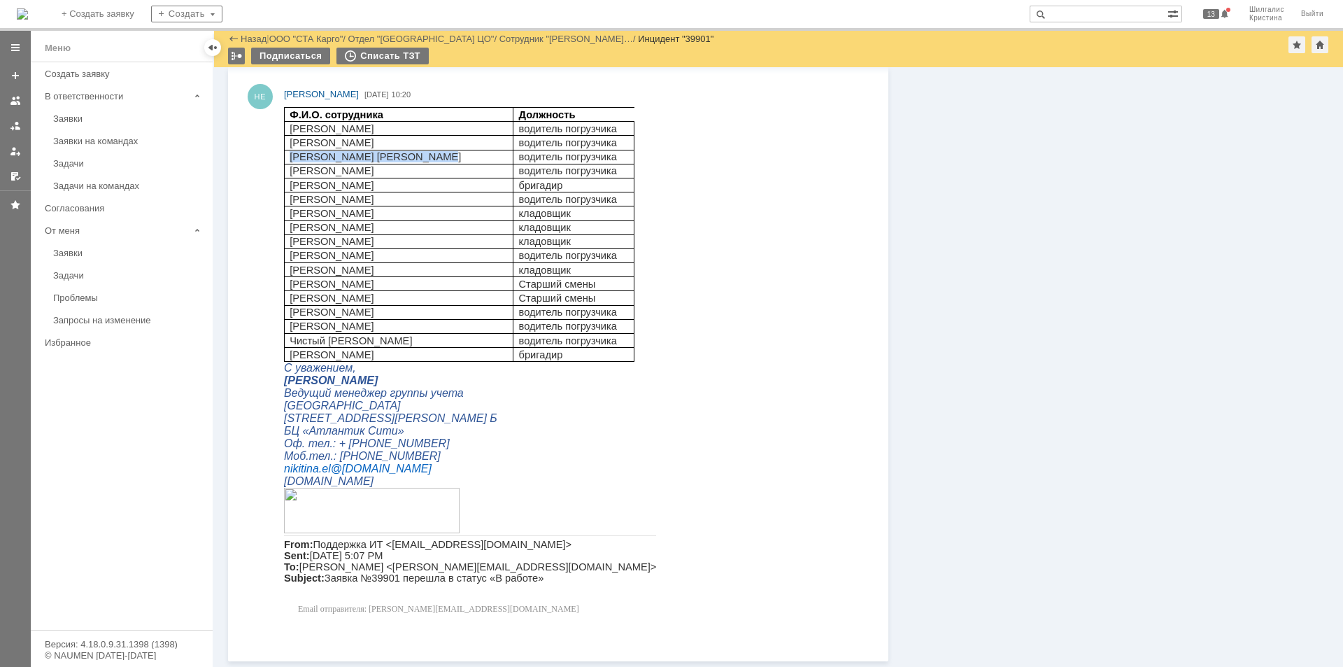
drag, startPoint x: 431, startPoint y: 185, endPoint x: 285, endPoint y: 185, distance: 146.2
click at [285, 185] on td "[PERSON_NAME]" at bounding box center [398, 185] width 229 height 14
copy span "[PERSON_NAME]"
drag, startPoint x: 427, startPoint y: 200, endPoint x: 292, endPoint y: 195, distance: 135.1
click at [292, 195] on p "[PERSON_NAME]" at bounding box center [399, 199] width 218 height 11
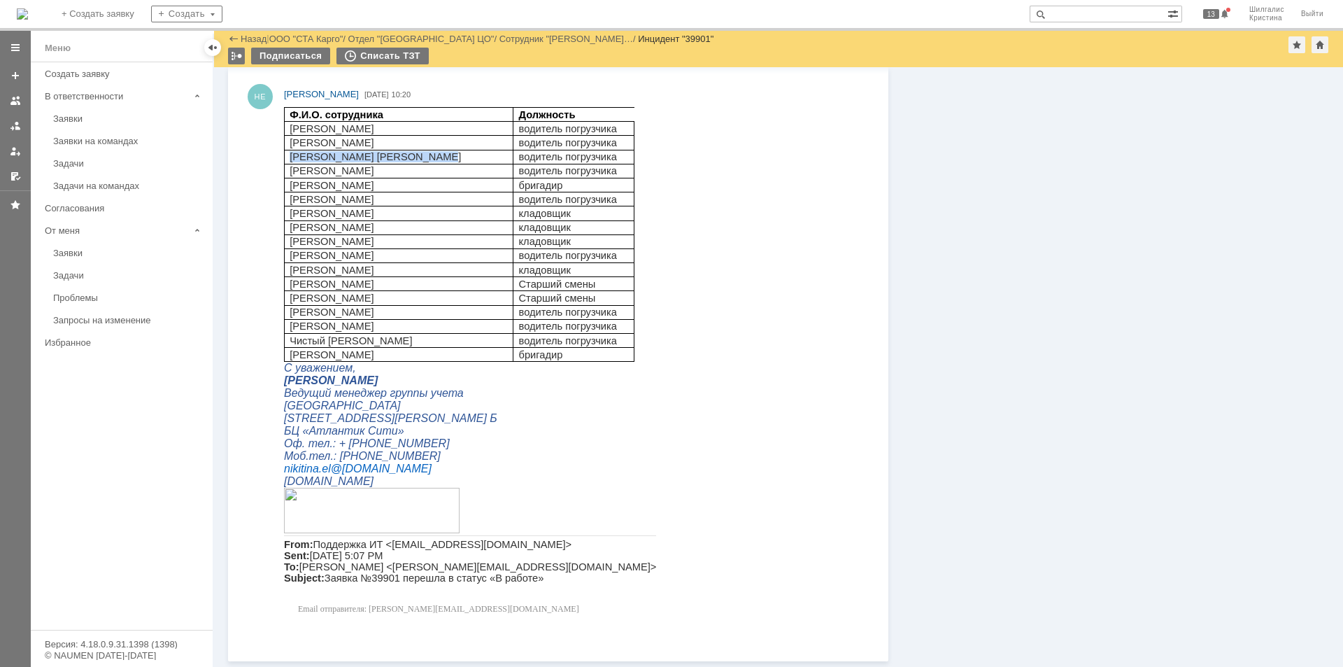
drag, startPoint x: 450, startPoint y: 210, endPoint x: 294, endPoint y: 213, distance: 155.3
click at [294, 213] on p "[PERSON_NAME]" at bounding box center [399, 213] width 218 height 11
click at [367, 212] on span "[PERSON_NAME]" at bounding box center [332, 213] width 85 height 11
drag, startPoint x: 440, startPoint y: 211, endPoint x: 296, endPoint y: 209, distance: 144.1
click at [292, 209] on p "[PERSON_NAME]" at bounding box center [399, 213] width 218 height 11
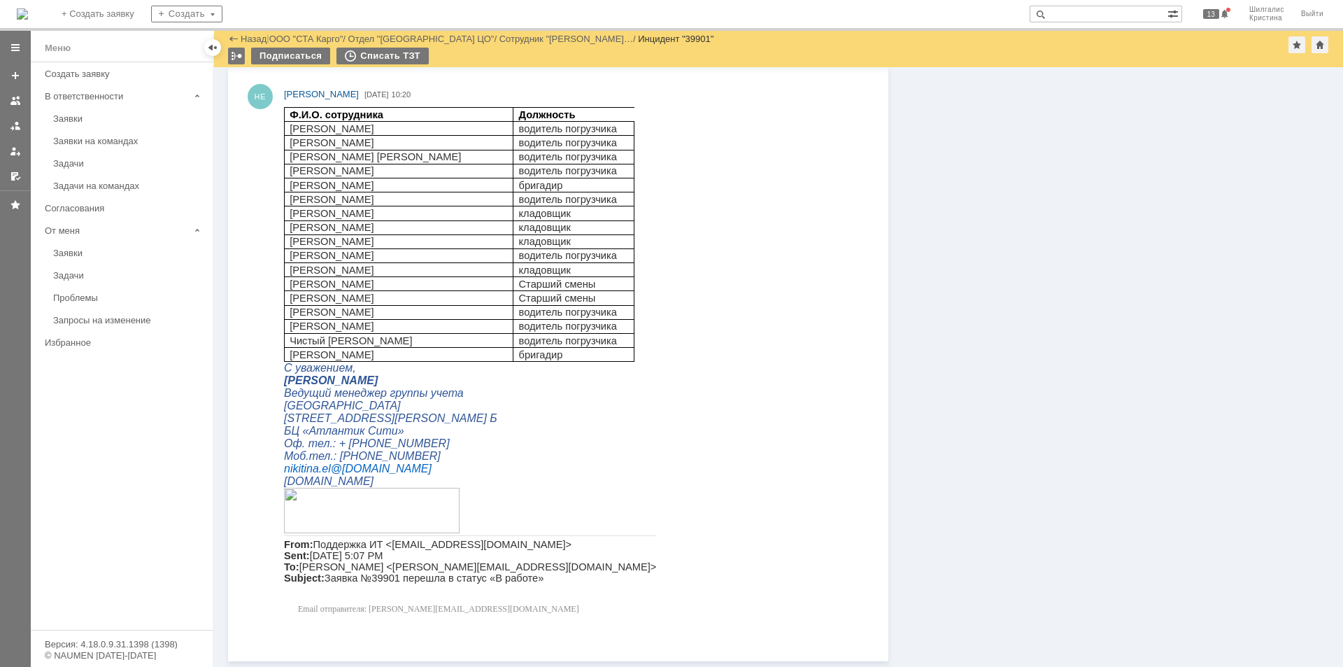
drag, startPoint x: 455, startPoint y: 225, endPoint x: 292, endPoint y: 228, distance: 163.7
click at [292, 228] on p "[PERSON_NAME]" at bounding box center [399, 227] width 218 height 11
drag, startPoint x: 443, startPoint y: 241, endPoint x: 292, endPoint y: 241, distance: 150.4
click at [292, 241] on p "[PERSON_NAME]" at bounding box center [399, 241] width 218 height 11
drag, startPoint x: 427, startPoint y: 254, endPoint x: 288, endPoint y: 254, distance: 138.5
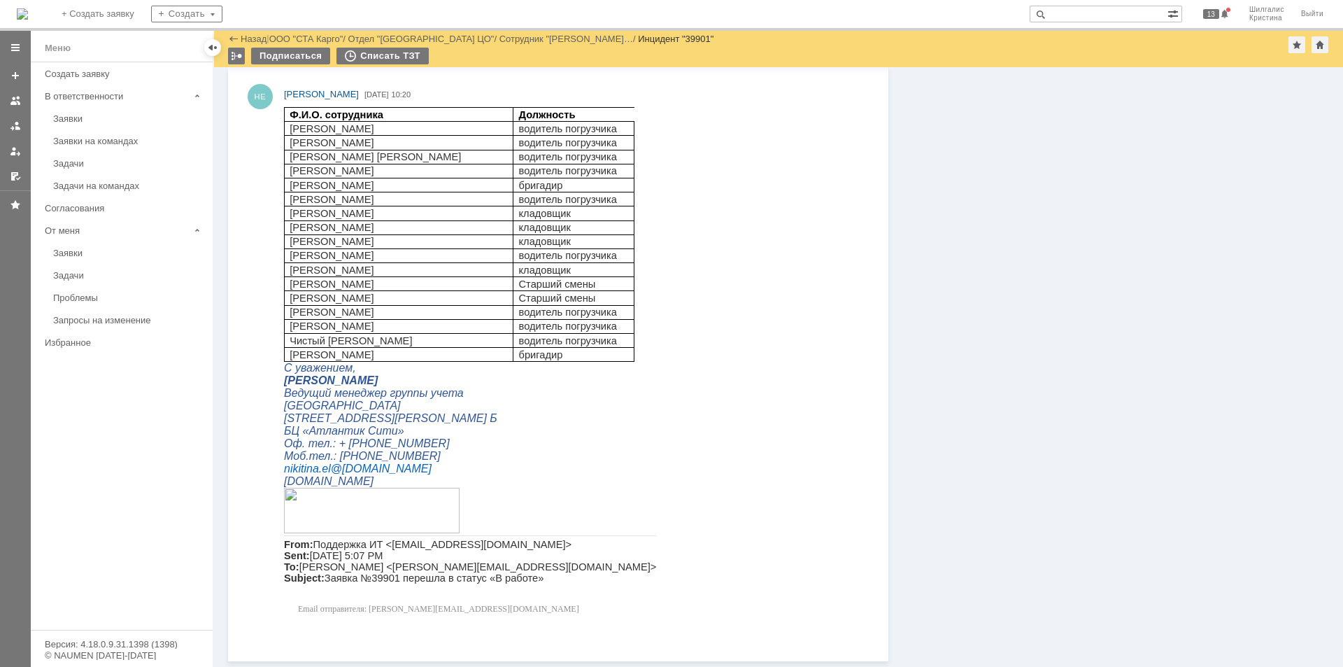
click at [288, 254] on td "[PERSON_NAME]" at bounding box center [398, 255] width 229 height 14
drag, startPoint x: 439, startPoint y: 267, endPoint x: 292, endPoint y: 272, distance: 147.7
click at [292, 272] on p "[PERSON_NAME]" at bounding box center [399, 269] width 218 height 11
drag, startPoint x: 460, startPoint y: 282, endPoint x: 290, endPoint y: 283, distance: 170.0
click at [290, 283] on p "[PERSON_NAME]" at bounding box center [399, 283] width 218 height 11
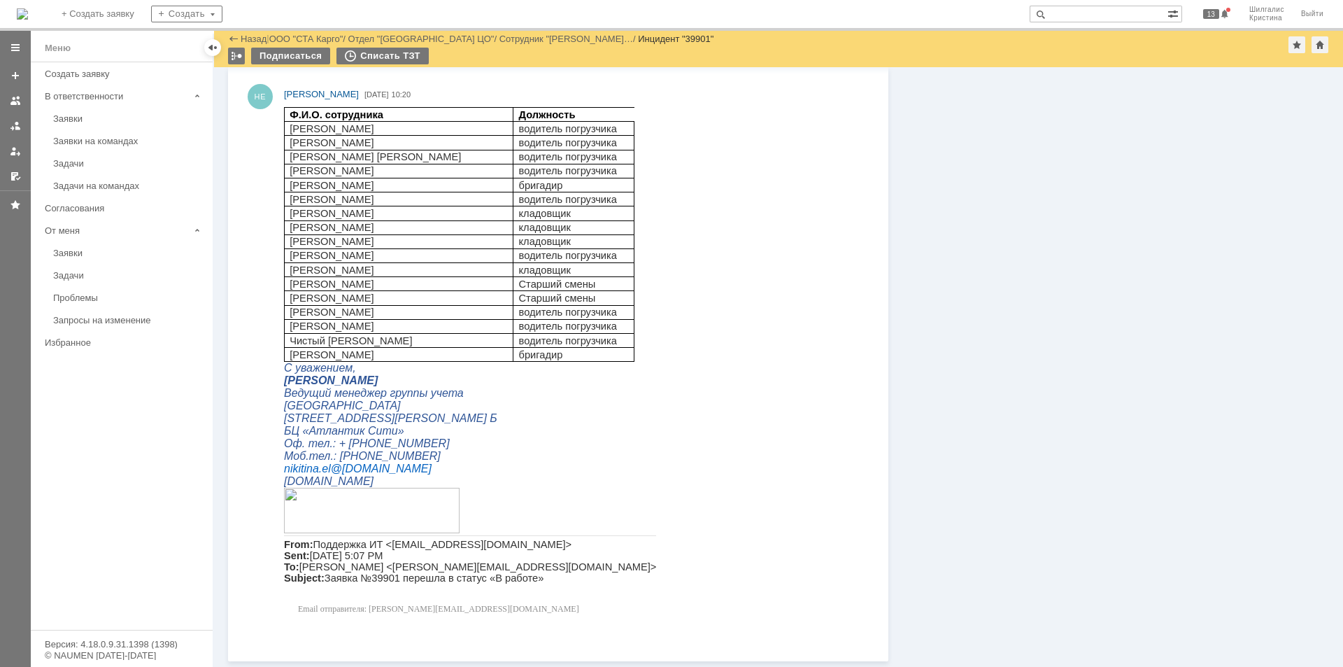
drag, startPoint x: 442, startPoint y: 297, endPoint x: 290, endPoint y: 302, distance: 151.9
click at [290, 302] on p "[PERSON_NAME]" at bounding box center [399, 297] width 218 height 11
drag, startPoint x: 441, startPoint y: 311, endPoint x: 292, endPoint y: 315, distance: 149.7
click at [292, 315] on p "[PERSON_NAME]" at bounding box center [399, 311] width 218 height 11
drag, startPoint x: 467, startPoint y: 322, endPoint x: 286, endPoint y: 325, distance: 180.5
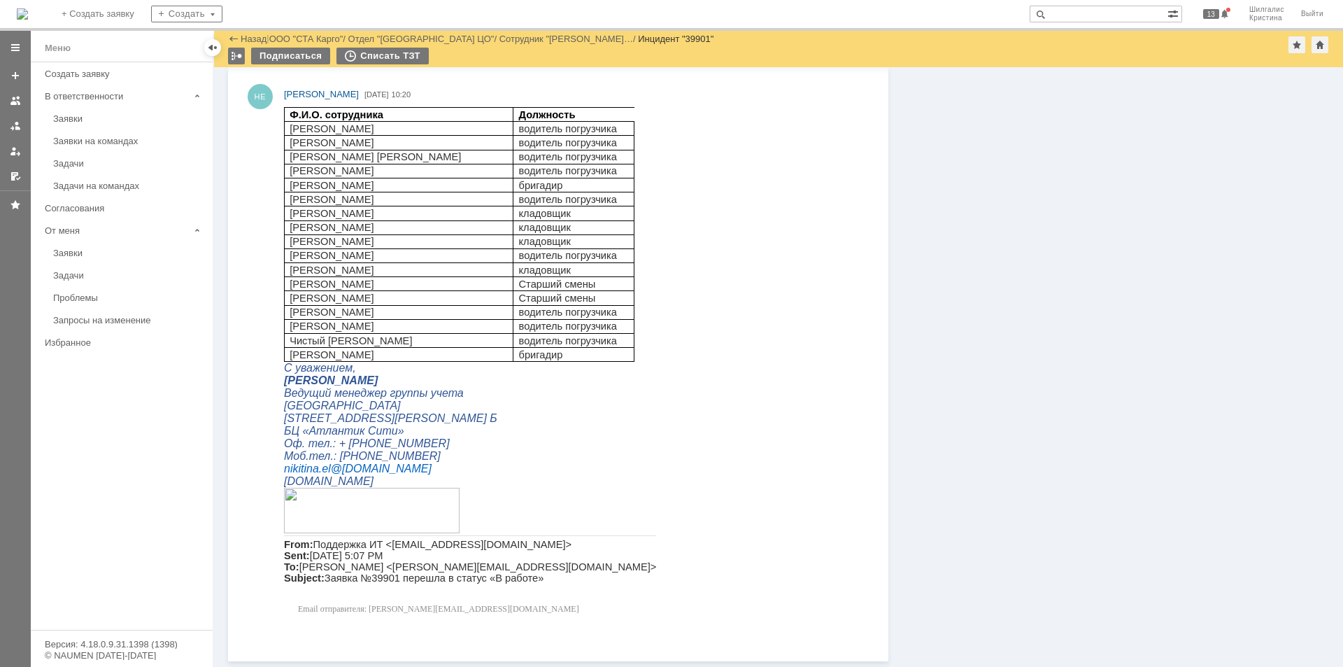
click at [286, 325] on td "[PERSON_NAME]" at bounding box center [398, 326] width 229 height 14
drag, startPoint x: 440, startPoint y: 338, endPoint x: 290, endPoint y: 341, distance: 149.7
click at [290, 341] on p "Чистый [PERSON_NAME]" at bounding box center [399, 340] width 218 height 11
drag, startPoint x: 454, startPoint y: 351, endPoint x: 292, endPoint y: 354, distance: 161.6
click at [292, 354] on p "[PERSON_NAME]" at bounding box center [399, 354] width 218 height 11
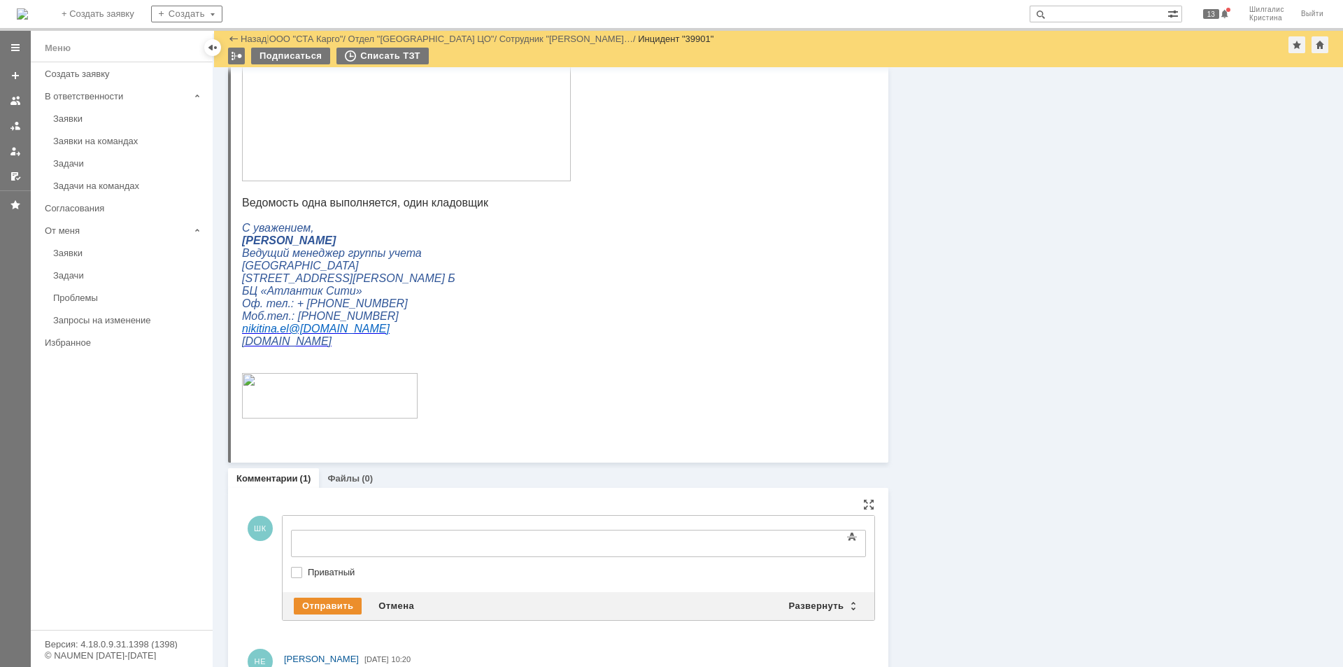
scroll to position [0, 0]
click at [329, 602] on div "Отправить" at bounding box center [328, 605] width 68 height 17
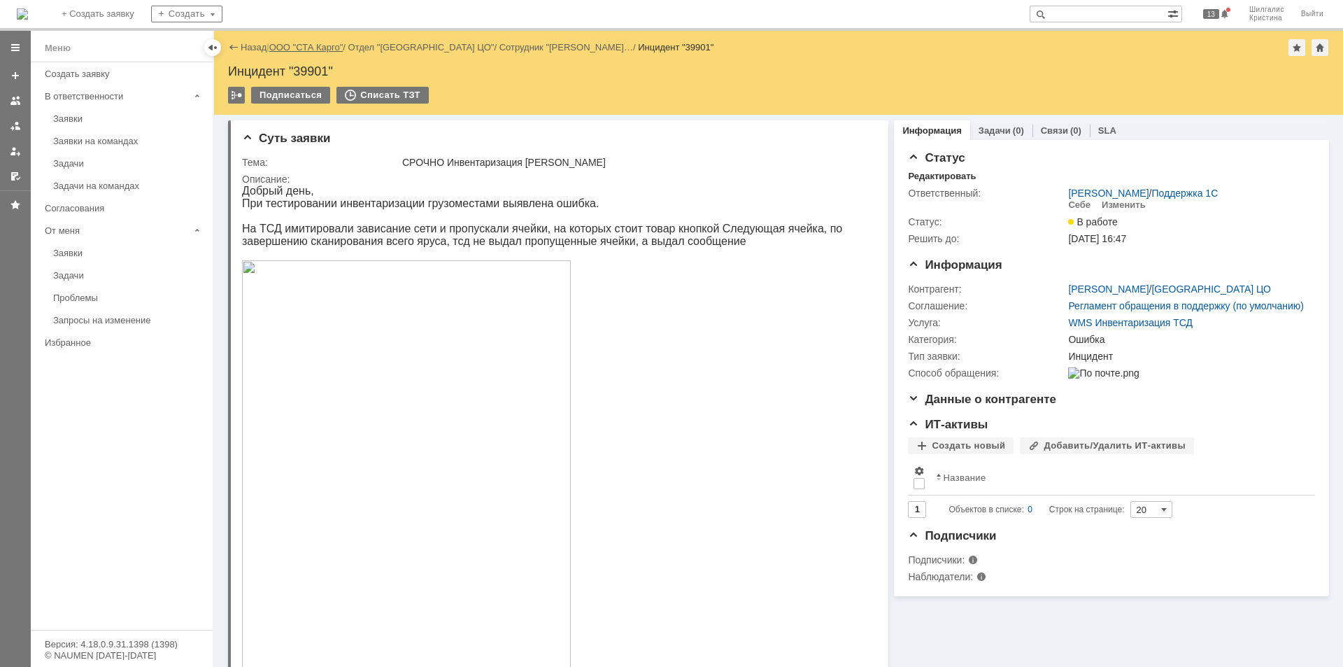
click at [322, 43] on link "ООО "СТА Карго"" at bounding box center [306, 47] width 74 height 10
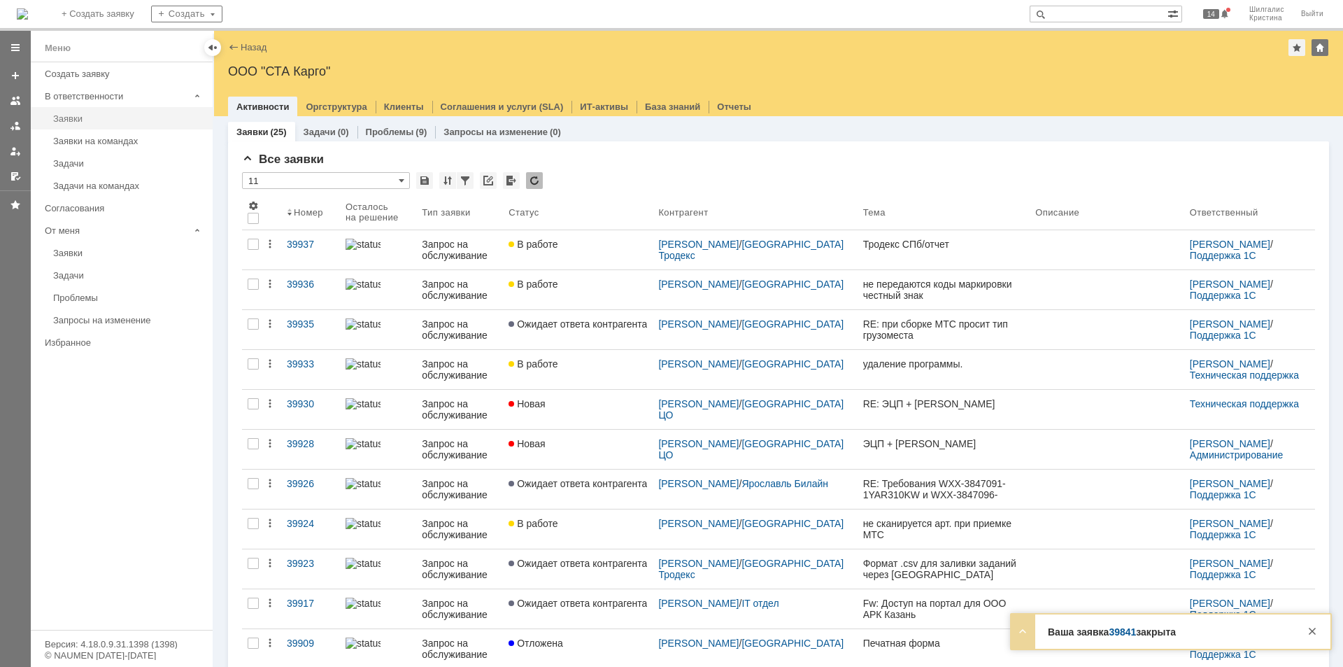
click at [59, 119] on div "Заявки" at bounding box center [128, 118] width 151 height 10
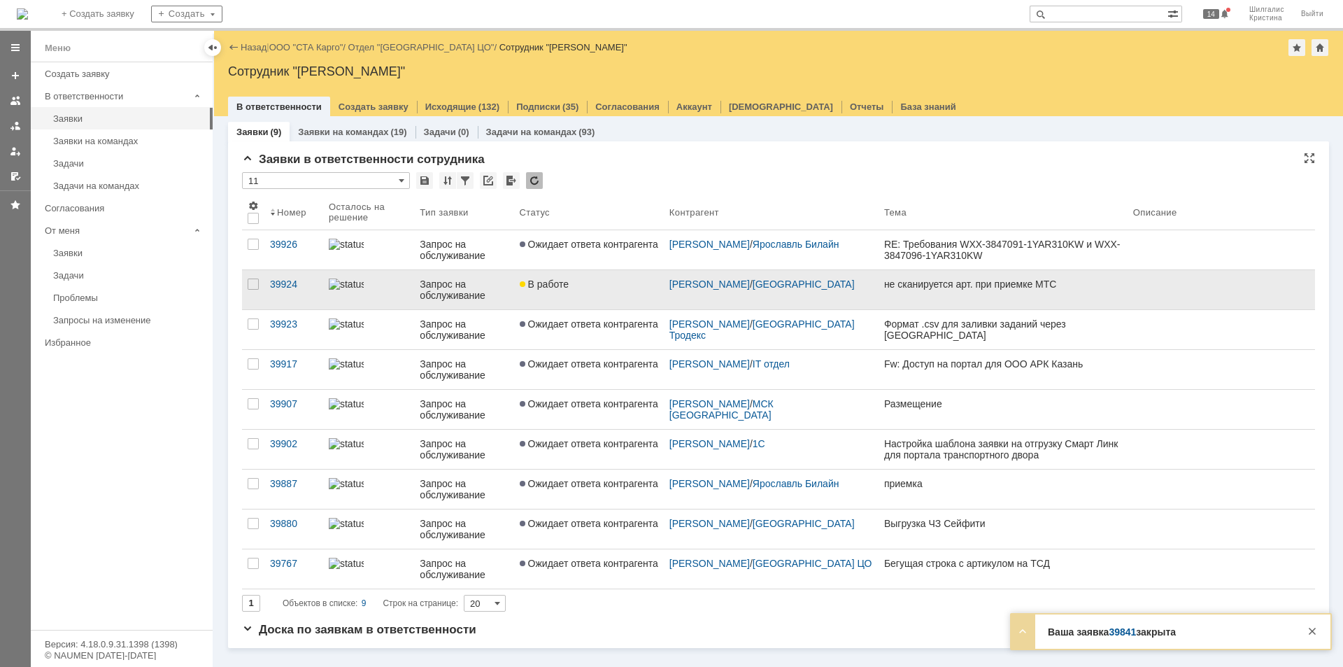
click at [614, 299] on link "В работе" at bounding box center [589, 289] width 150 height 39
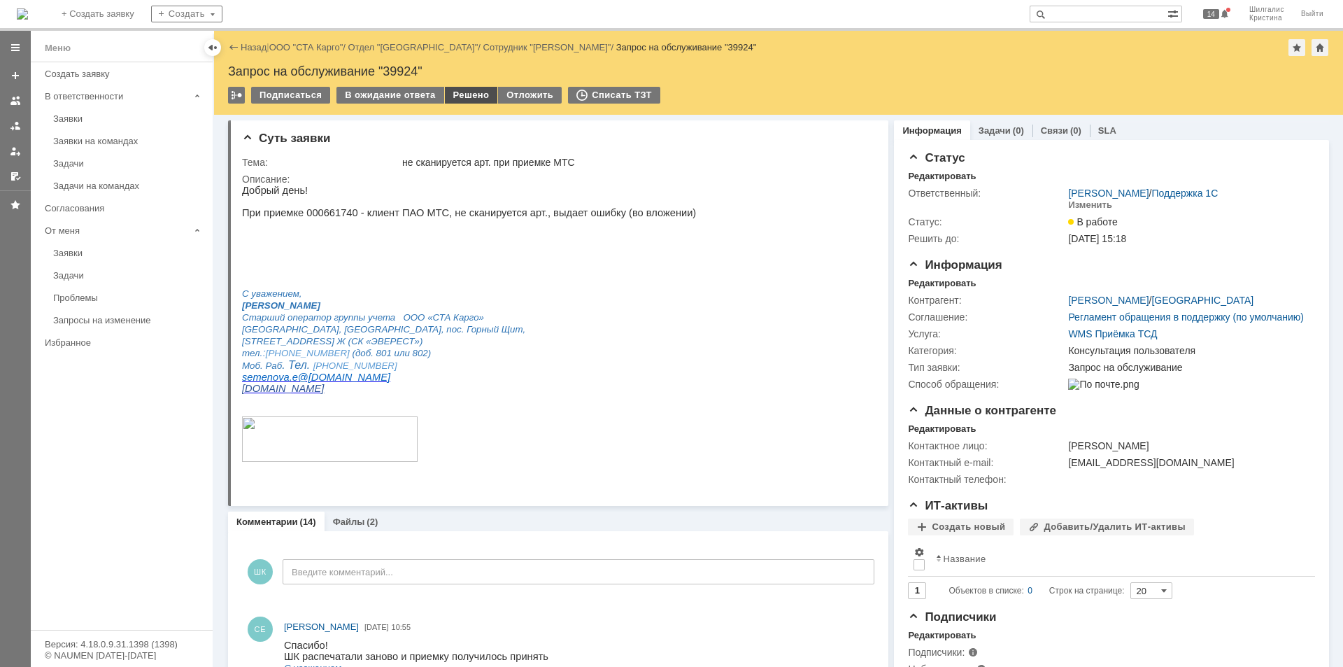
click at [457, 91] on div "Решено" at bounding box center [471, 95] width 53 height 17
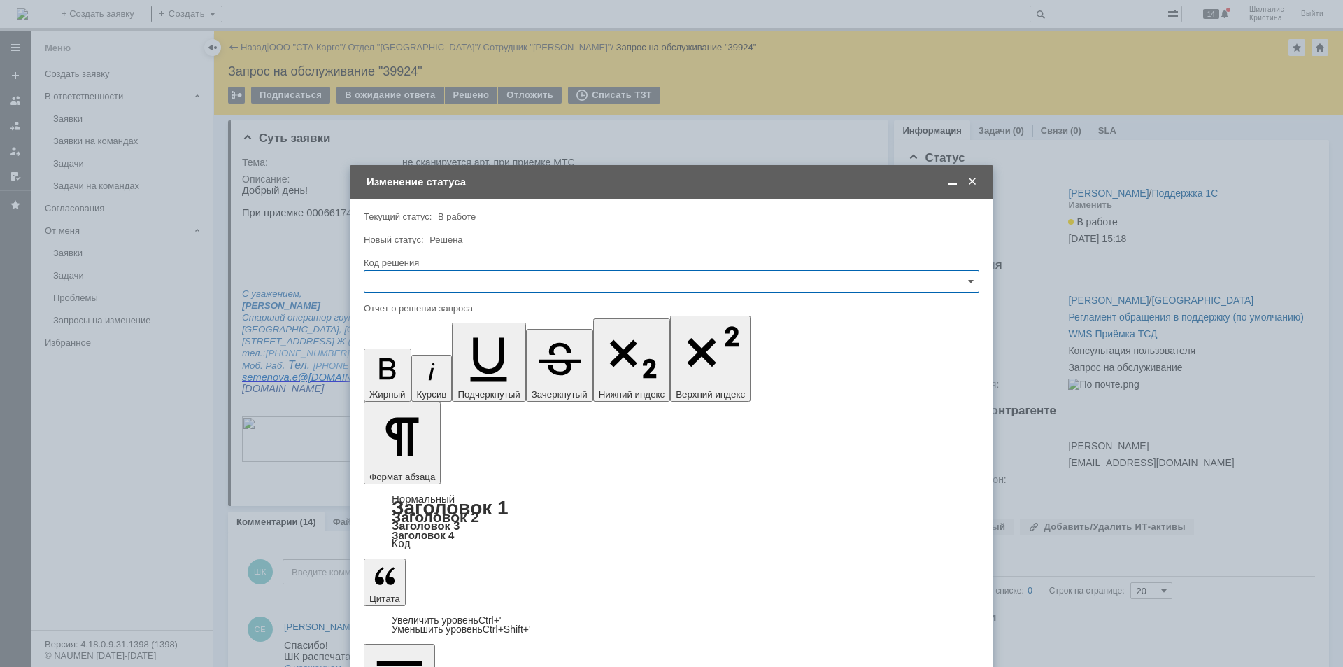
click at [484, 275] on input "text" at bounding box center [671, 281] width 615 height 22
click at [446, 462] on div "Решено" at bounding box center [671, 468] width 614 height 22
type input "Решено"
drag, startPoint x: 400, startPoint y: 459, endPoint x: 400, endPoint y: 473, distance: 14.7
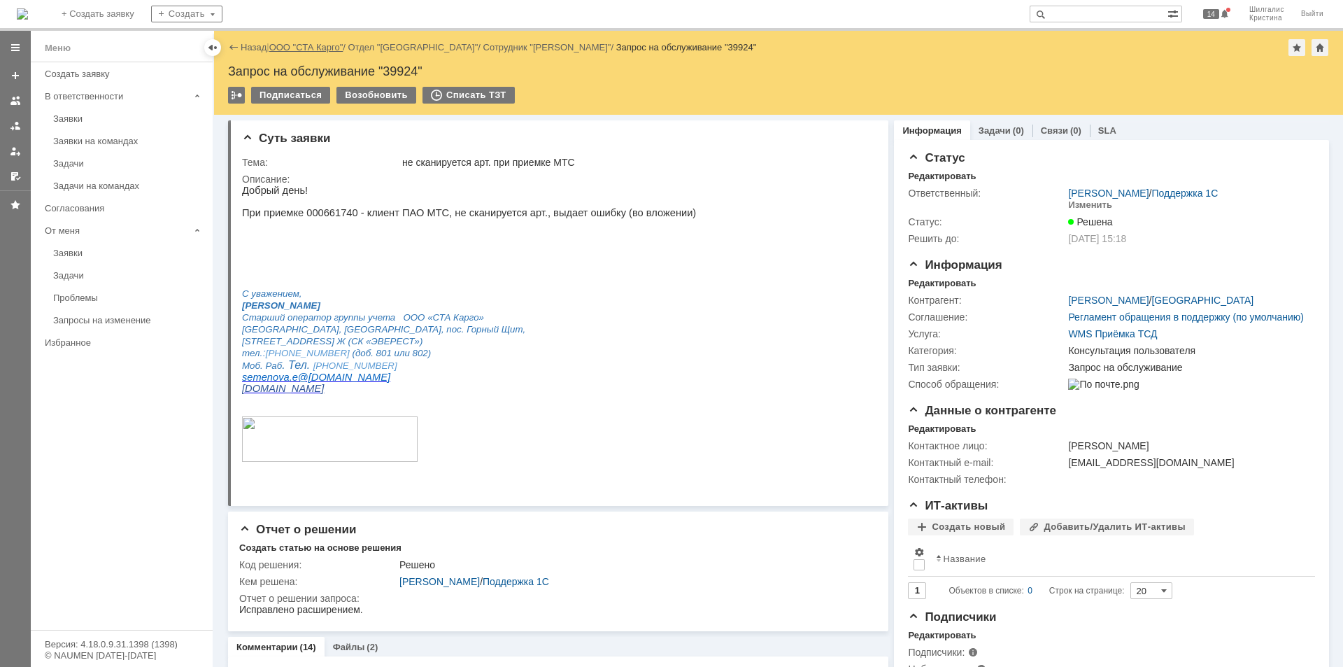
click at [308, 43] on link "ООО "СТА Карго"" at bounding box center [306, 47] width 74 height 10
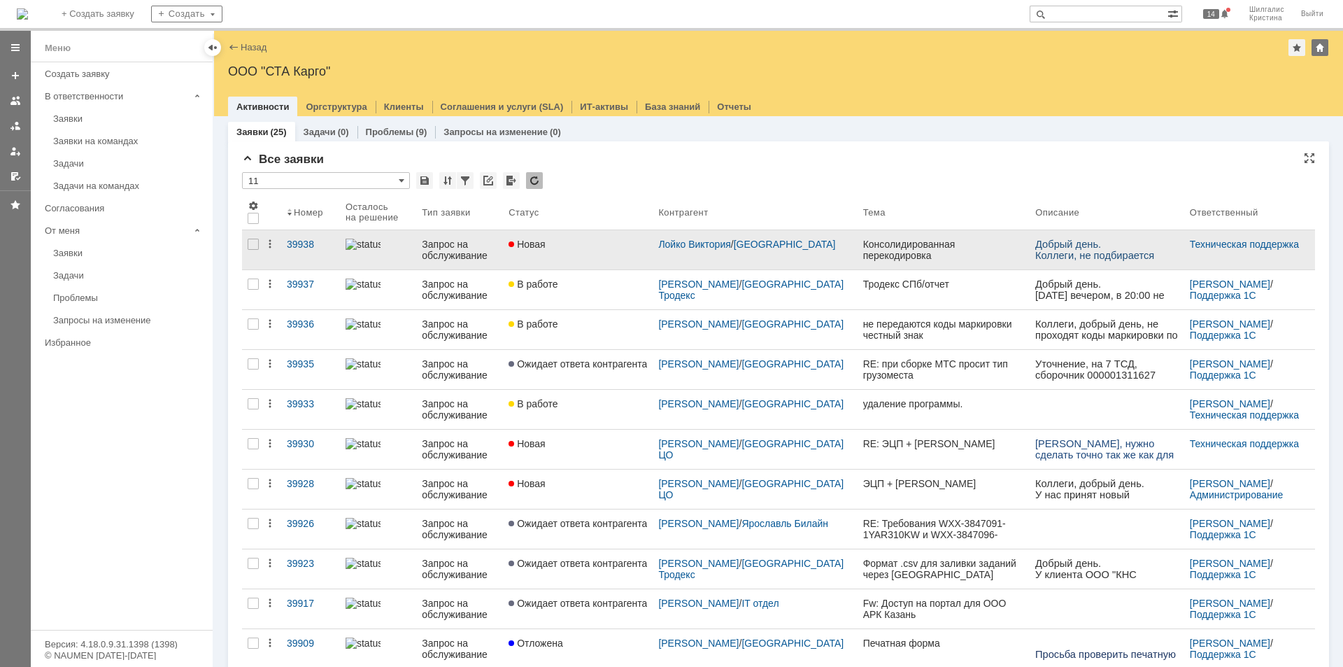
click at [574, 244] on div "Новая" at bounding box center [577, 243] width 138 height 11
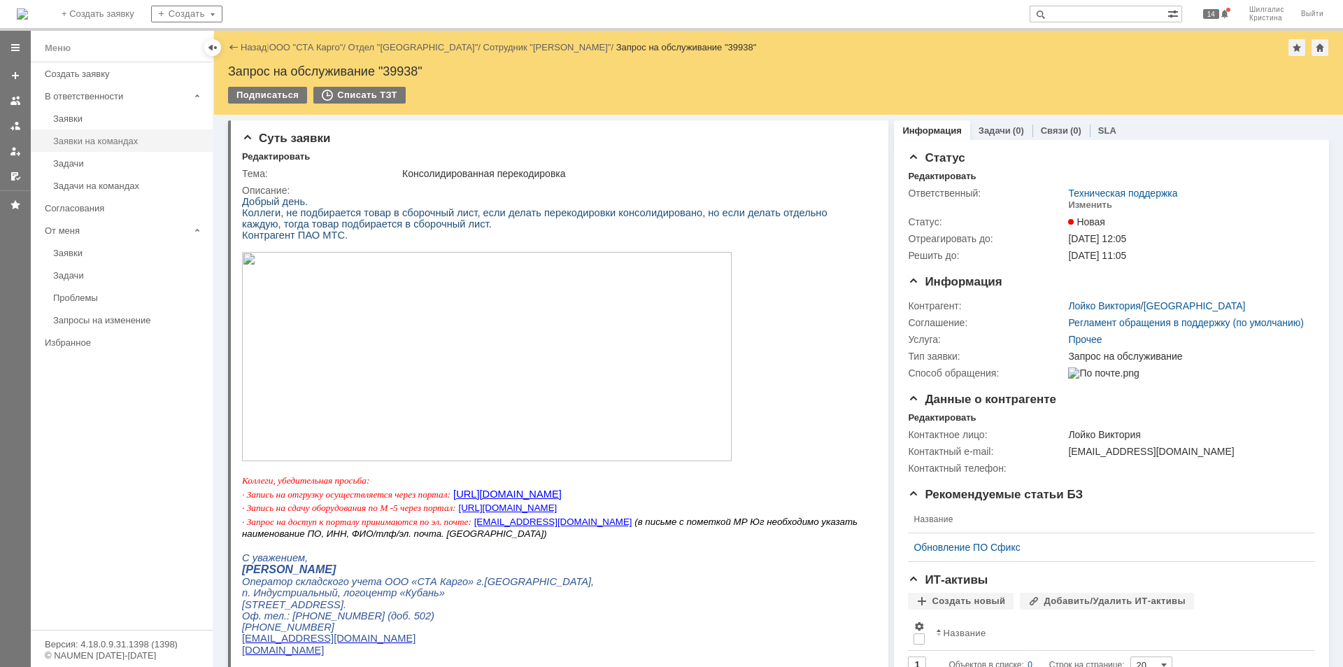
click at [105, 138] on div "Заявки на командах" at bounding box center [128, 141] width 151 height 10
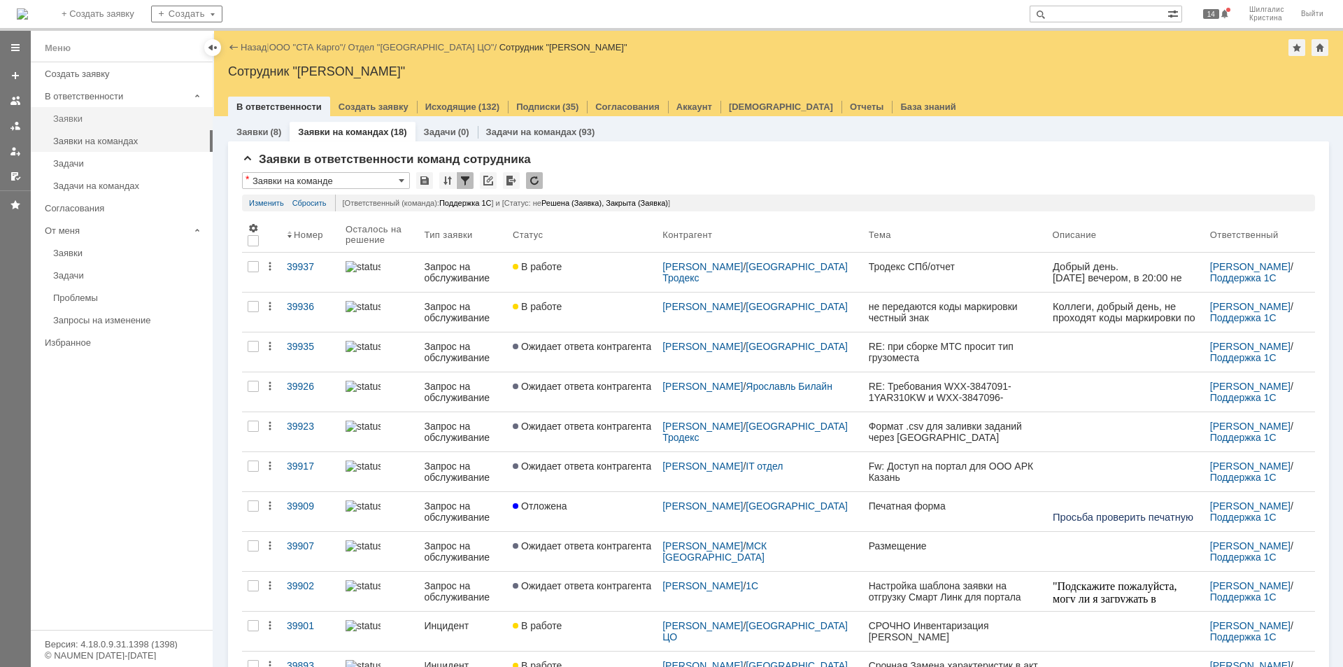
click at [85, 120] on div "Заявки" at bounding box center [128, 118] width 151 height 10
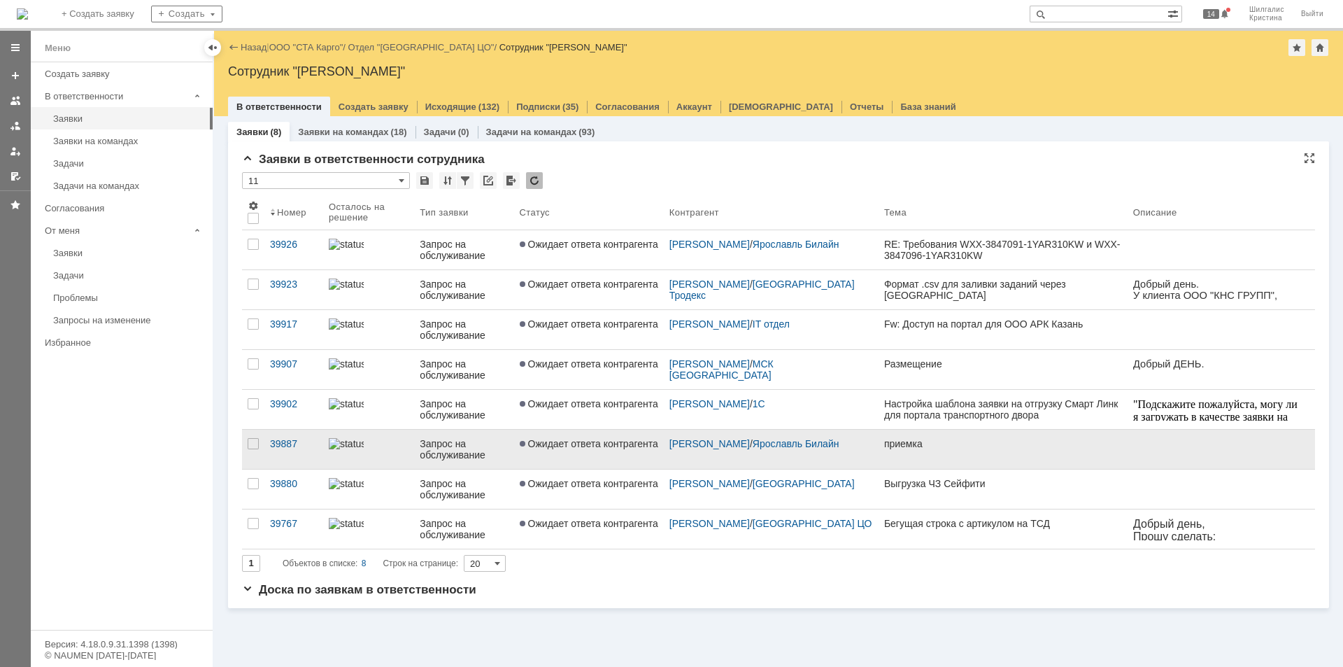
click at [622, 450] on link "Ожидает ответа контрагента" at bounding box center [589, 448] width 150 height 39
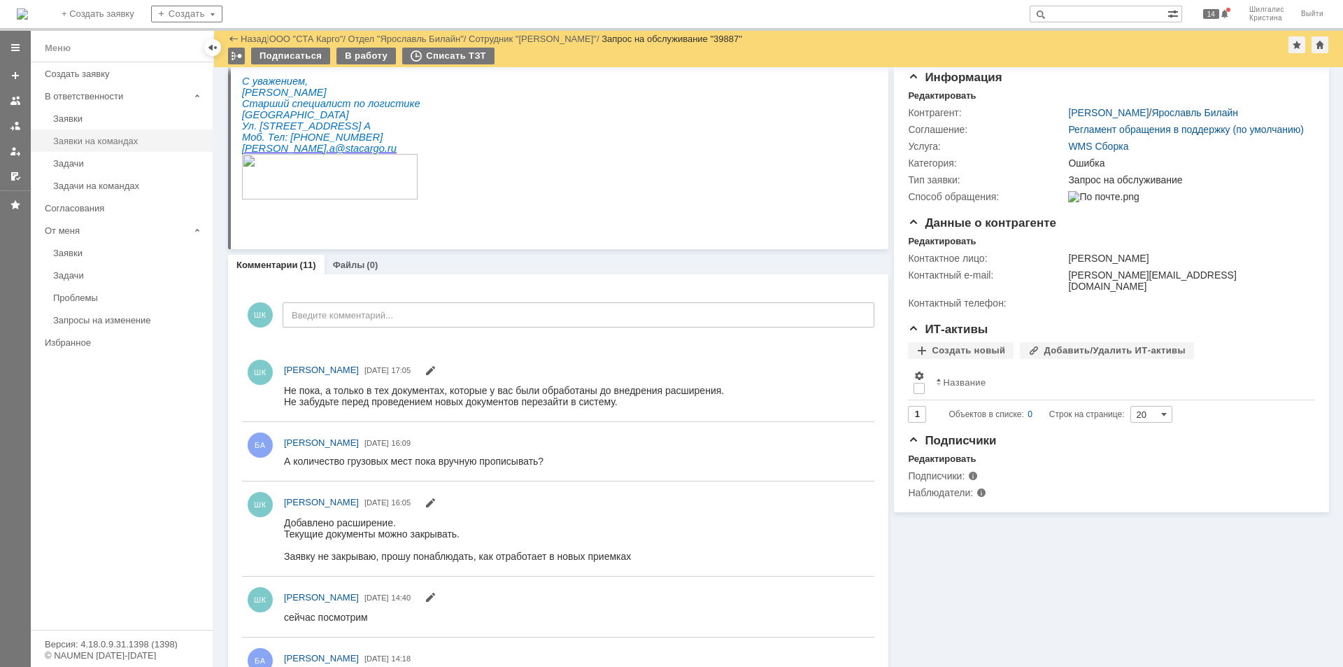
click at [107, 140] on div "Заявки на командах" at bounding box center [128, 141] width 151 height 10
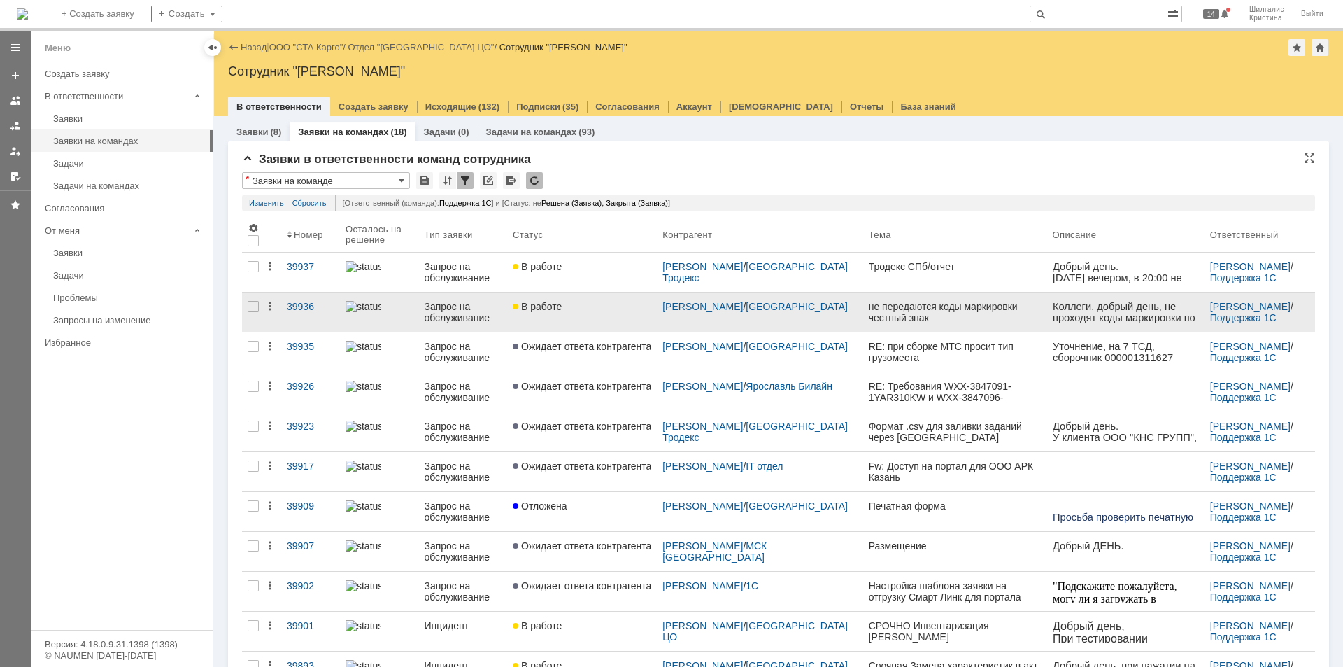
click at [562, 309] on span "В работе" at bounding box center [537, 306] width 49 height 11
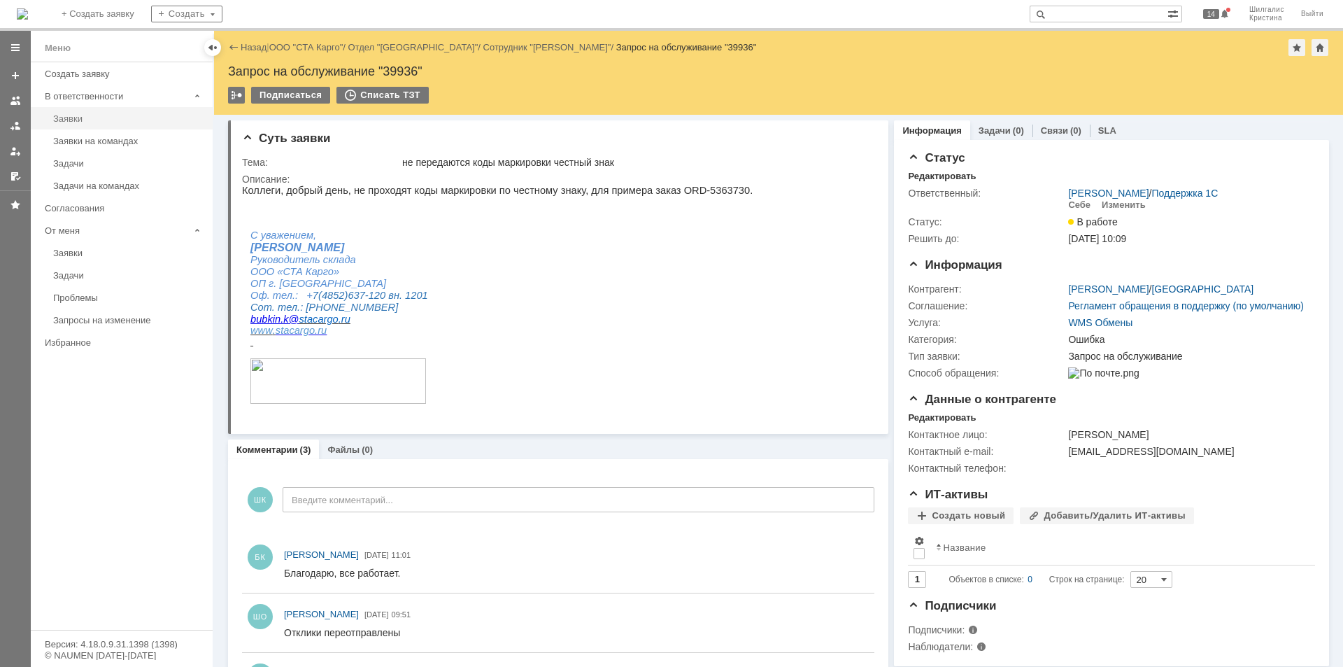
click at [82, 120] on div "Заявки" at bounding box center [128, 118] width 151 height 10
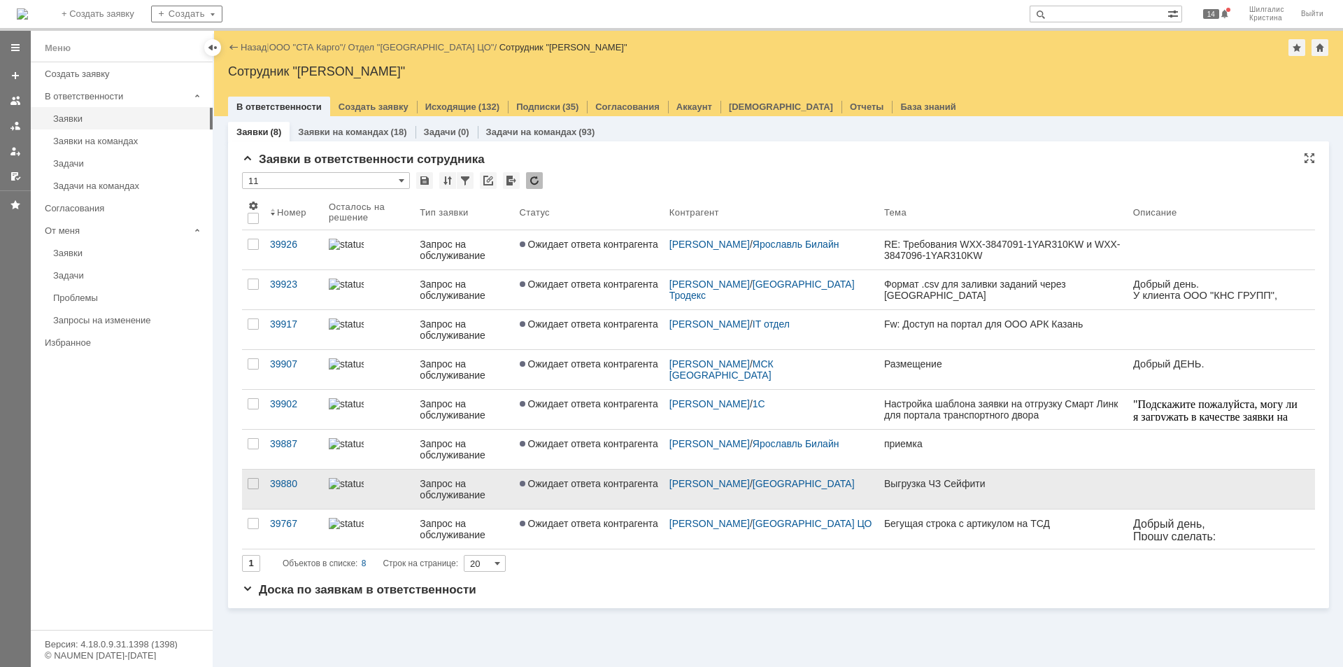
click at [603, 483] on span "Ожидает ответа контрагента" at bounding box center [589, 483] width 138 height 11
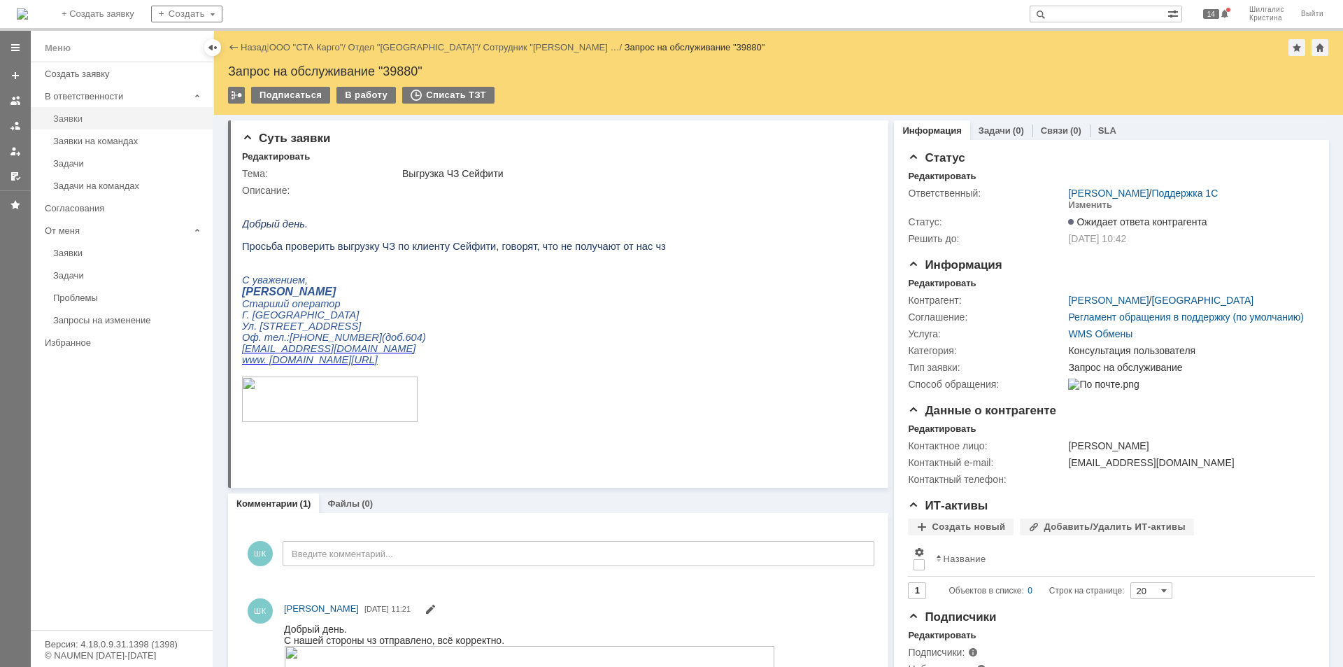
click at [73, 117] on div "Заявки" at bounding box center [128, 118] width 151 height 10
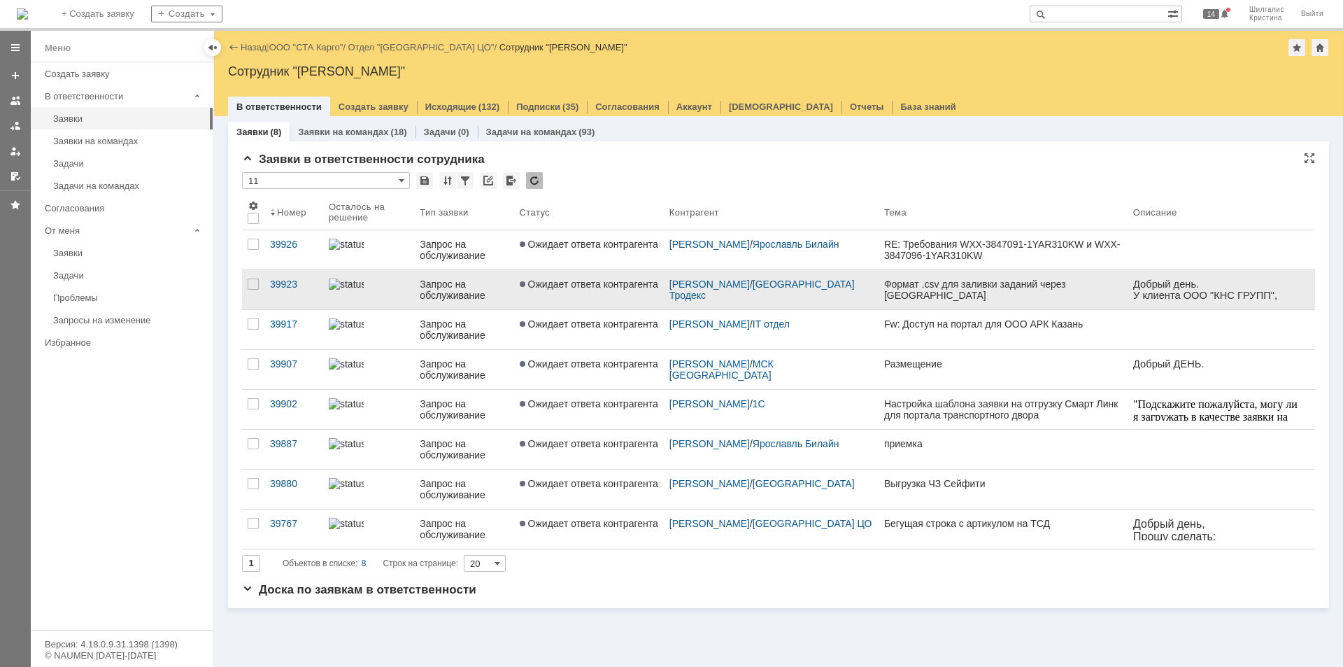
click at [526, 300] on link "Ожидает ответа контрагента" at bounding box center [589, 289] width 150 height 39
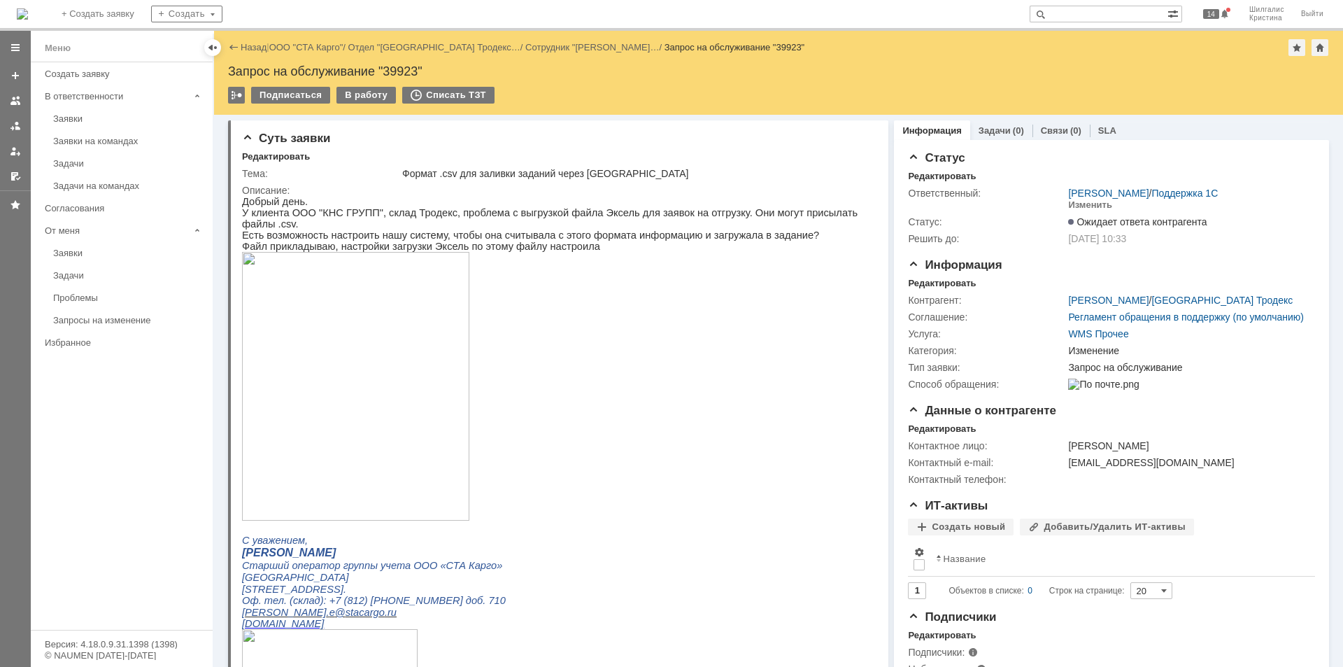
click at [76, 121] on div "Заявки" at bounding box center [128, 118] width 151 height 10
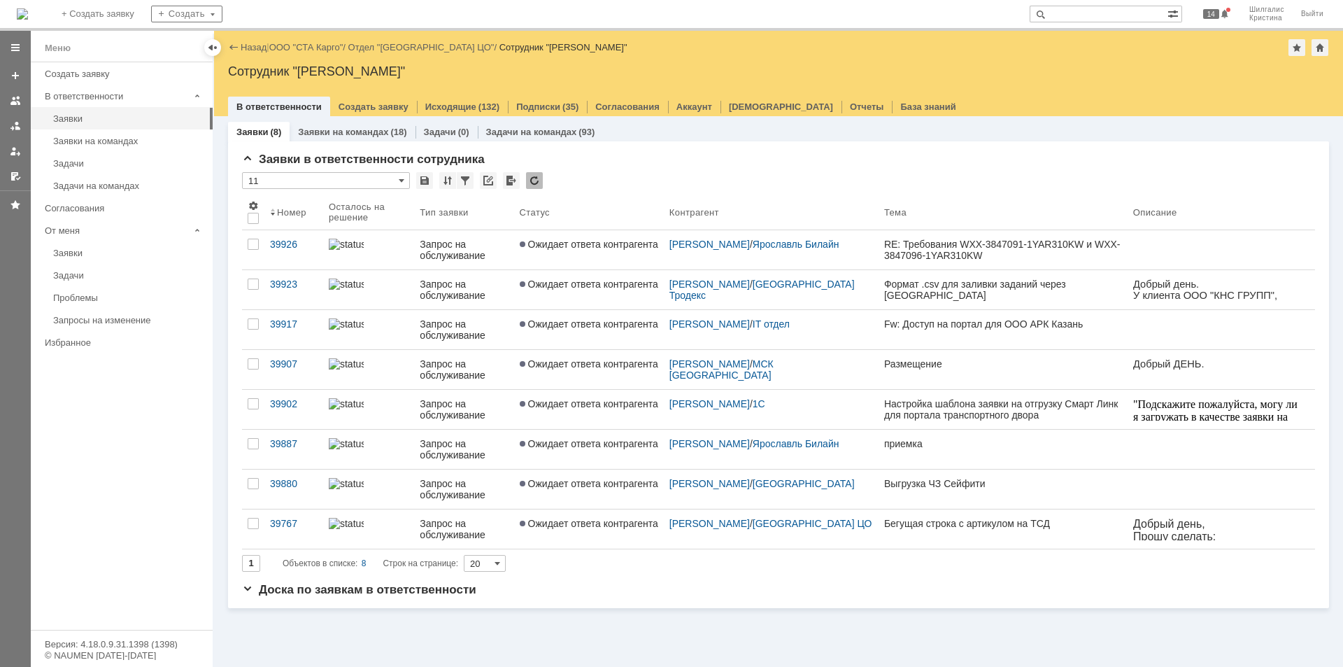
click at [311, 41] on div "Назад | ООО "СТА Карго" / Отдел "[GEOGRAPHIC_DATA] ЦО" / Сотрудник "Шилгалис [P…" at bounding box center [778, 47] width 1101 height 17
click at [312, 43] on link "ООО "СТА Карго"" at bounding box center [306, 47] width 74 height 10
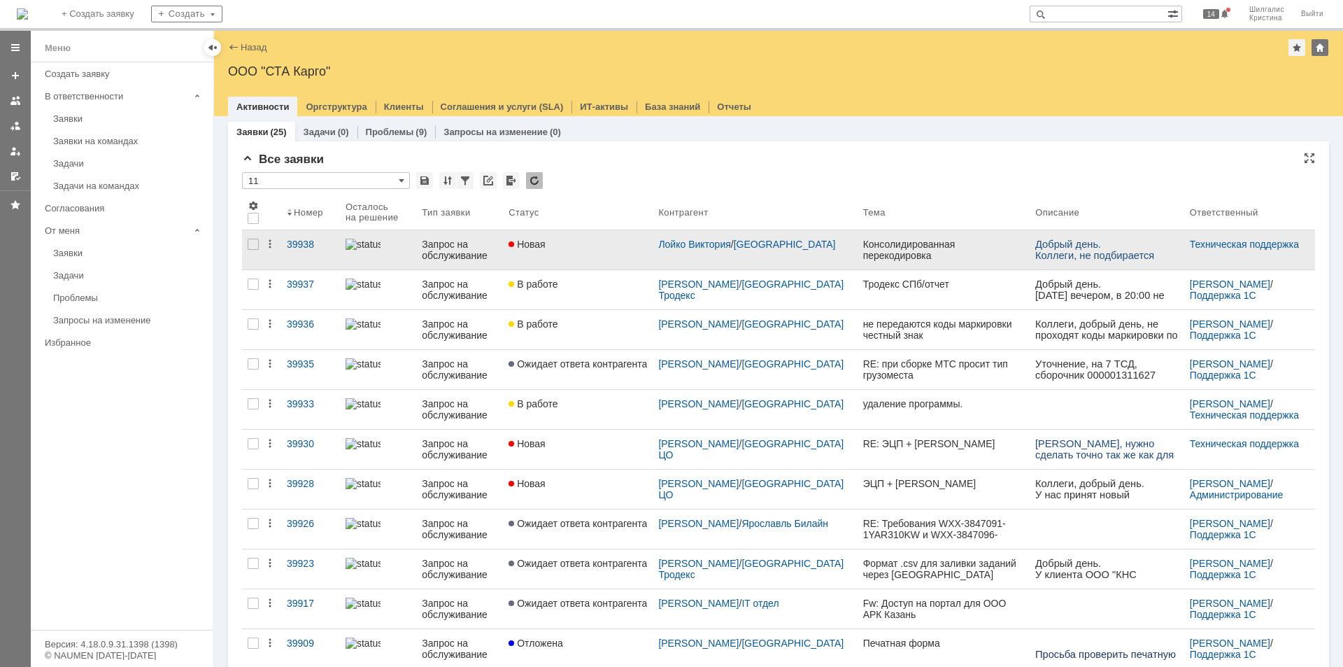
click at [594, 251] on link "Новая" at bounding box center [578, 249] width 150 height 39
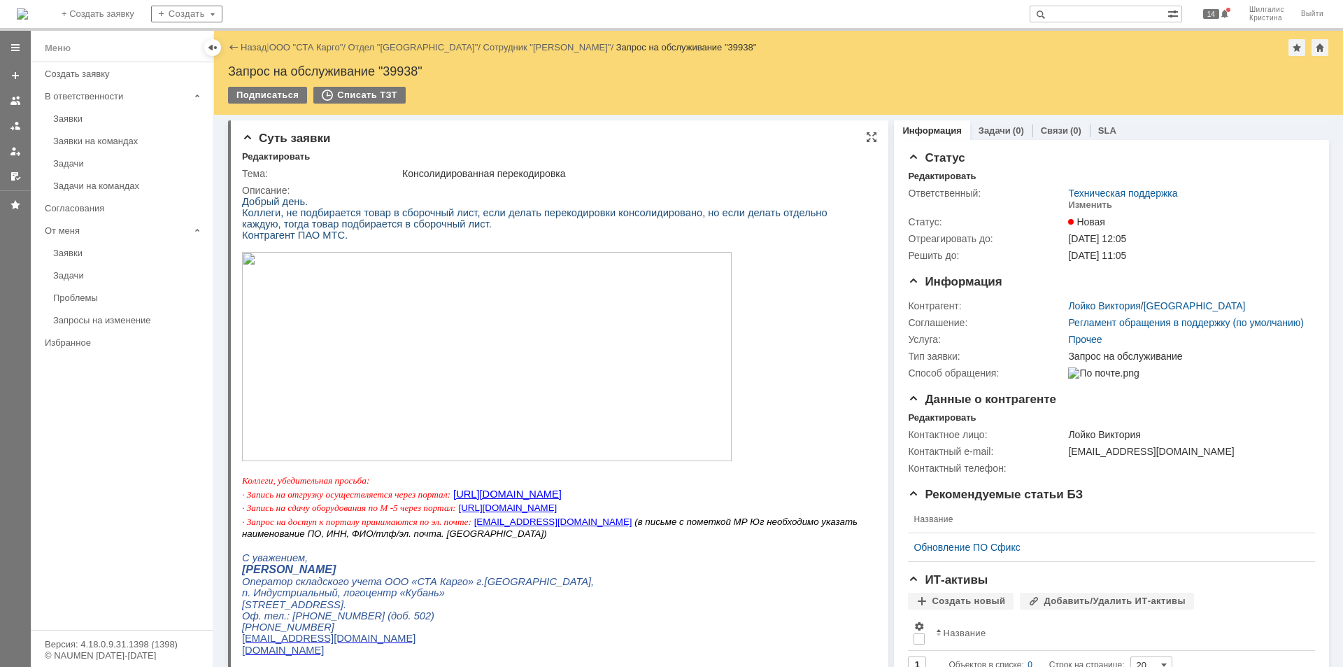
click at [532, 310] on img at bounding box center [487, 356] width 490 height 209
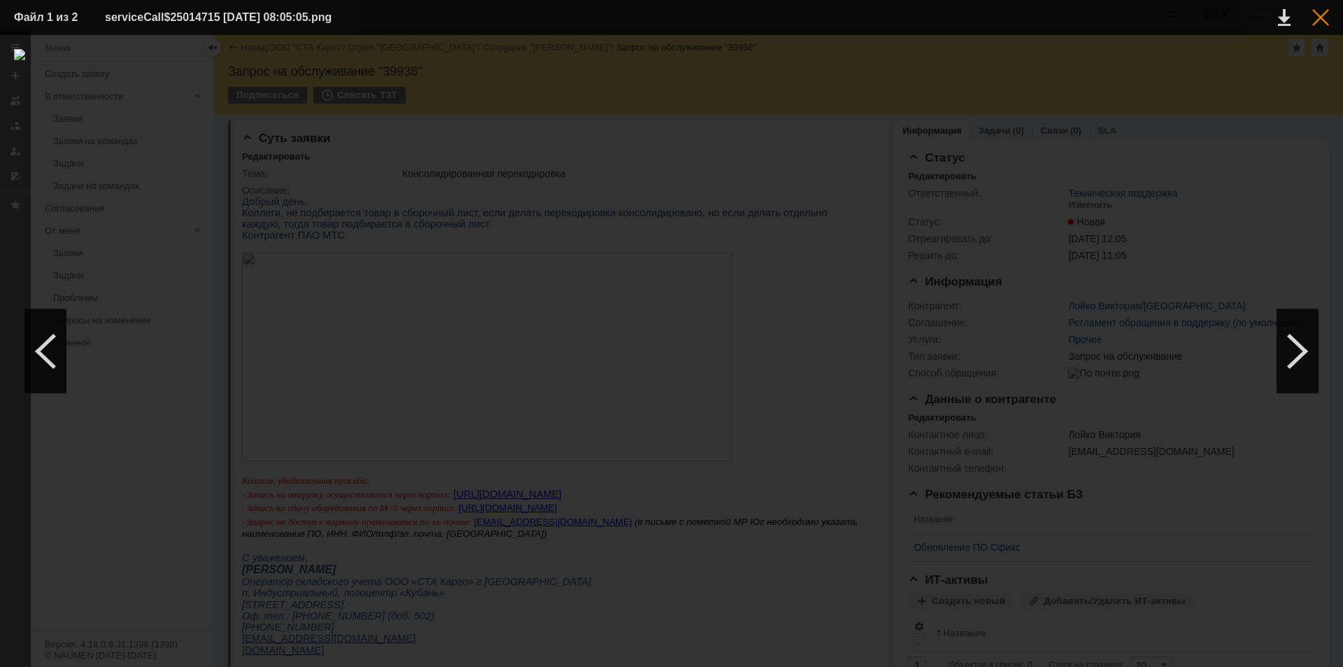
click at [1315, 19] on div at bounding box center [1320, 17] width 17 height 17
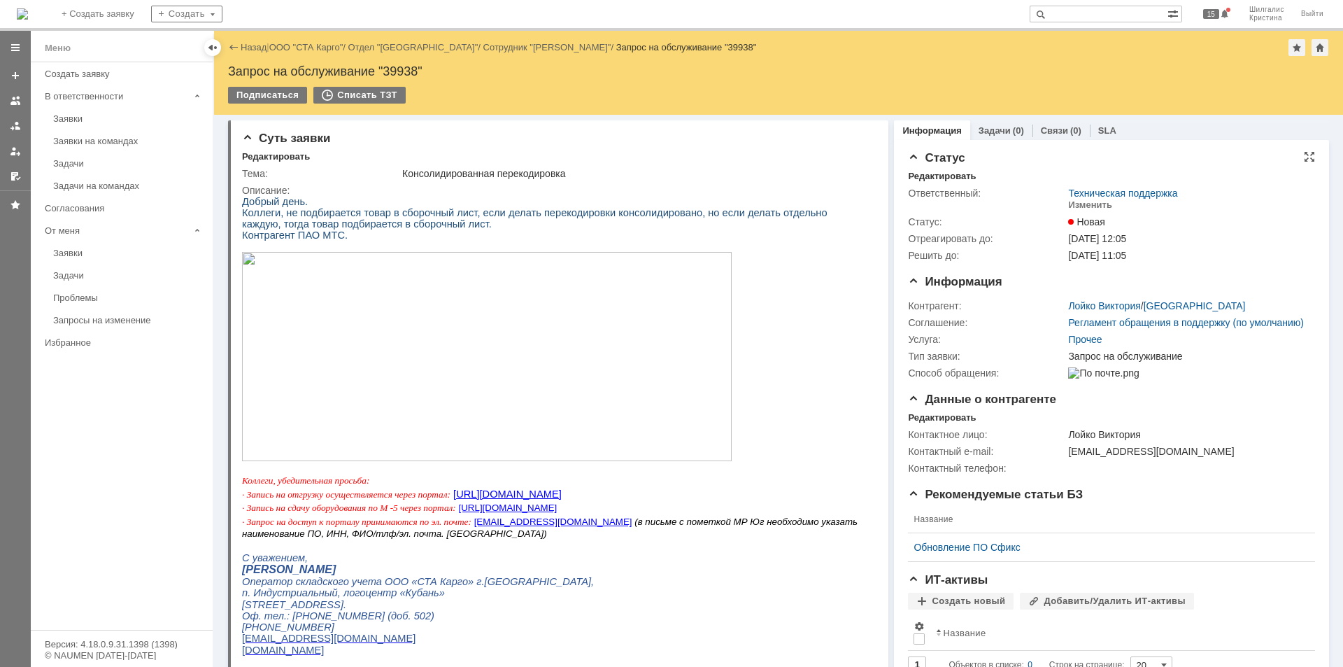
click at [1209, 206] on div "Изменить" at bounding box center [1188, 205] width 240 height 13
click at [516, 349] on img at bounding box center [487, 356] width 490 height 209
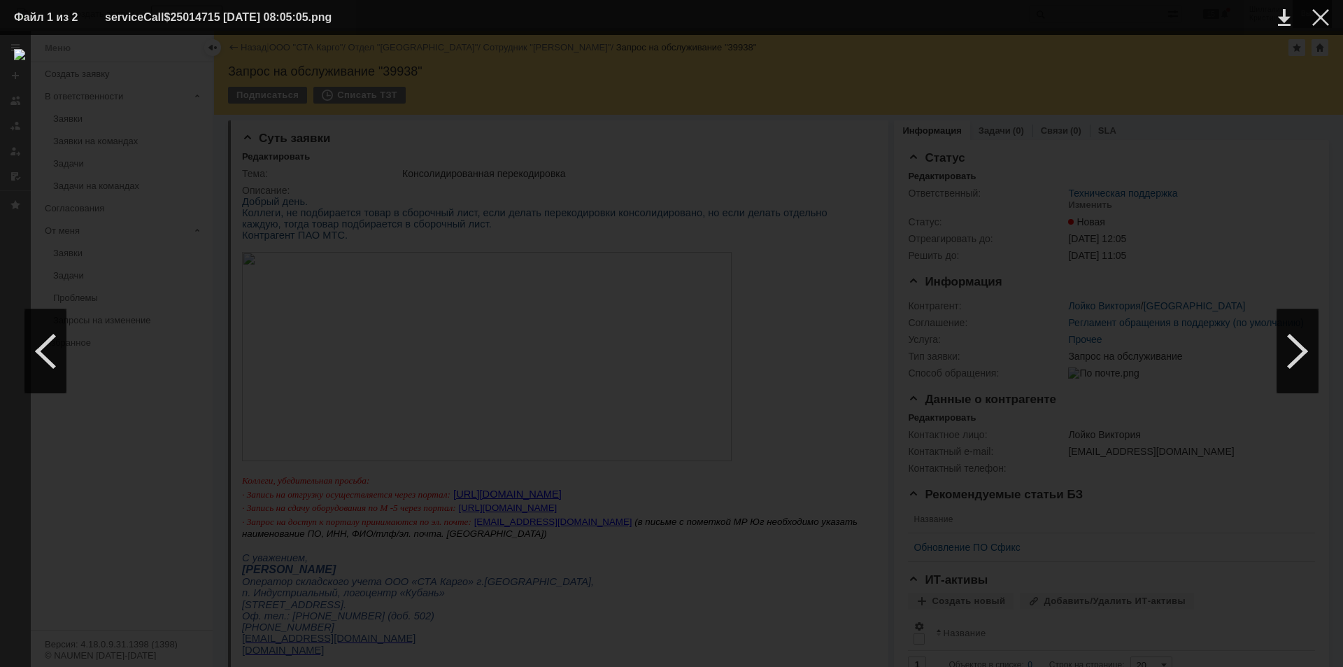
click at [1325, 17] on div at bounding box center [1320, 17] width 17 height 17
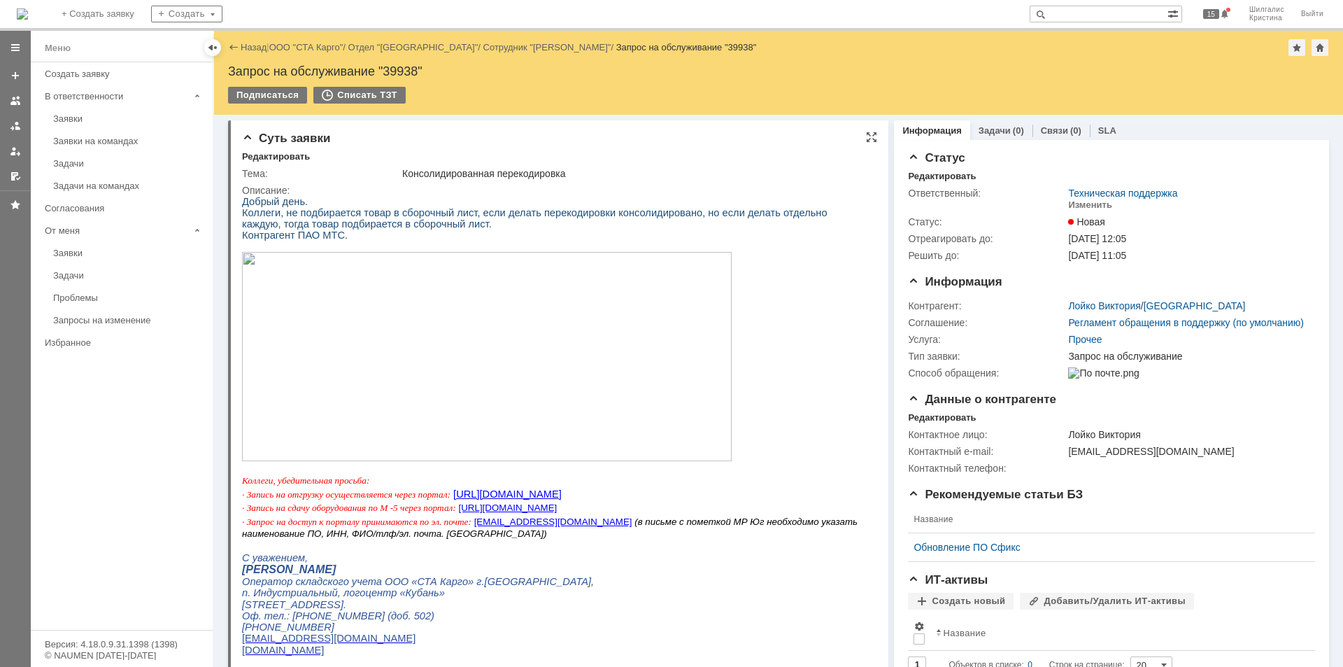
click at [307, 388] on img at bounding box center [487, 356] width 490 height 209
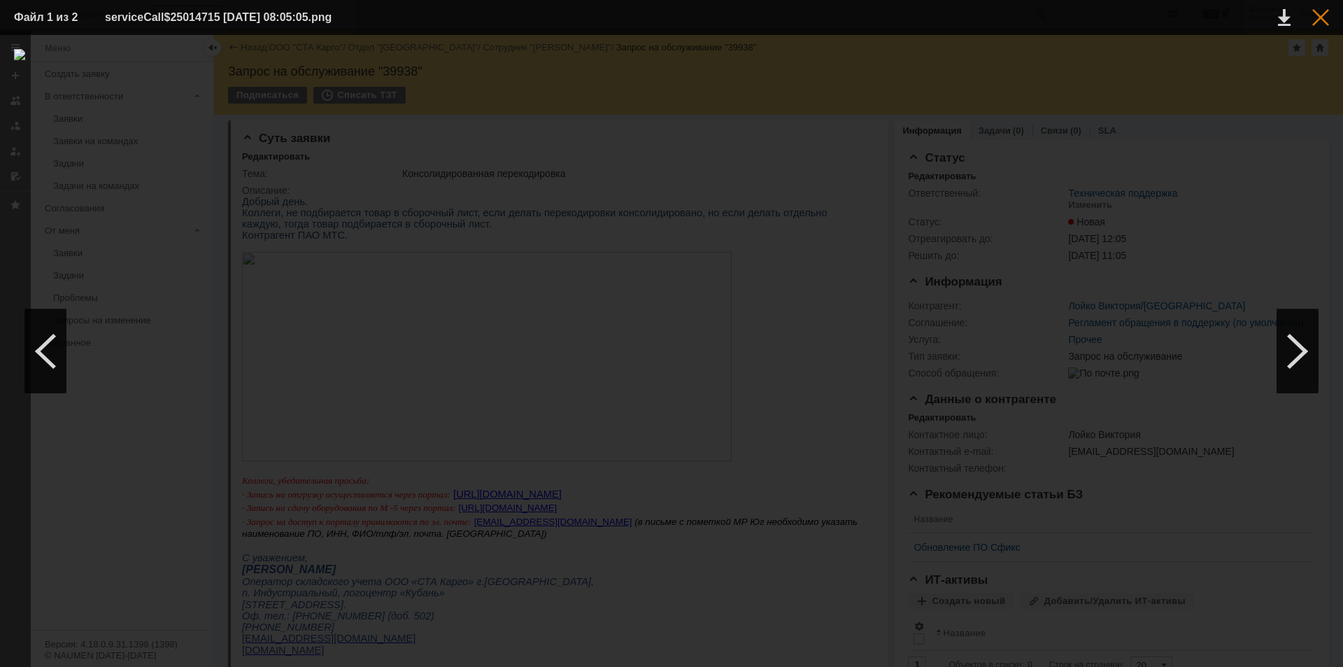
click at [1316, 19] on div at bounding box center [1320, 17] width 17 height 17
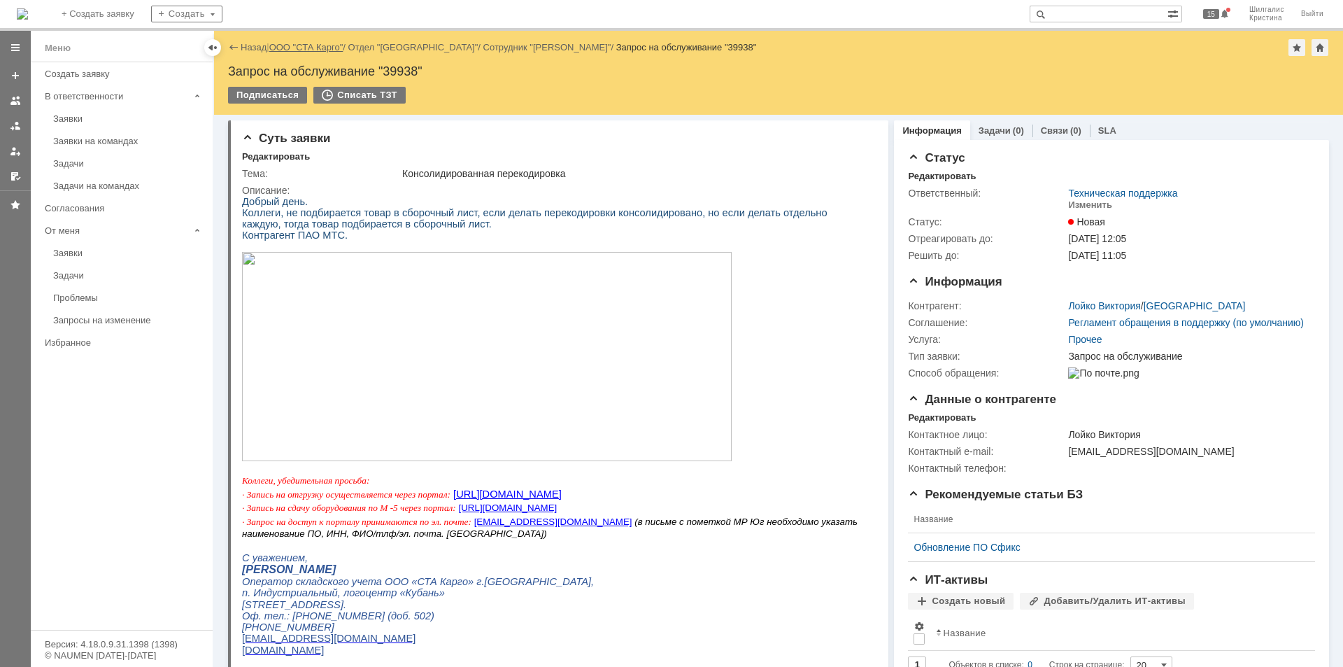
click at [301, 45] on link "ООО "СТА Карго"" at bounding box center [306, 47] width 74 height 10
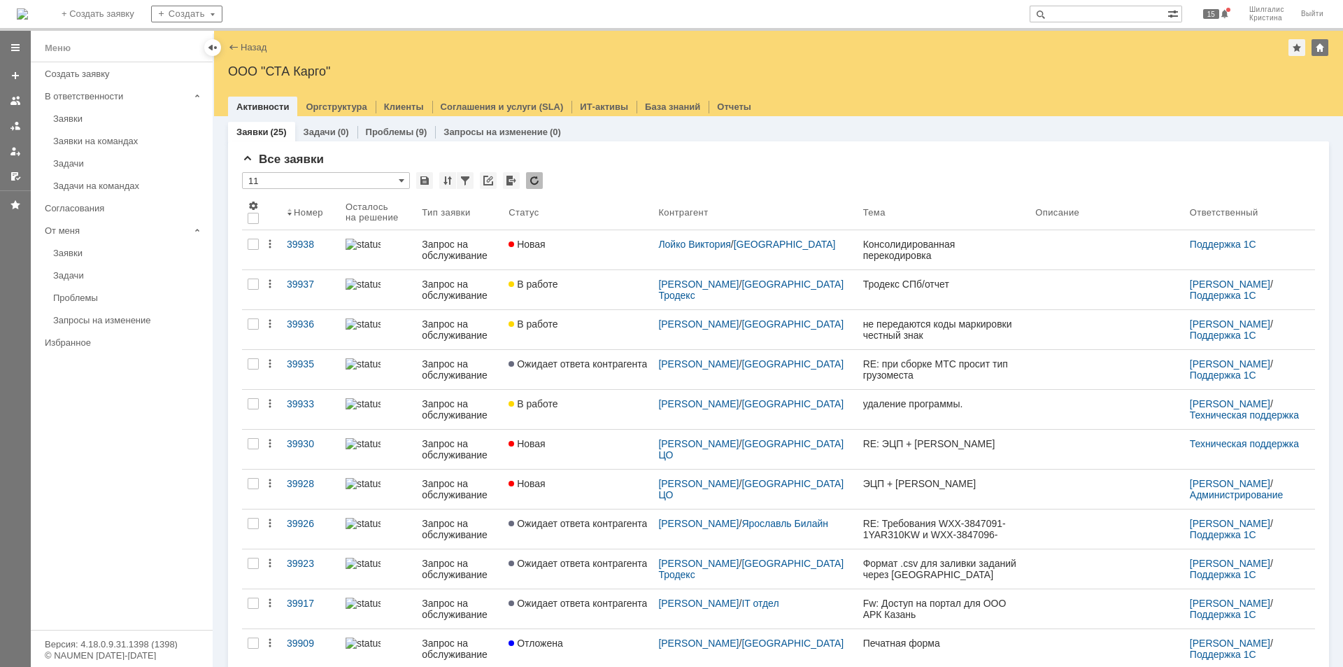
click at [90, 124] on link "Заявки" at bounding box center [129, 119] width 162 height 22
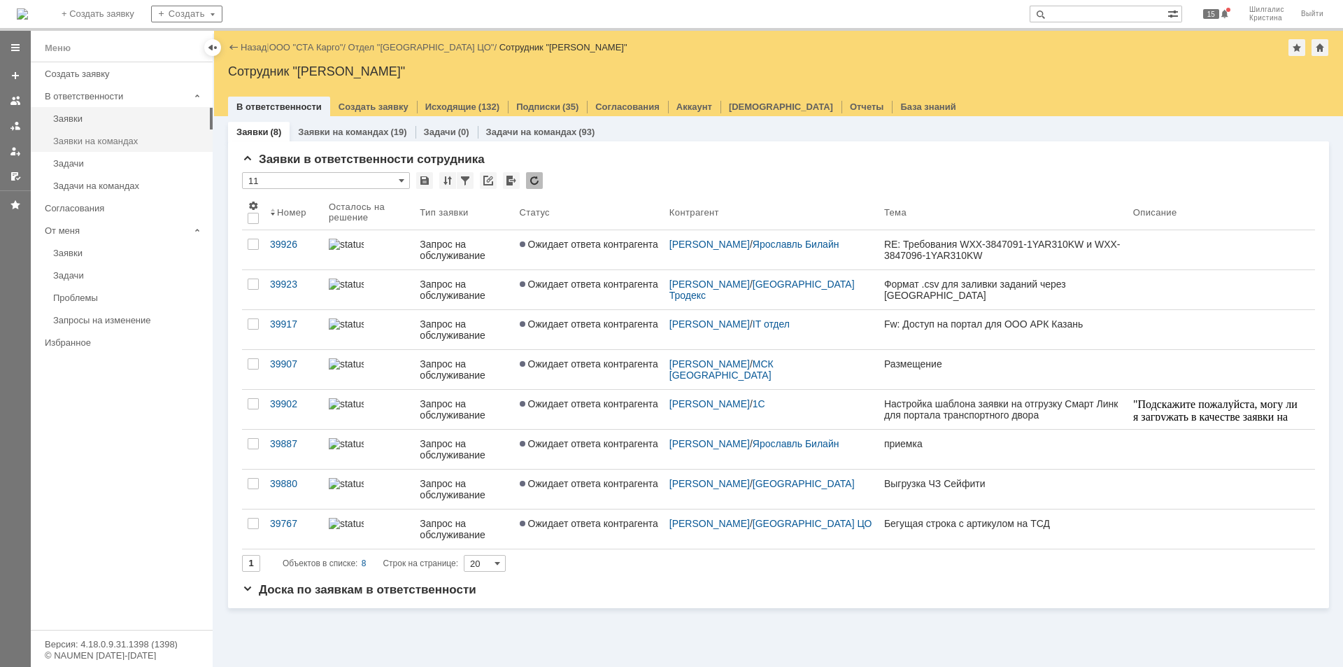
click at [151, 140] on div "Заявки на командах" at bounding box center [128, 141] width 151 height 10
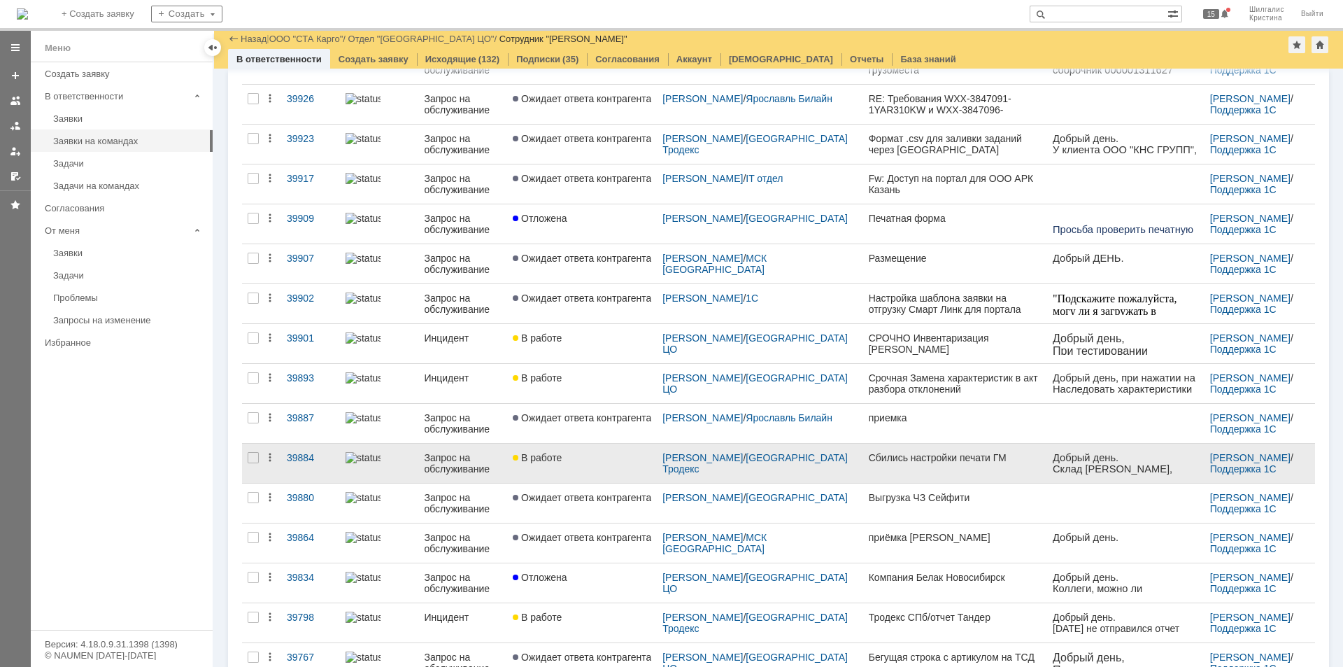
click at [574, 459] on div "В работе" at bounding box center [582, 457] width 138 height 11
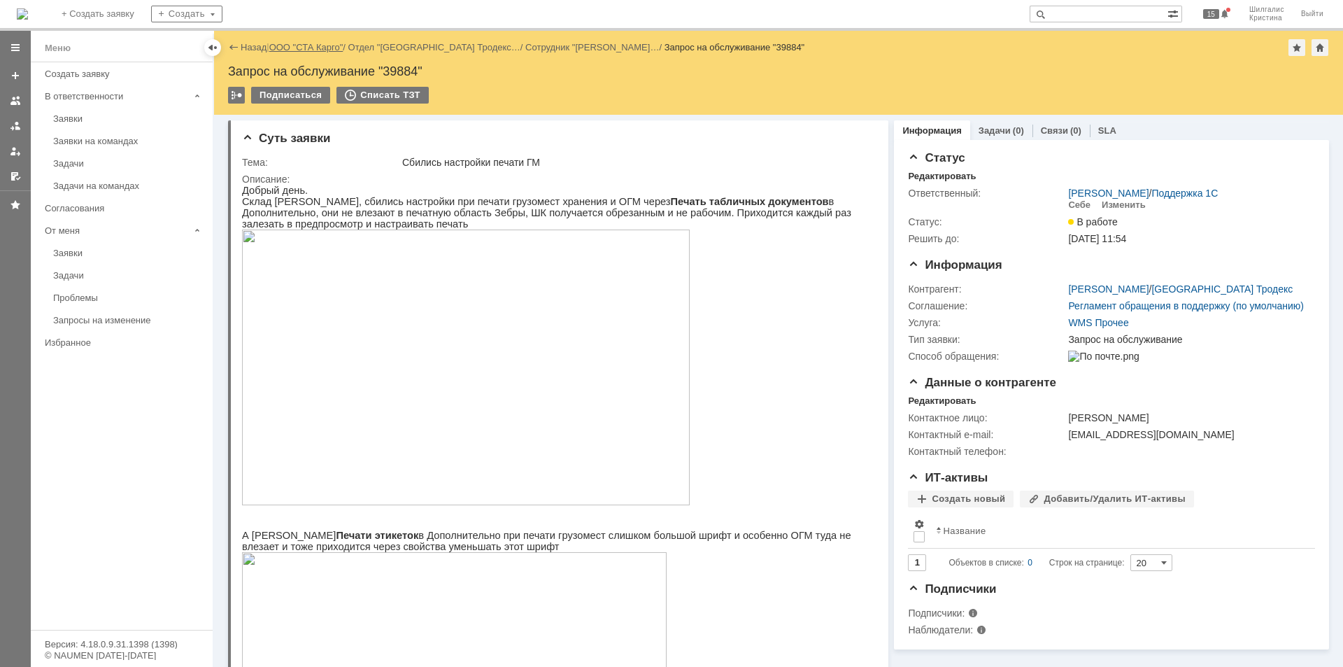
click at [294, 48] on link "ООО "СТА Карго"" at bounding box center [306, 47] width 74 height 10
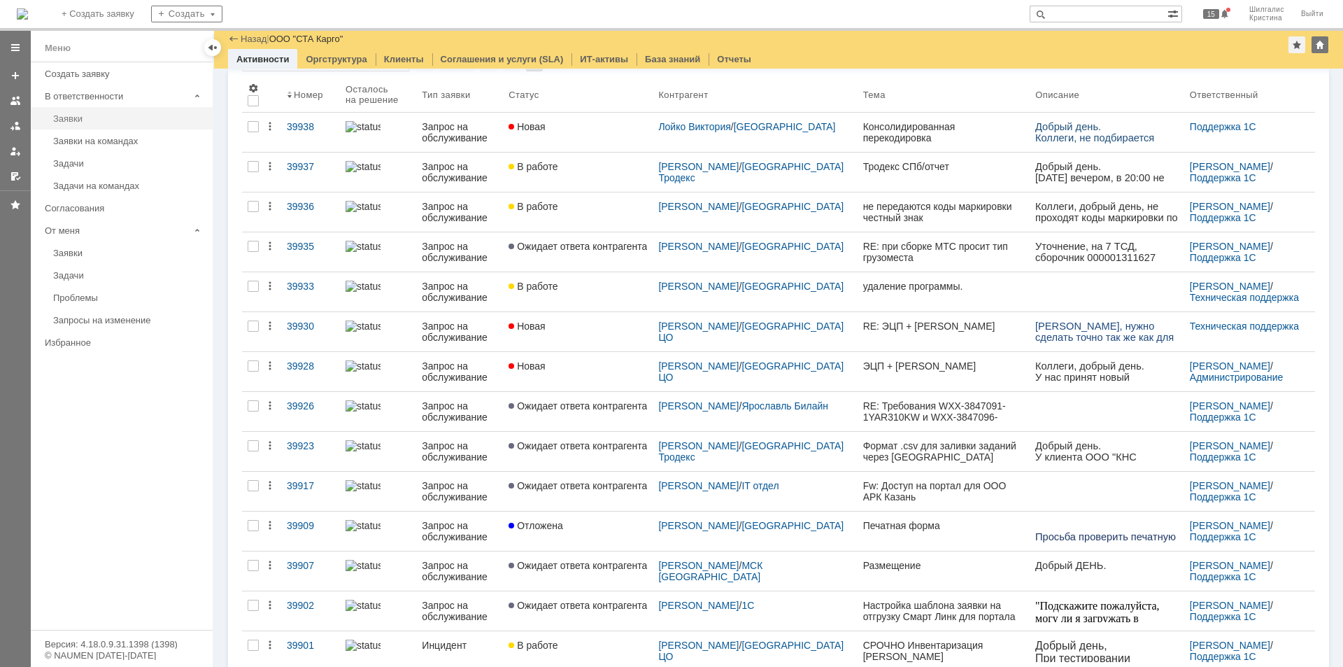
click at [77, 117] on div "Заявки" at bounding box center [128, 118] width 151 height 10
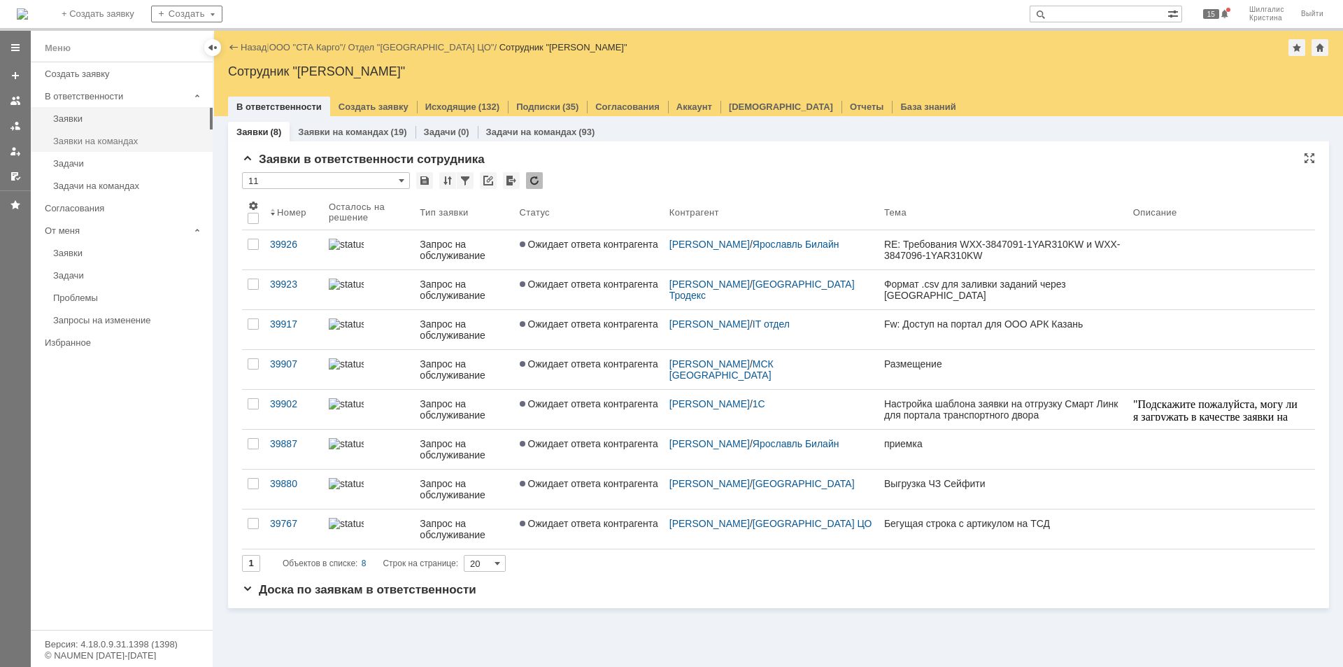
click at [86, 144] on div "Заявки на командах" at bounding box center [128, 141] width 151 height 10
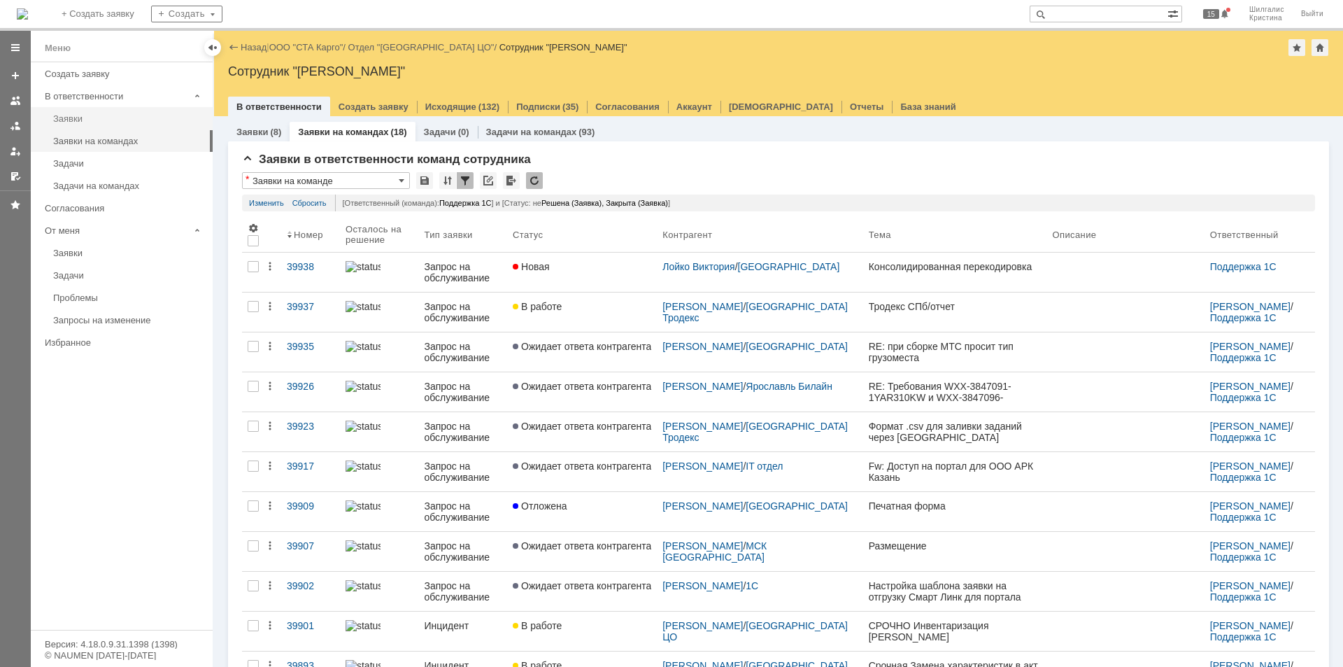
click at [76, 111] on link "Заявки" at bounding box center [129, 119] width 162 height 22
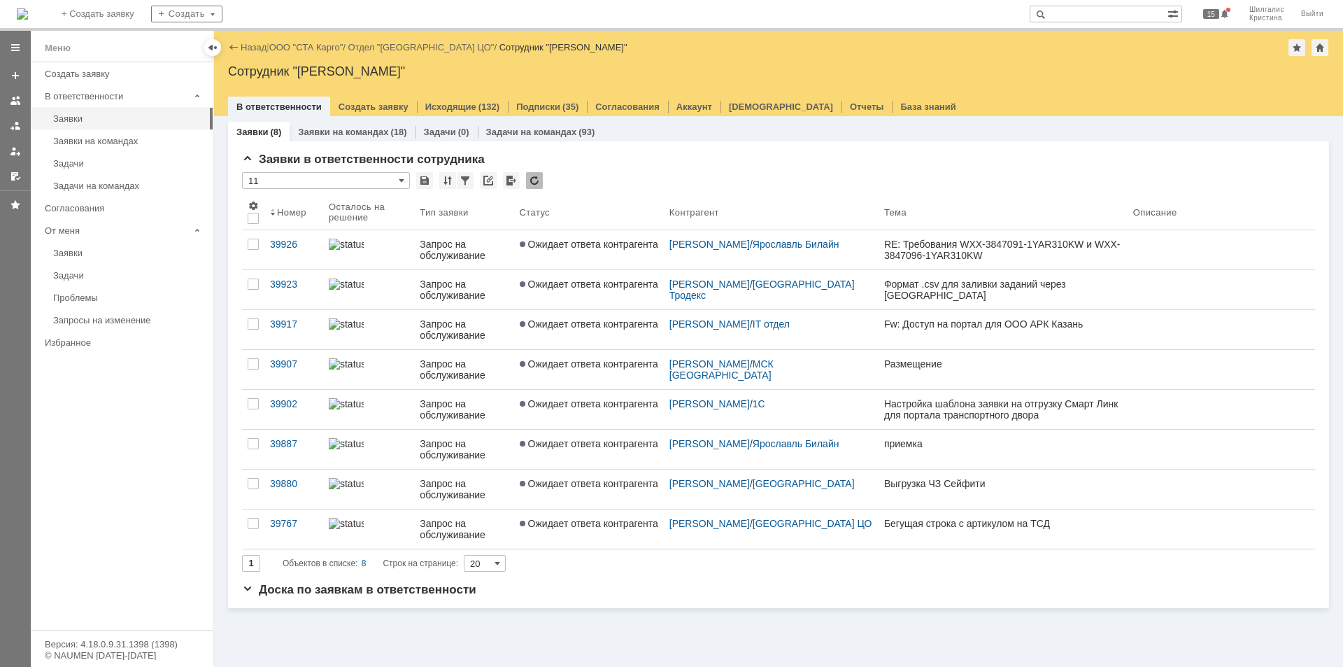
click at [608, 241] on span "Ожидает ответа контрагента" at bounding box center [589, 243] width 138 height 11
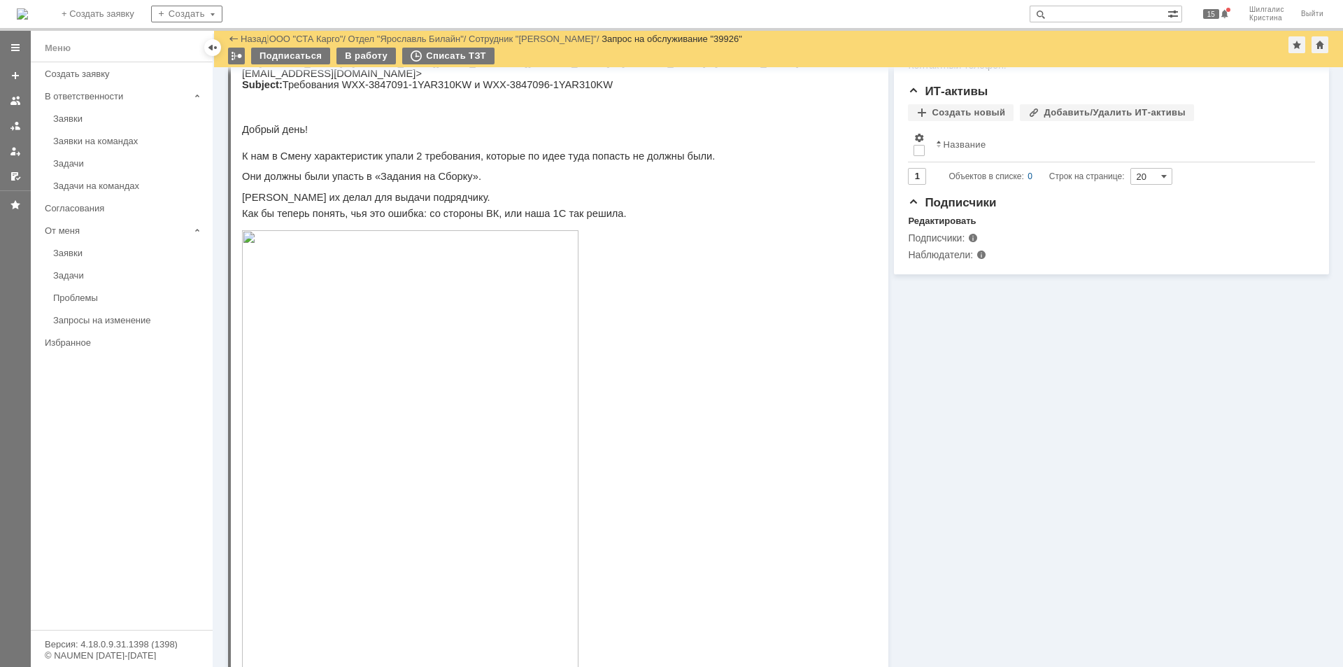
scroll to position [490, 0]
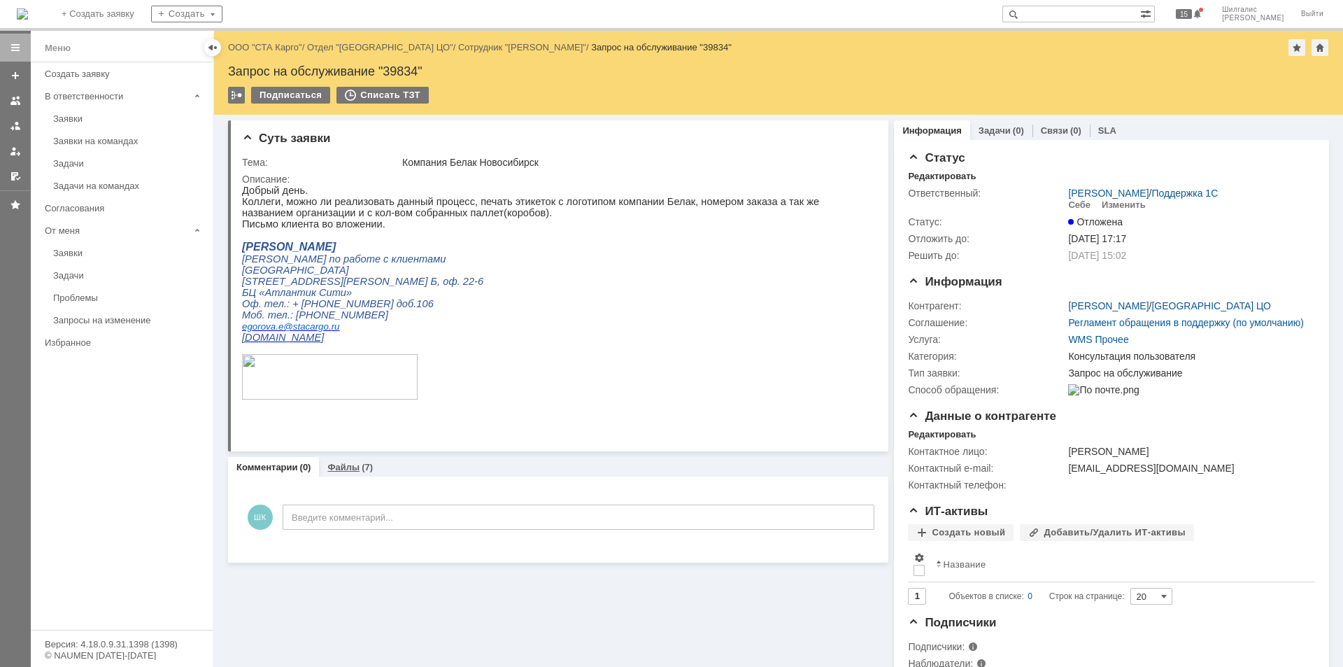
click at [342, 467] on link "Файлы" at bounding box center [343, 467] width 32 height 10
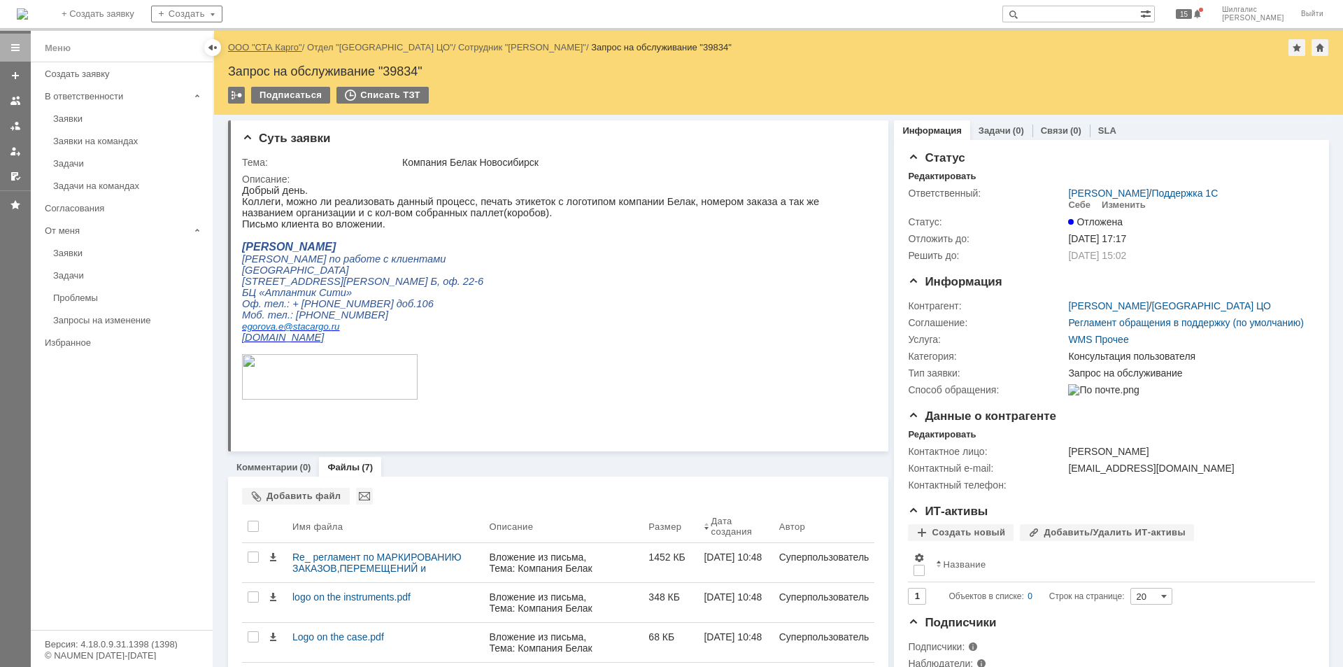
click at [263, 49] on link "ООО "СТА Карго"" at bounding box center [265, 47] width 74 height 10
